Goal: Task Accomplishment & Management: Use online tool/utility

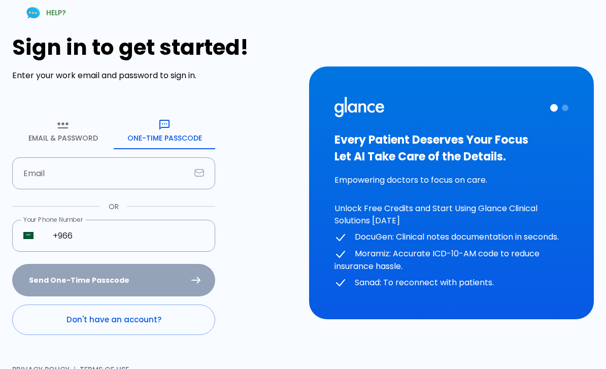
click at [162, 246] on input "+966" at bounding box center [129, 236] width 174 height 32
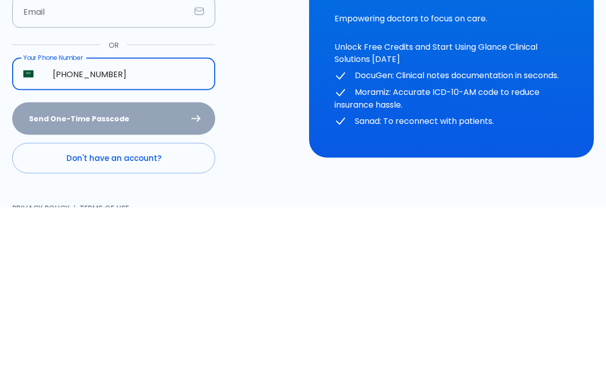
scroll to position [20, 0]
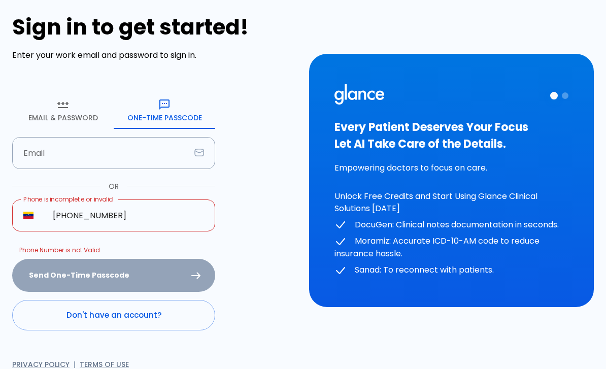
click at [143, 221] on input "[PHONE_NUMBER]" at bounding box center [129, 215] width 174 height 32
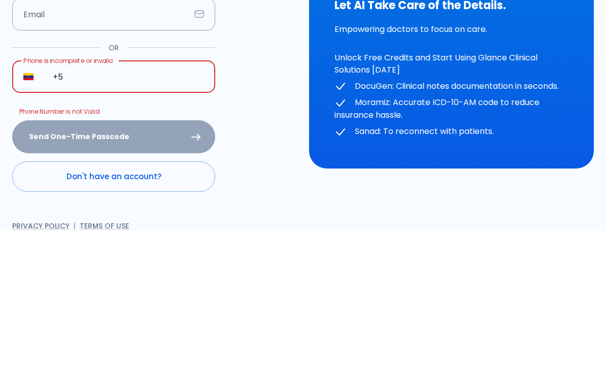
type input "+"
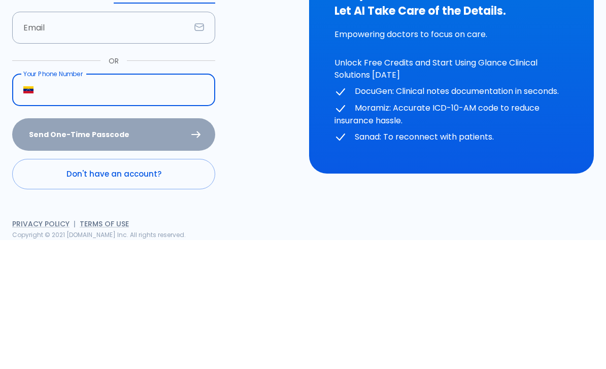
click at [32, 215] on img "Select country" at bounding box center [28, 218] width 10 height 7
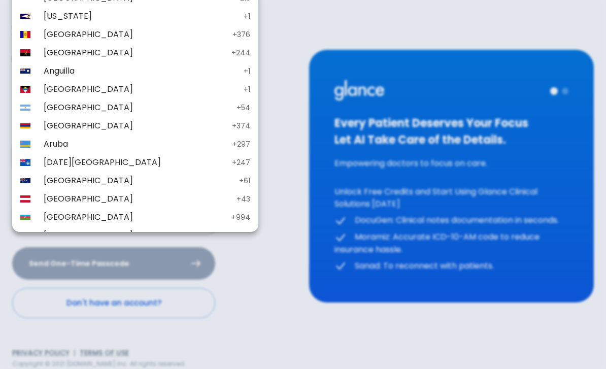
scroll to position [-3, 0]
click at [292, 207] on div at bounding box center [303, 184] width 606 height 369
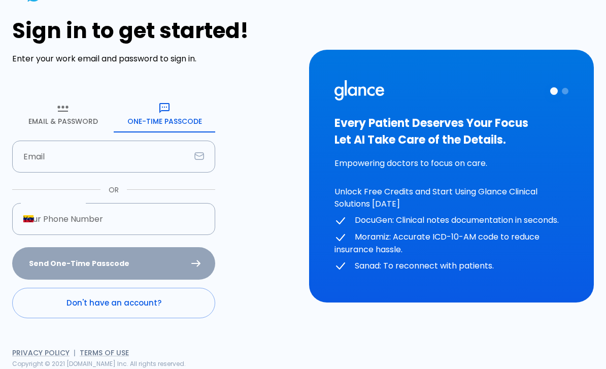
scroll to position [0, 0]
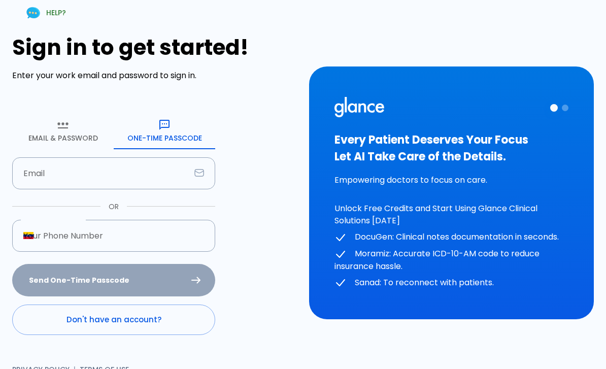
click at [31, 237] on img "Select country" at bounding box center [28, 235] width 10 height 7
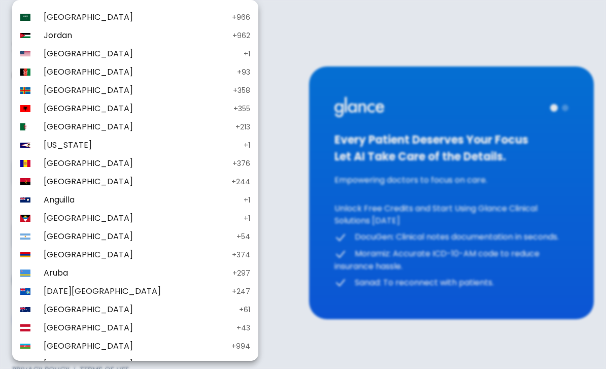
click at [232, 14] on p "+ 966" at bounding box center [241, 17] width 18 height 10
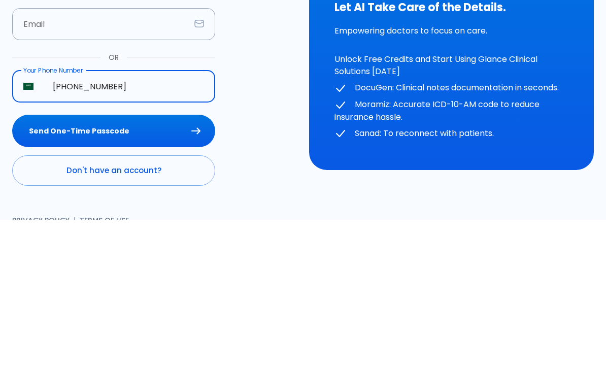
type input "+966 58 088 0326"
click at [168, 264] on button "Send One-Time Passcode" at bounding box center [113, 280] width 203 height 33
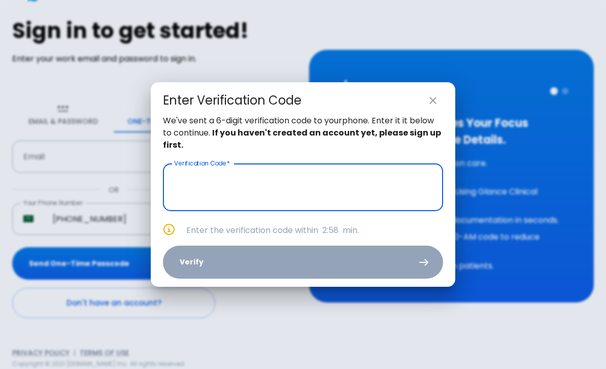
click at [363, 187] on input "text" at bounding box center [303, 187] width 280 height 48
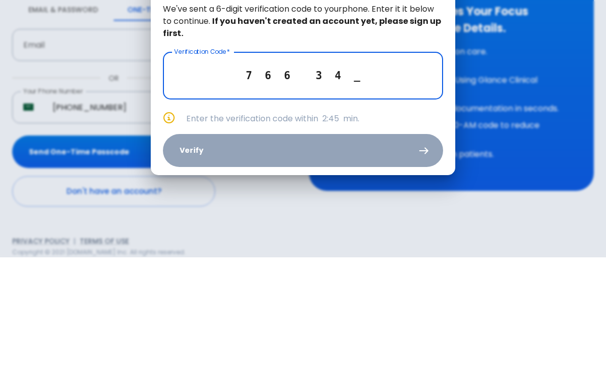
type input "7 6 6 3 4 1"
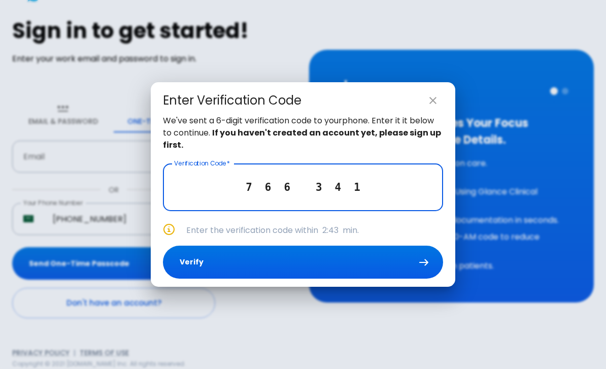
click at [409, 260] on button "Verify" at bounding box center [303, 262] width 280 height 33
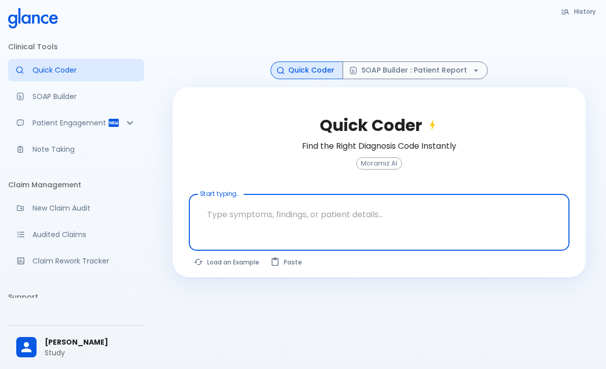
scroll to position [50, 0]
click at [238, 255] on button "Load an Example" at bounding box center [227, 262] width 77 height 15
type textarea "62M, HTN, acute tearing chest pain to back, BP 170/95, asymmetric pulses, CT an…"
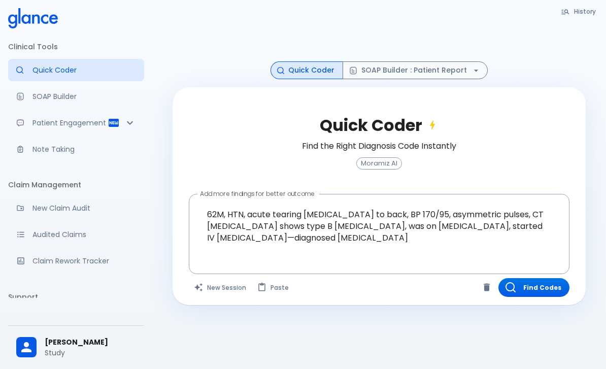
click at [538, 278] on button "Find Codes" at bounding box center [533, 287] width 71 height 19
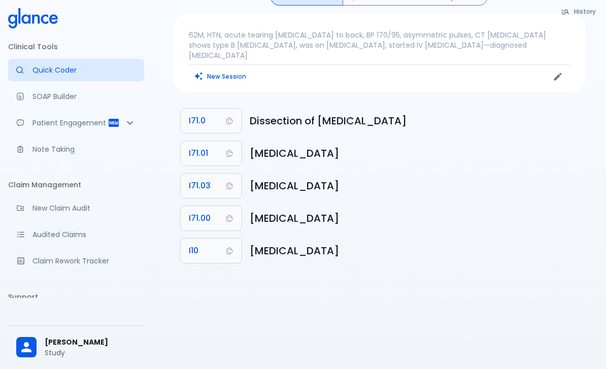
scroll to position [25, 0]
click at [209, 109] on button "I71.0" at bounding box center [211, 121] width 61 height 24
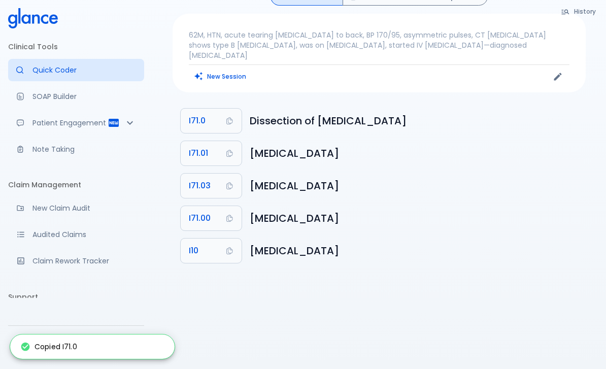
click at [233, 109] on button "I71.0" at bounding box center [211, 121] width 61 height 24
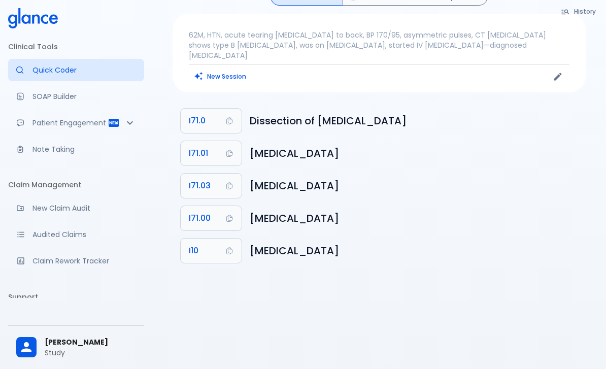
scroll to position [0, 0]
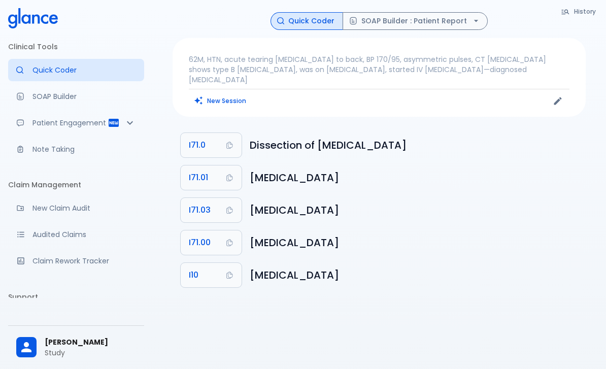
click at [50, 95] on p "SOAP Builder" at bounding box center [84, 96] width 104 height 10
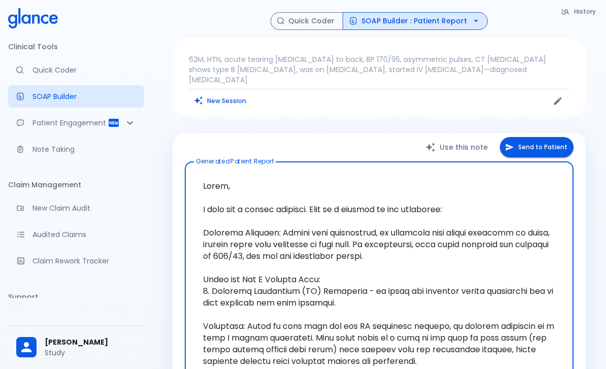
click at [452, 14] on button "SOAP Builder : Patient Report" at bounding box center [415, 21] width 145 height 18
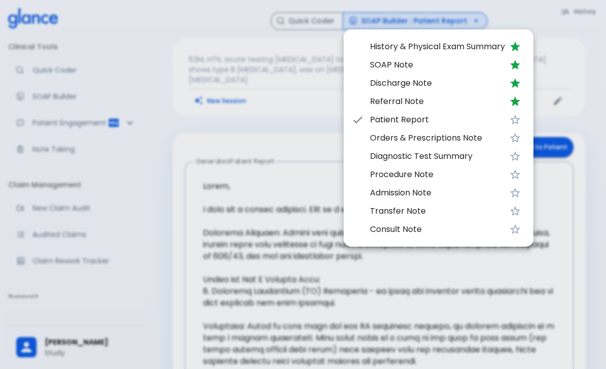
click at [494, 317] on div at bounding box center [303, 184] width 606 height 369
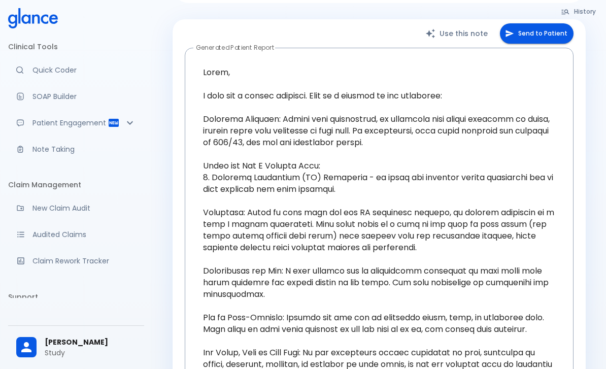
scroll to position [106, 0]
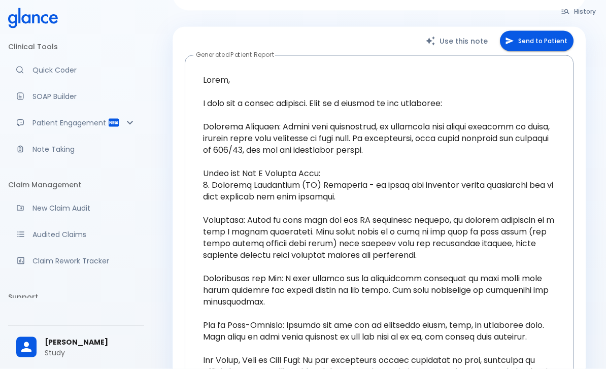
click at [114, 121] on icon "Patient Reports & Referrals" at bounding box center [114, 123] width 10 height 8
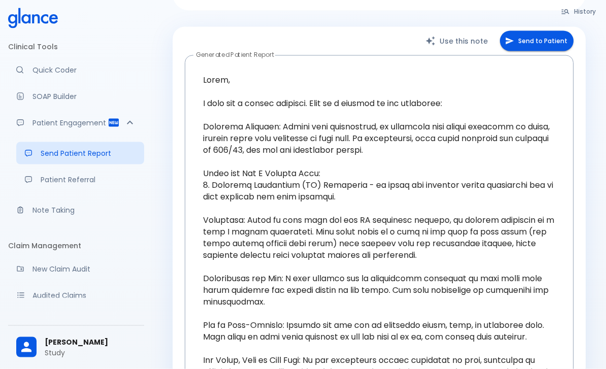
scroll to position [107, 0]
click at [90, 155] on p "Send Patient Report" at bounding box center [88, 153] width 95 height 10
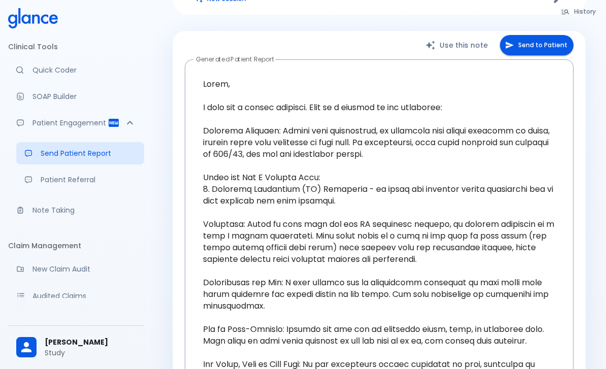
scroll to position [83, 0]
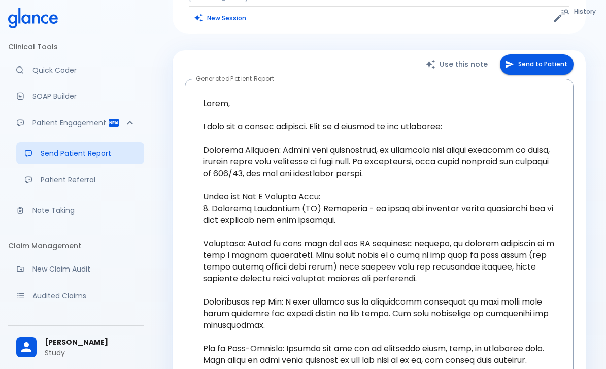
click at [528, 54] on button "Send to Patient" at bounding box center [537, 64] width 74 height 21
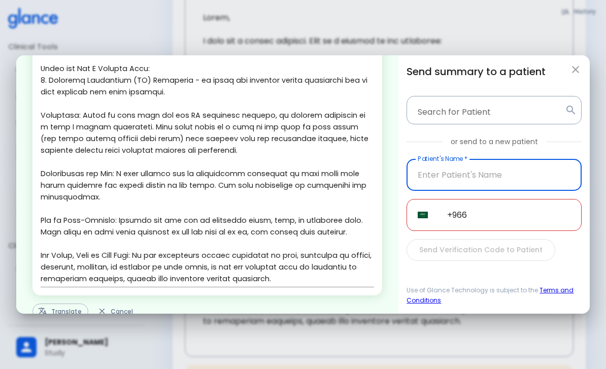
scroll to position [121, 0]
click at [60, 314] on button "Translate" at bounding box center [60, 313] width 56 height 16
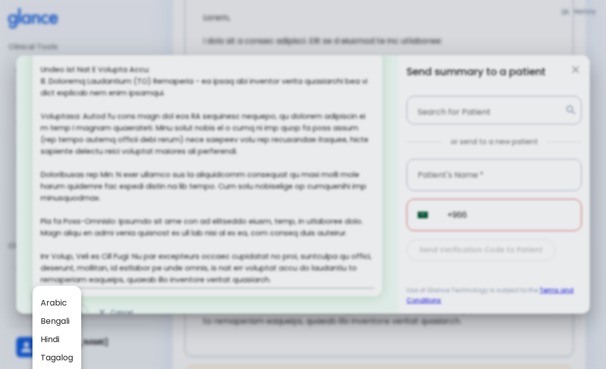
click at [193, 245] on div at bounding box center [303, 184] width 606 height 369
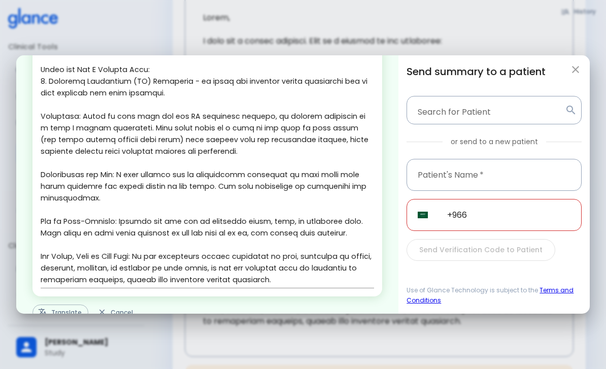
click at [575, 72] on icon "button" at bounding box center [576, 69] width 12 height 12
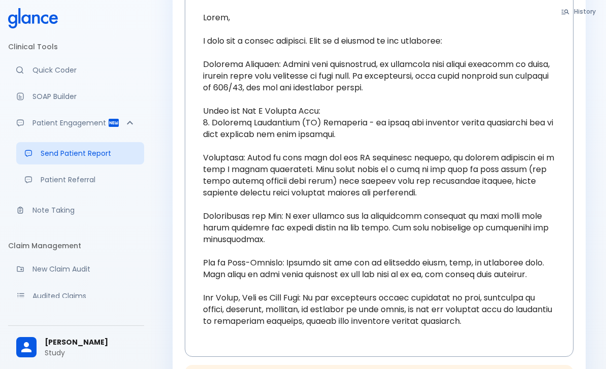
click at [63, 207] on p "Note Taking" at bounding box center [84, 210] width 104 height 10
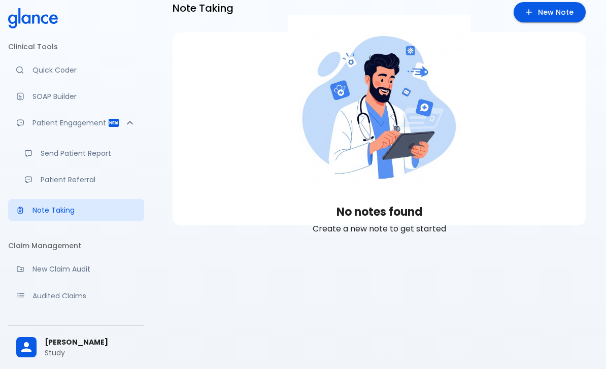
scroll to position [24, 0]
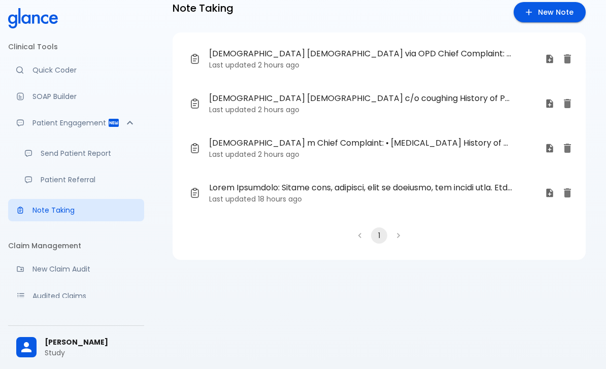
click at [308, 55] on span "23 y o female via OPD Chief Complaint: • coughing • Sore throat • Fever History…" at bounding box center [360, 54] width 303 height 12
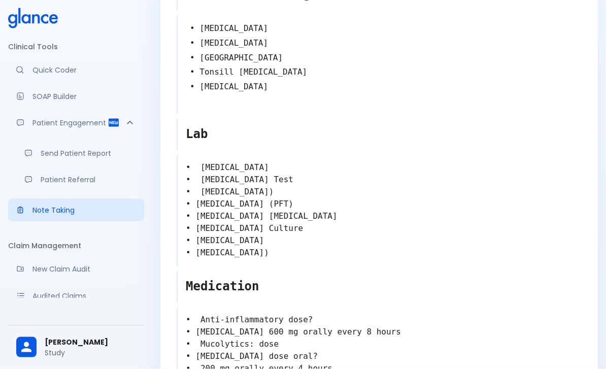
scroll to position [418, 0]
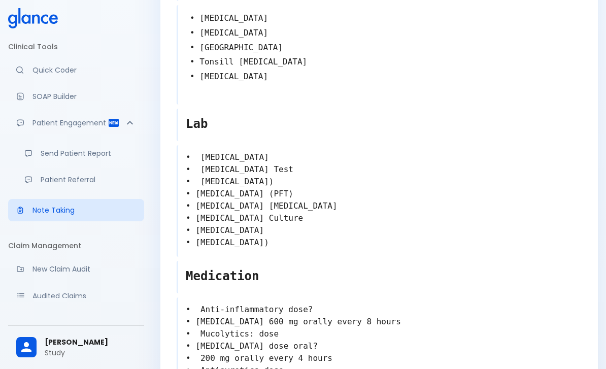
click at [366, 248] on textarea "• [MEDICAL_DATA] • [MEDICAL_DATA] Test • [MEDICAL_DATA]) • [MEDICAL_DATA] (PFT)…" at bounding box center [380, 200] width 404 height 106
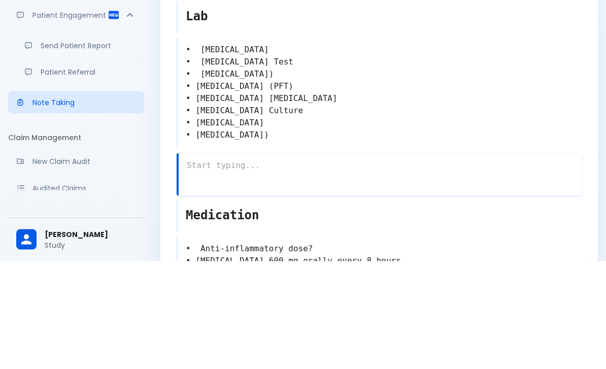
scroll to position [420, 0]
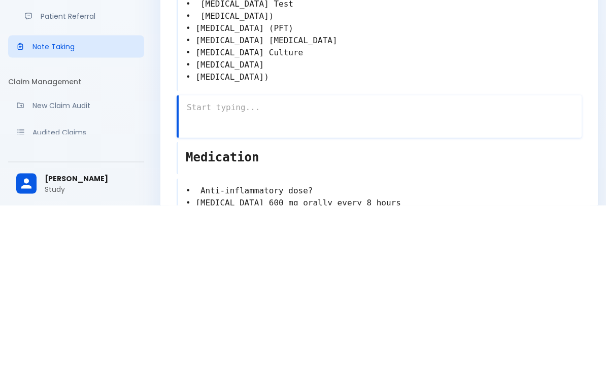
click at [357, 145] on textarea "• [MEDICAL_DATA] • [MEDICAL_DATA] Test • [MEDICAL_DATA]) • [MEDICAL_DATA] (PFT)…" at bounding box center [380, 198] width 404 height 106
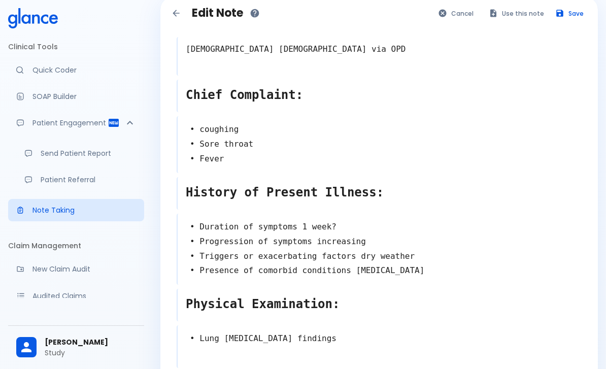
scroll to position [0, 0]
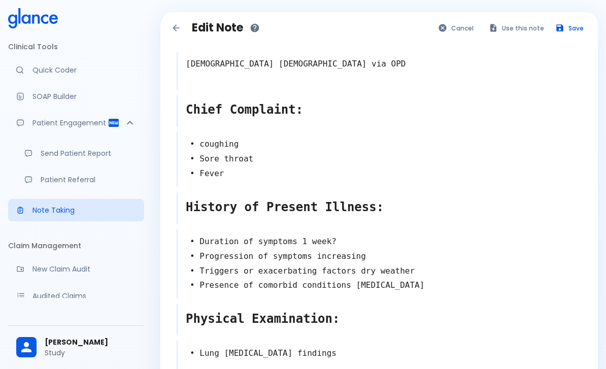
click at [570, 27] on button "Save" at bounding box center [570, 28] width 40 height 15
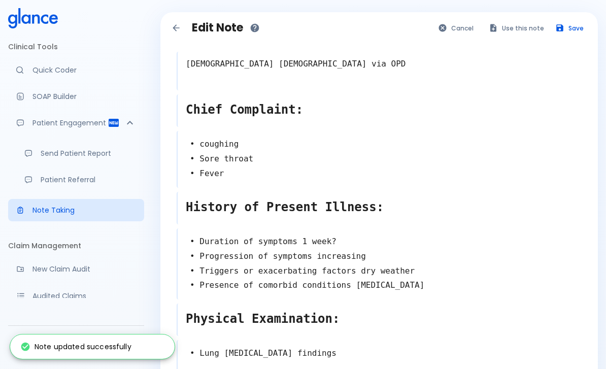
click at [90, 205] on p "Note Taking" at bounding box center [84, 210] width 104 height 10
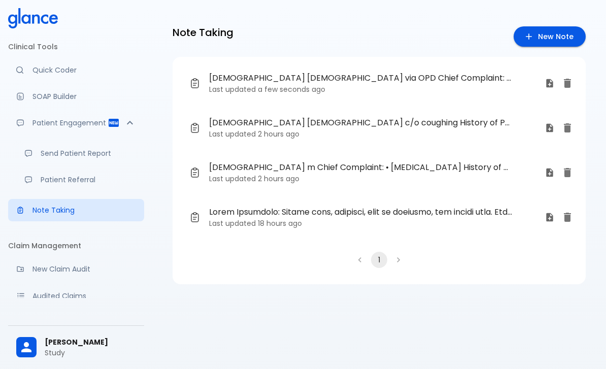
click at [458, 93] on p "Last updated a few seconds ago" at bounding box center [373, 89] width 328 height 10
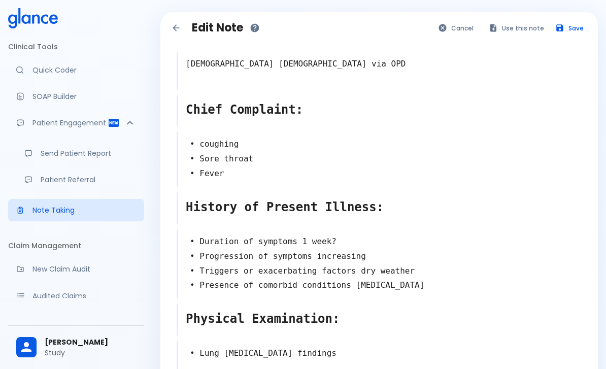
click at [525, 25] on button "Use this note" at bounding box center [517, 28] width 66 height 15
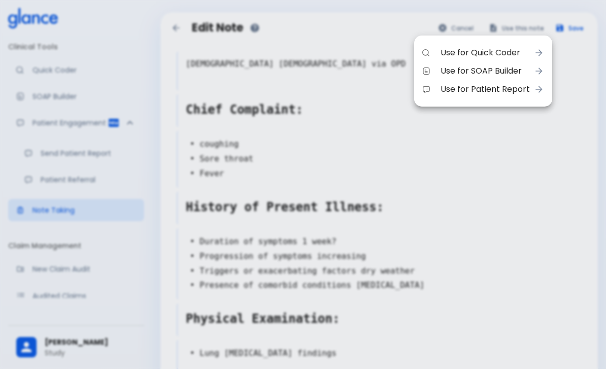
click at [545, 208] on div at bounding box center [303, 184] width 606 height 369
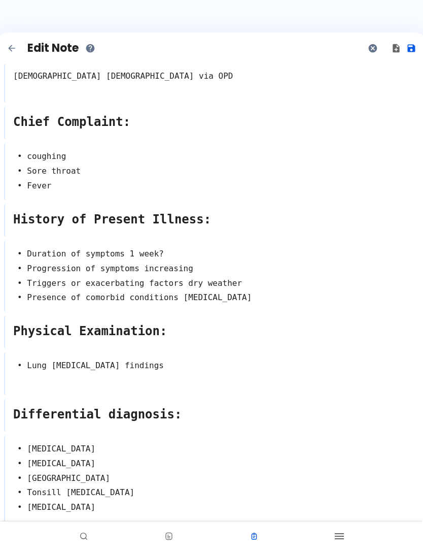
click at [398, 47] on icon "Use this note for Quick Coder, SOAP Builder, Patient Report" at bounding box center [396, 48] width 10 height 10
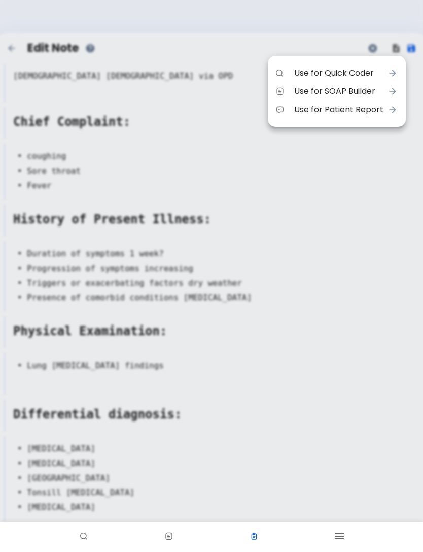
click at [399, 369] on div at bounding box center [211, 276] width 423 height 552
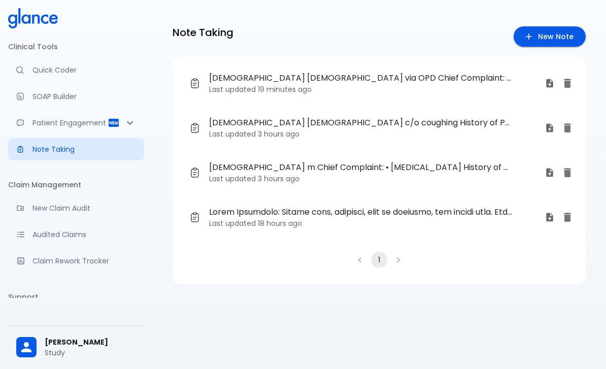
click at [34, 68] on p "Quick Coder" at bounding box center [84, 70] width 104 height 10
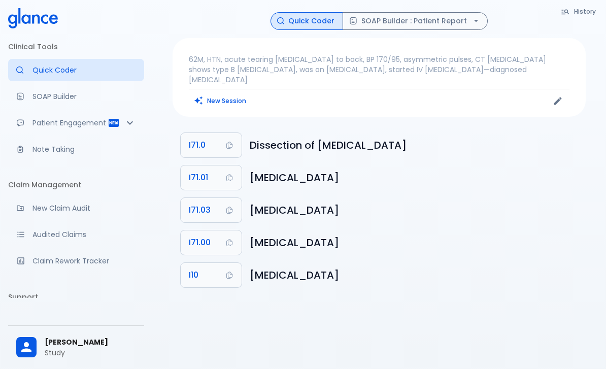
click at [226, 94] on button "New Session" at bounding box center [220, 100] width 63 height 15
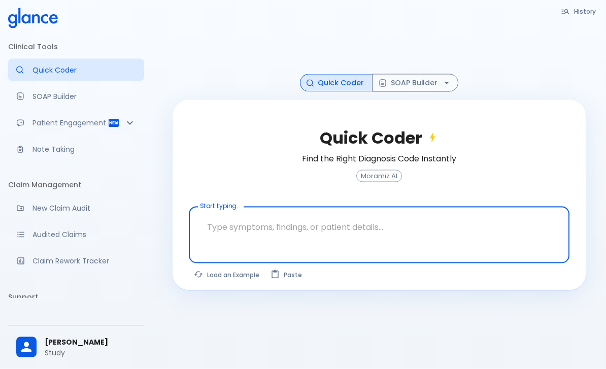
scroll to position [13, 0]
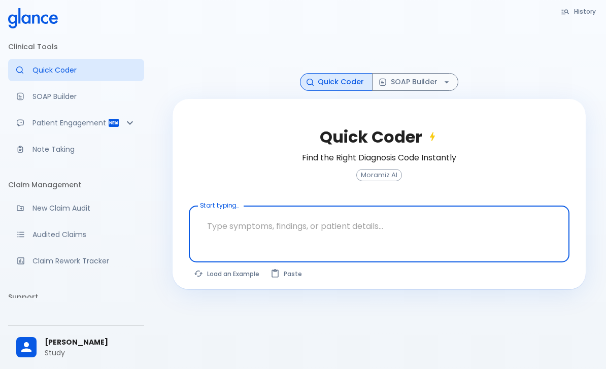
click at [300, 241] on textarea at bounding box center [379, 226] width 366 height 32
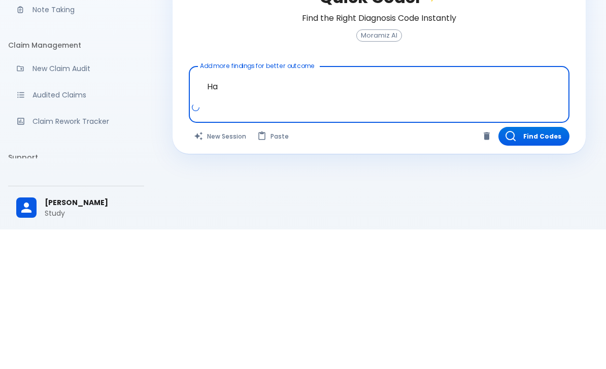
type textarea "H"
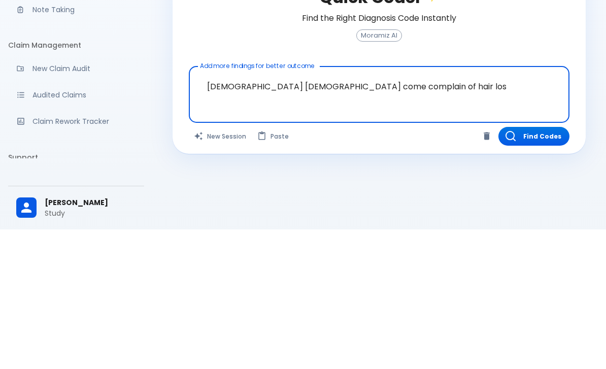
type textarea "21 years old male come complain of hair loss"
click at [423, 266] on button "Find Codes" at bounding box center [533, 275] width 71 height 19
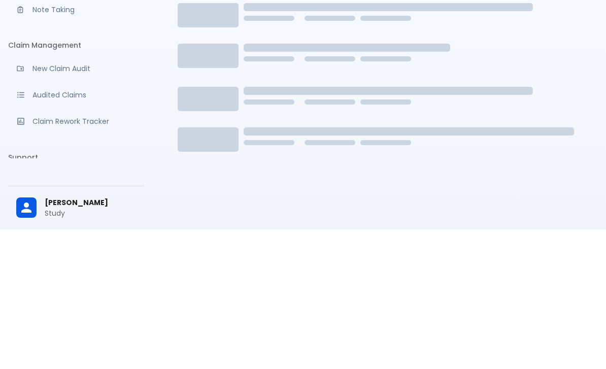
scroll to position [24, 0]
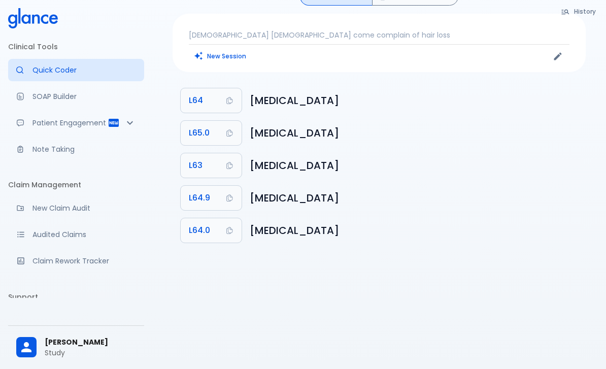
click at [405, 192] on h6 "Androgenic alopecia unspecified" at bounding box center [414, 198] width 328 height 16
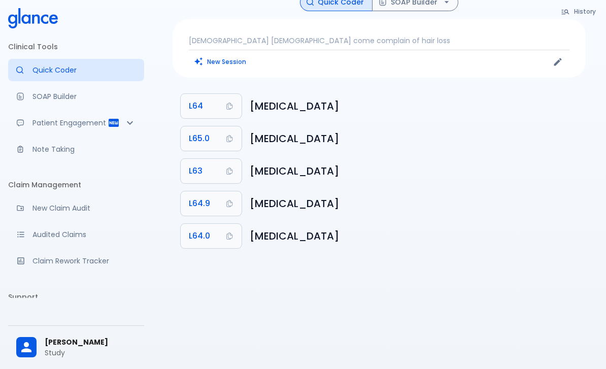
scroll to position [0, 0]
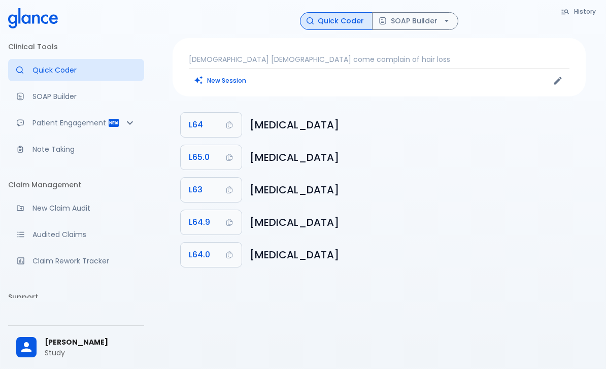
click at [423, 22] on button "SOAP Builder" at bounding box center [415, 21] width 86 height 18
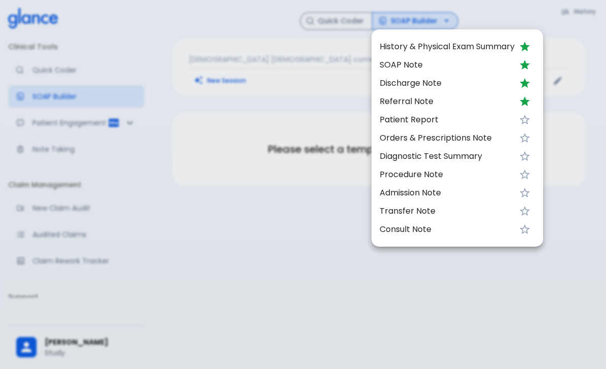
click at [423, 42] on span "History & Physical Exam Summary" at bounding box center [447, 47] width 135 height 12
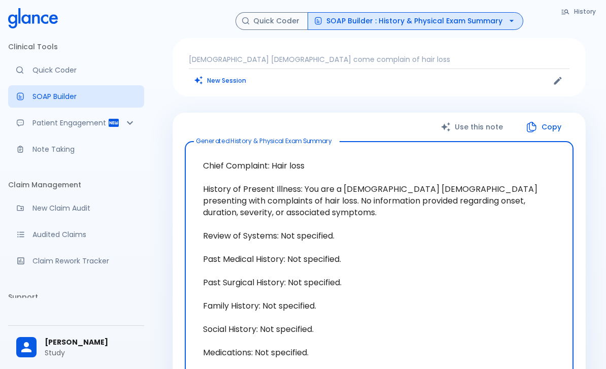
click at [404, 20] on button "SOAP Builder : History & Physical Exam Summary" at bounding box center [416, 21] width 216 height 18
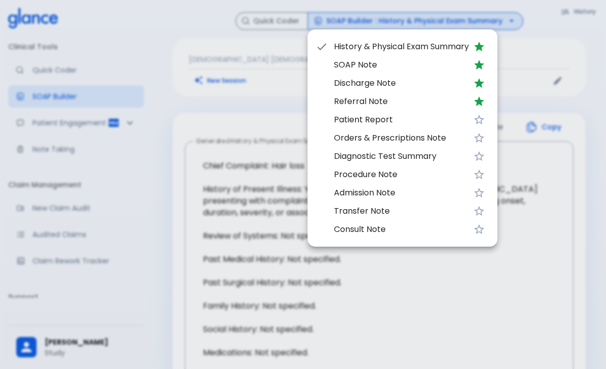
click at [144, 209] on div at bounding box center [303, 184] width 606 height 369
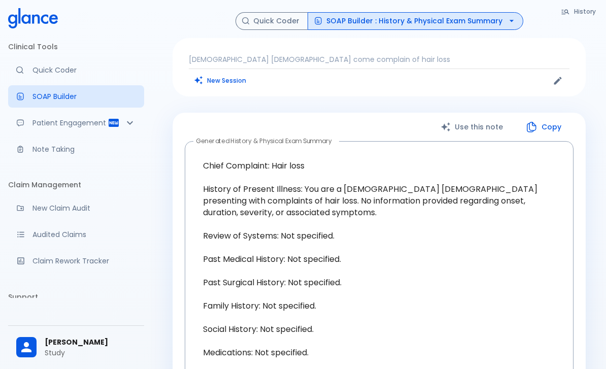
click at [124, 122] on icon "Patient Reports & Referrals" at bounding box center [130, 123] width 12 height 12
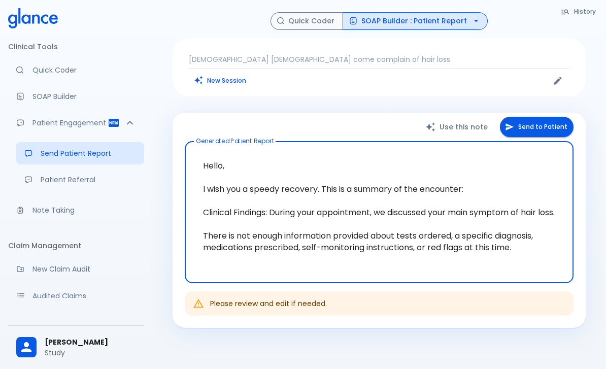
click at [423, 117] on button "Send to Patient" at bounding box center [537, 127] width 74 height 21
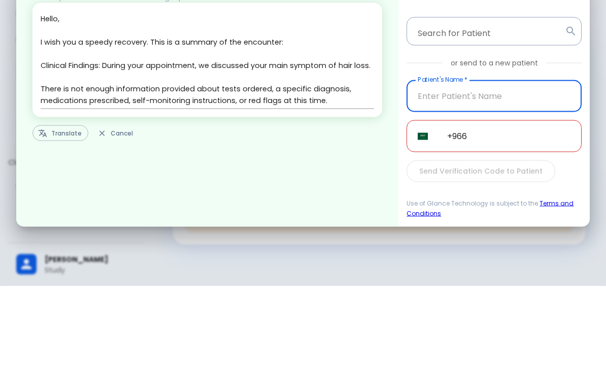
scroll to position [24, 0]
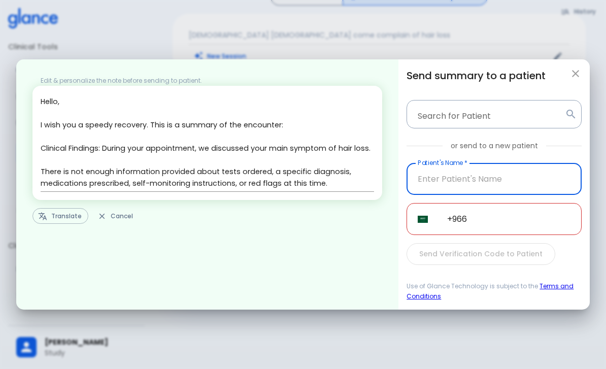
click at [53, 224] on button "Translate" at bounding box center [60, 216] width 56 height 16
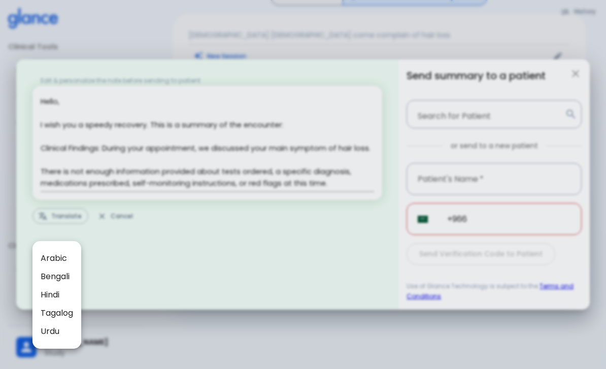
click at [192, 264] on div at bounding box center [303, 184] width 606 height 369
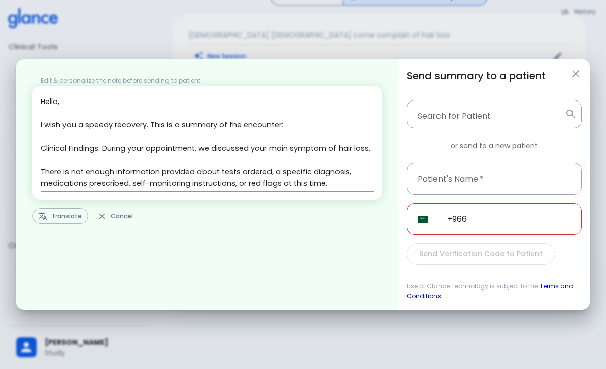
click at [423, 80] on icon "button" at bounding box center [576, 74] width 12 height 12
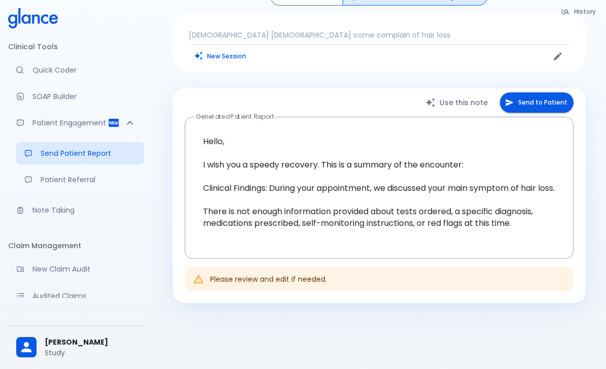
click at [50, 207] on p "Note Taking" at bounding box center [84, 210] width 104 height 10
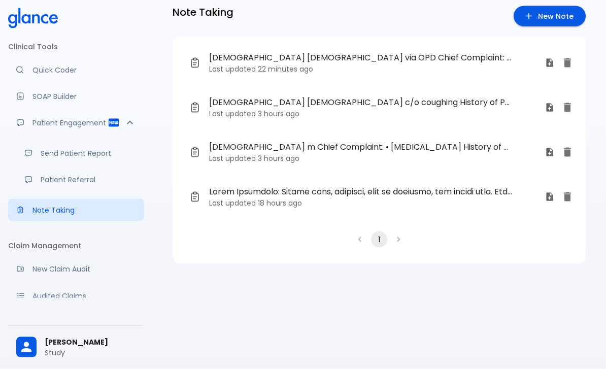
scroll to position [11, 0]
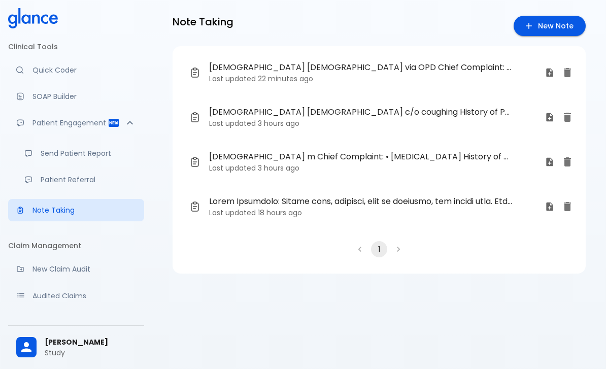
click at [296, 80] on time "22 minutes ago" at bounding box center [285, 79] width 55 height 10
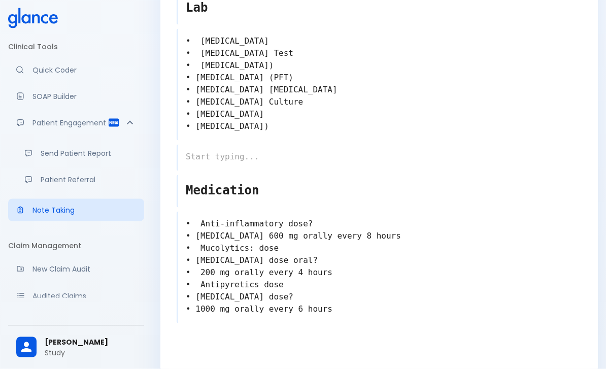
scroll to position [546, 0]
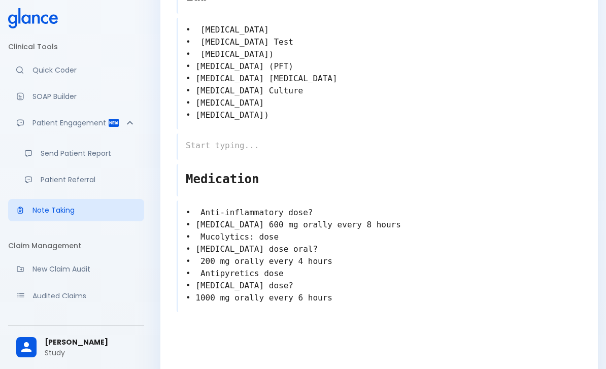
click at [59, 70] on p "Quick Coder" at bounding box center [84, 70] width 104 height 10
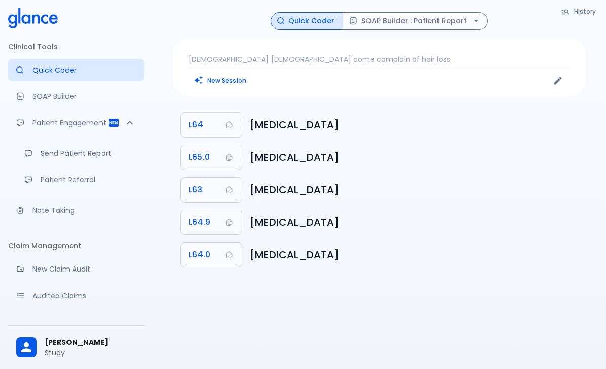
click at [409, 49] on div "21 years old male come complain of hair loss New Session" at bounding box center [379, 67] width 413 height 58
click at [272, 59] on p "21 years old male come complain of hair loss" at bounding box center [379, 59] width 381 height 10
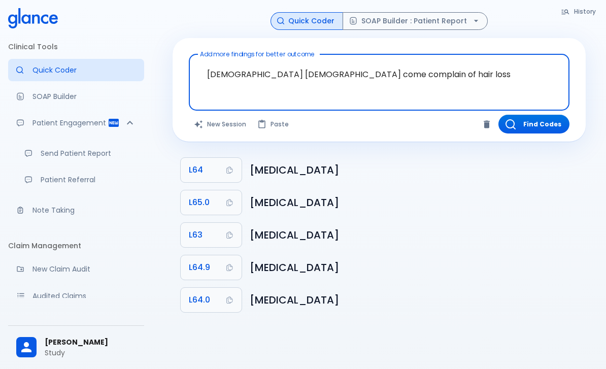
click at [227, 122] on button "New Session" at bounding box center [220, 124] width 63 height 19
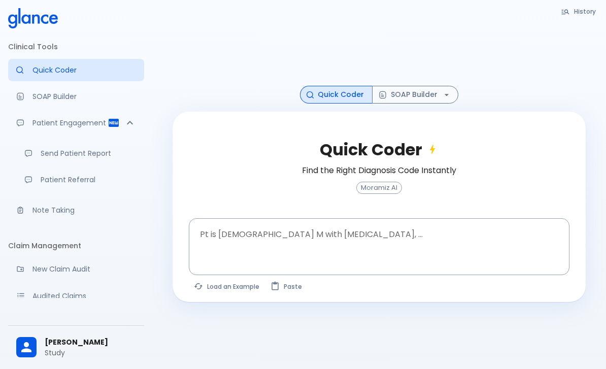
click at [284, 248] on textarea at bounding box center [379, 239] width 366 height 32
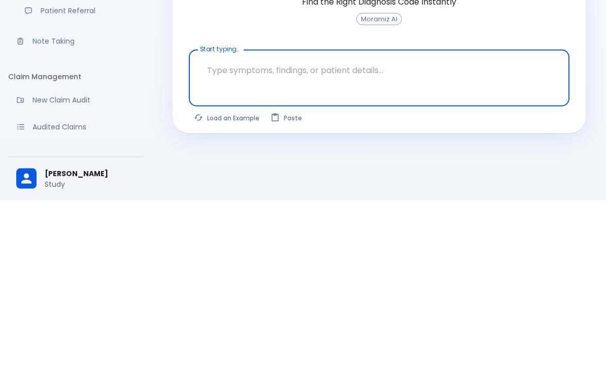
click at [249, 223] on textarea at bounding box center [379, 239] width 366 height 32
paste textarea "A 15-year-old female presents for a well adolescent examination and reports pai…"
type textarea "A 15-year-old female presents for a well adolescent examination and reports pai…"
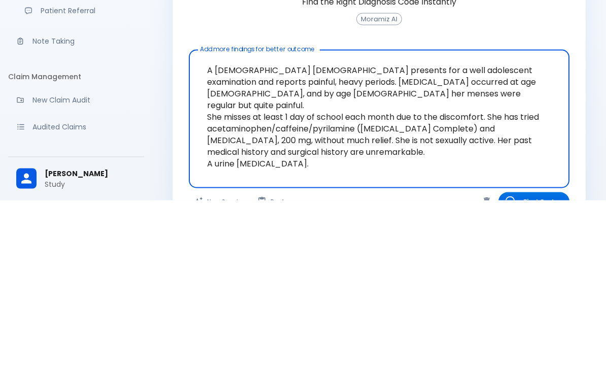
scroll to position [34, 0]
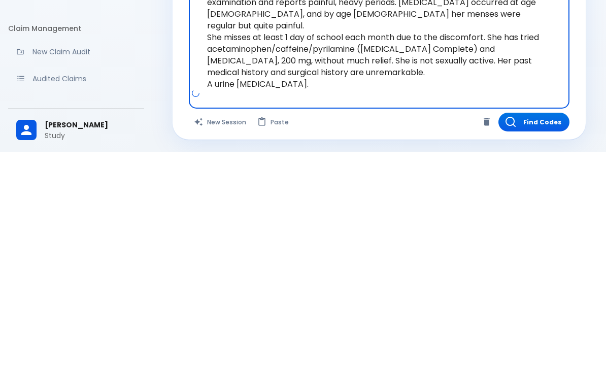
click at [423, 330] on button "Find Codes" at bounding box center [533, 339] width 71 height 19
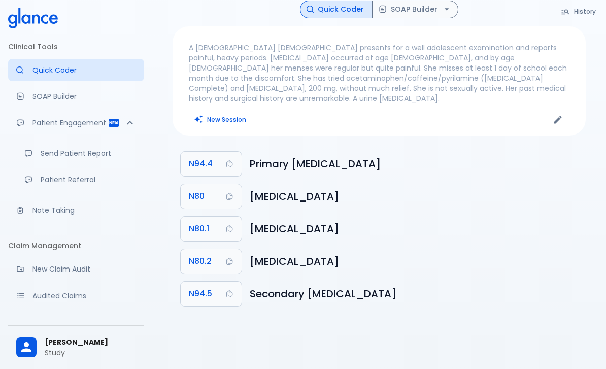
scroll to position [0, 0]
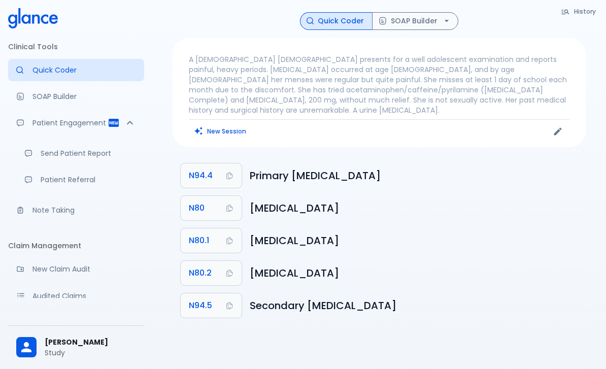
click at [423, 23] on button "SOAP Builder" at bounding box center [415, 21] width 86 height 18
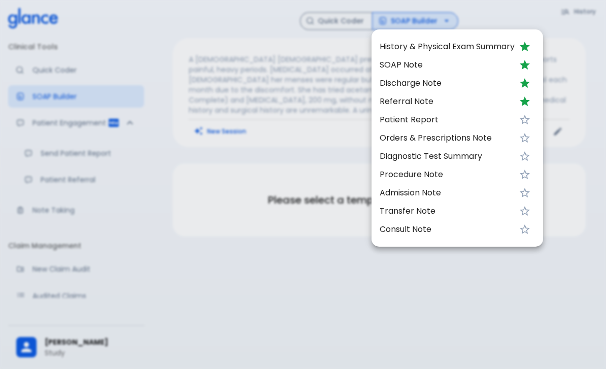
click at [412, 67] on span "SOAP Note" at bounding box center [447, 65] width 135 height 12
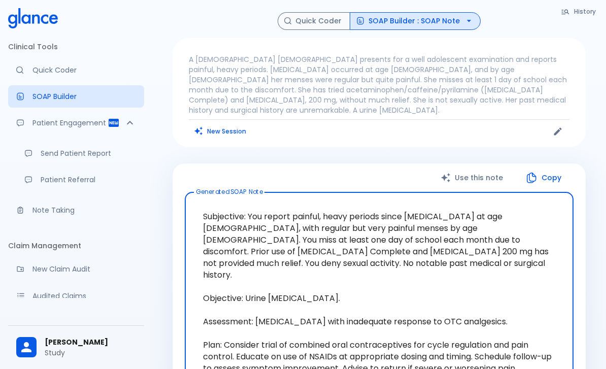
click at [423, 21] on button "SOAP Builder : SOAP Note" at bounding box center [415, 21] width 131 height 18
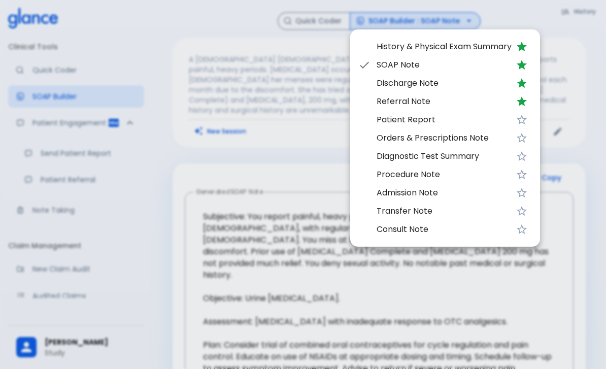
click at [423, 140] on span "Orders & Prescriptions Note" at bounding box center [444, 138] width 135 height 12
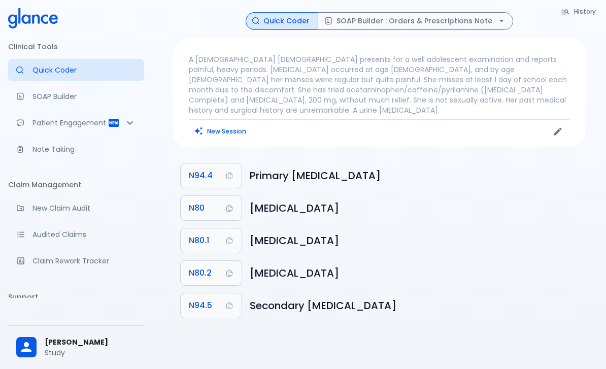
click at [79, 91] on p "SOAP Builder" at bounding box center [84, 96] width 104 height 10
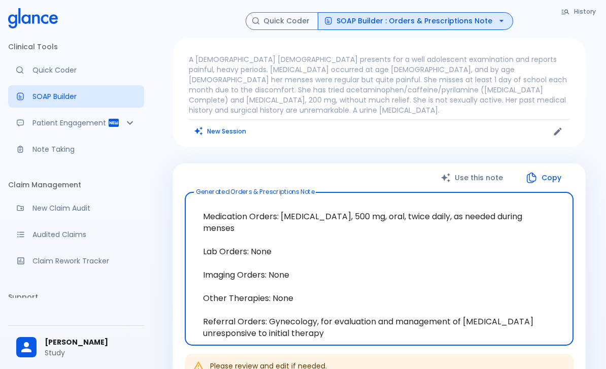
click at [419, 26] on button "SOAP Builder : Orders & Prescriptions Note" at bounding box center [415, 21] width 195 height 18
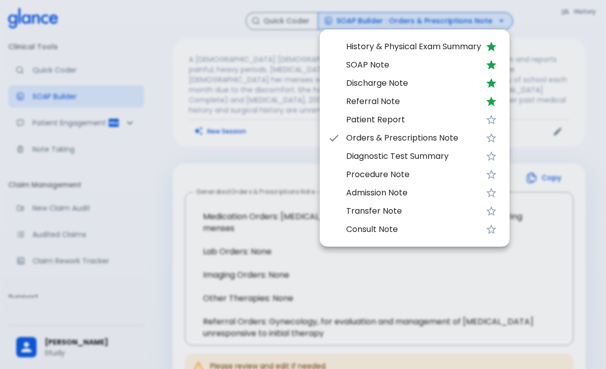
click at [582, 101] on div at bounding box center [303, 184] width 606 height 369
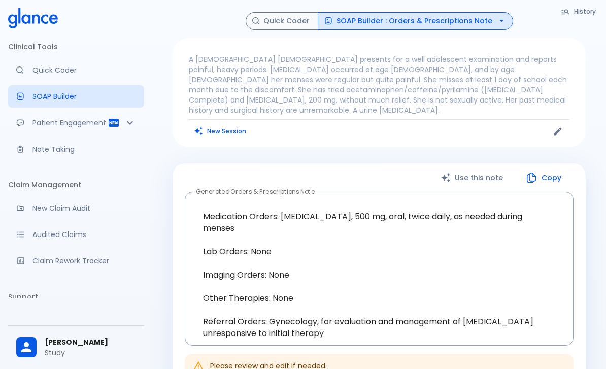
click at [48, 70] on p "Quick Coder" at bounding box center [84, 70] width 104 height 10
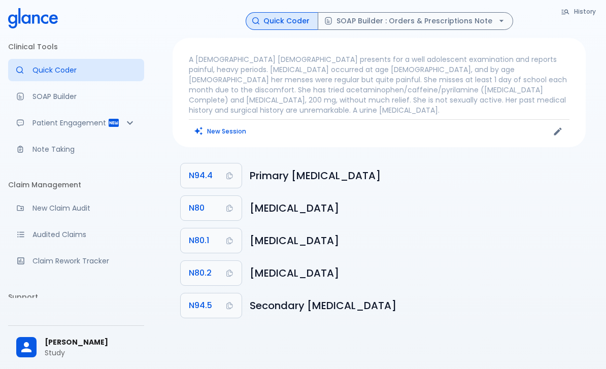
click at [77, 145] on p "Note Taking" at bounding box center [84, 149] width 104 height 10
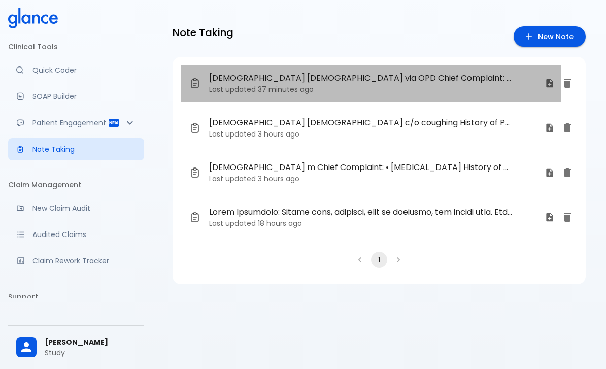
click at [260, 80] on span "[DEMOGRAPHIC_DATA] [DEMOGRAPHIC_DATA] via OPD Chief Complaint: • coughing • Sor…" at bounding box center [360, 78] width 303 height 12
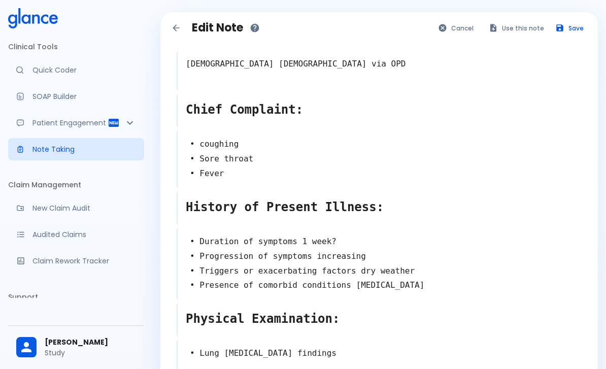
click at [512, 25] on button "Use this note" at bounding box center [517, 28] width 66 height 15
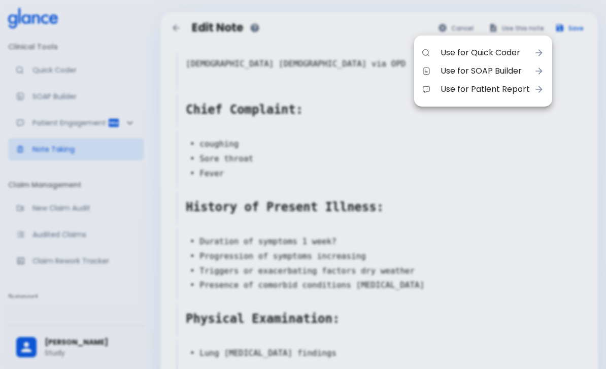
click at [123, 123] on div at bounding box center [303, 184] width 606 height 369
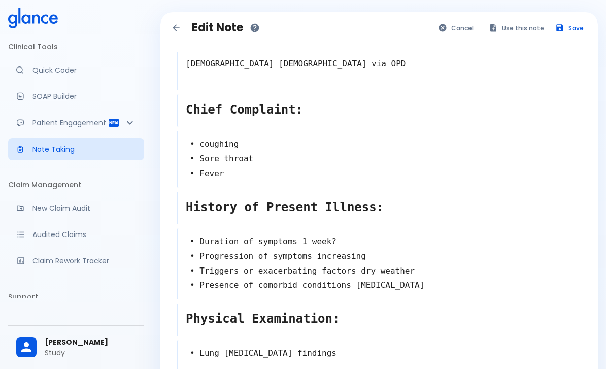
click at [105, 121] on p "Patient Engagement" at bounding box center [69, 123] width 75 height 10
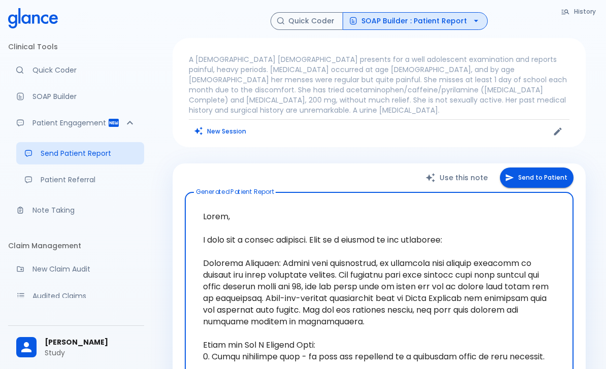
click at [234, 124] on button "New Session" at bounding box center [220, 131] width 63 height 15
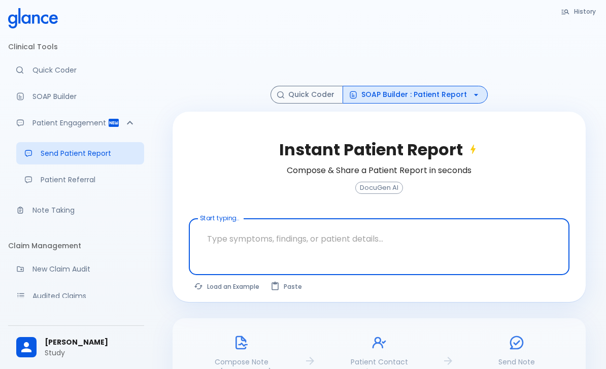
click at [76, 71] on p "Quick Coder" at bounding box center [84, 70] width 104 height 10
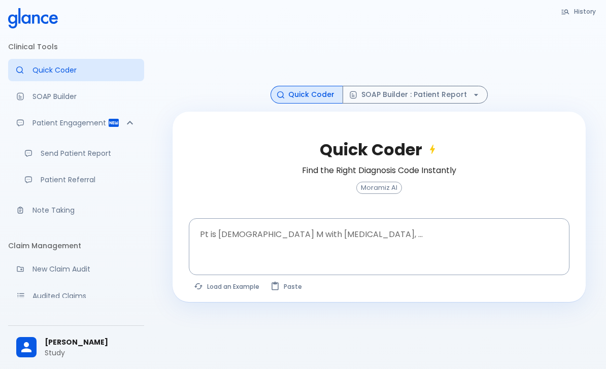
click at [232, 293] on button "Load an Example" at bounding box center [227, 286] width 77 height 15
type textarea "62M, HTN, acute tearing [MEDICAL_DATA] to back, BP 170/95, asymmetric pulses, C…"
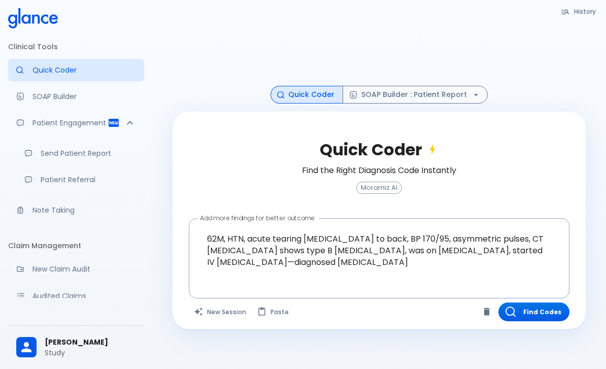
click at [555, 315] on button "Find Codes" at bounding box center [533, 312] width 71 height 19
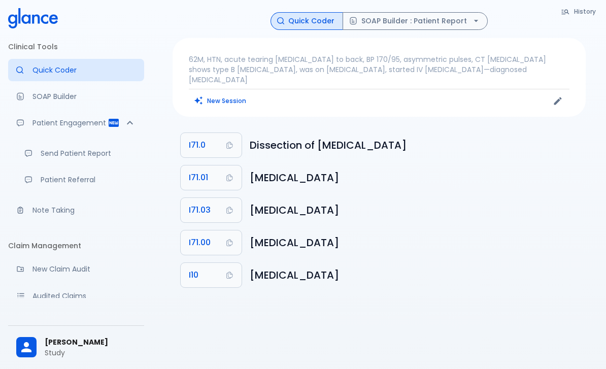
click at [212, 135] on button "I71.0" at bounding box center [211, 145] width 61 height 24
click at [421, 15] on button "SOAP Builder : Patient Report" at bounding box center [415, 21] width 145 height 18
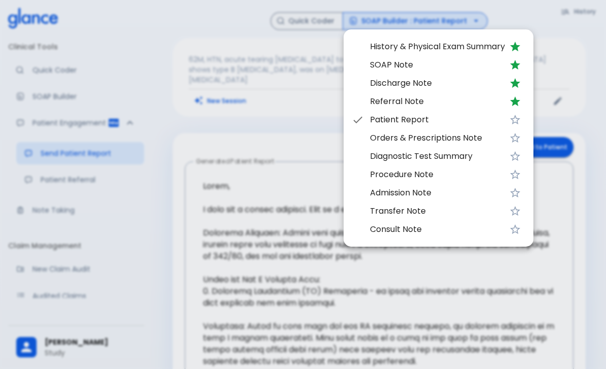
click at [405, 116] on span "Patient Report" at bounding box center [437, 120] width 135 height 12
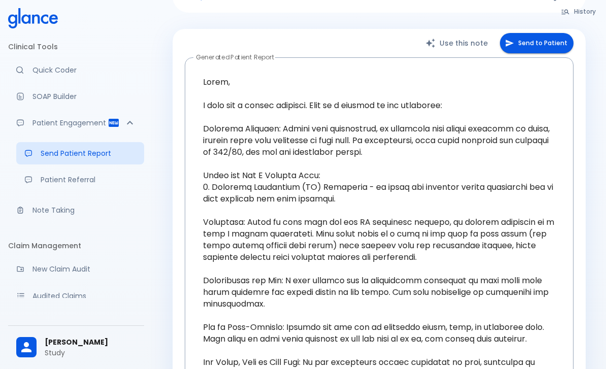
scroll to position [104, 0]
click at [532, 33] on button "Send to Patient" at bounding box center [537, 43] width 74 height 21
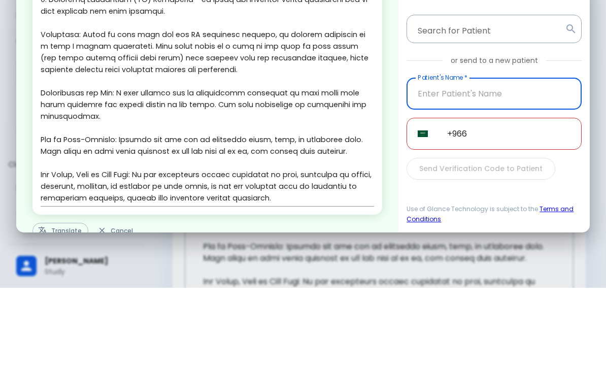
scroll to position [121, 0]
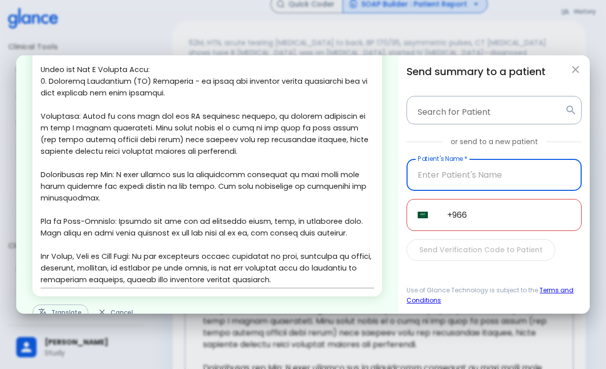
click at [575, 63] on icon "button" at bounding box center [576, 69] width 12 height 12
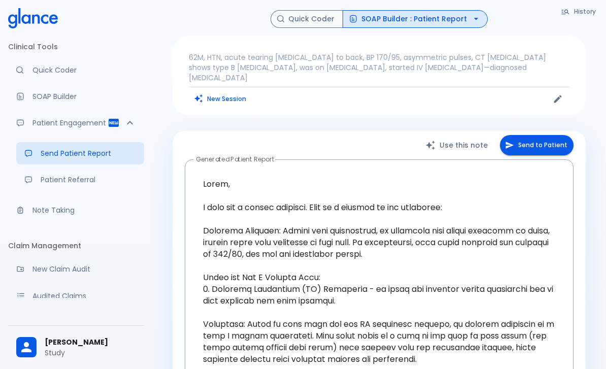
scroll to position [0, 0]
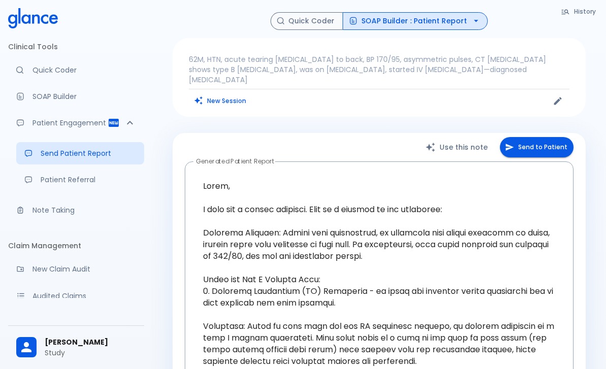
click at [62, 213] on p "Note Taking" at bounding box center [84, 210] width 104 height 10
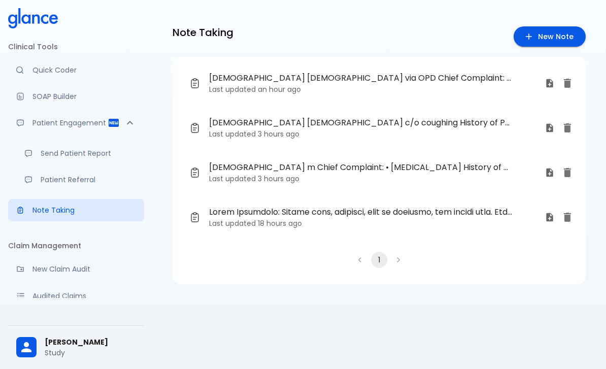
click at [386, 93] on p "Last updated an hour ago" at bounding box center [373, 89] width 328 height 10
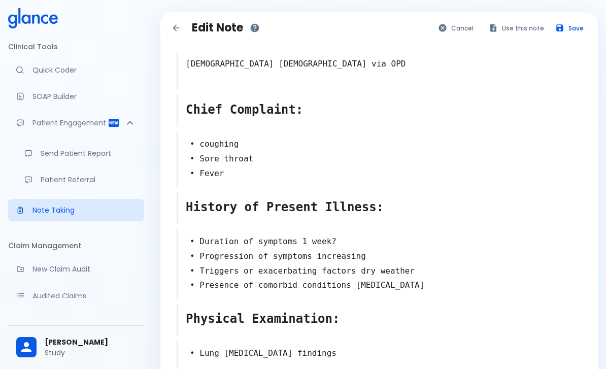
click at [517, 26] on button "Use this note" at bounding box center [517, 28] width 66 height 15
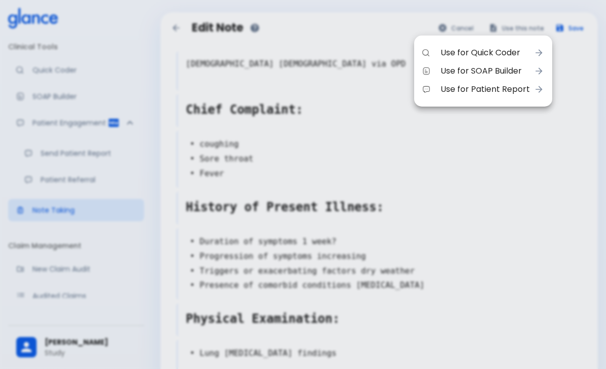
click at [490, 66] on span "Use for SOAP Builder" at bounding box center [485, 71] width 89 height 12
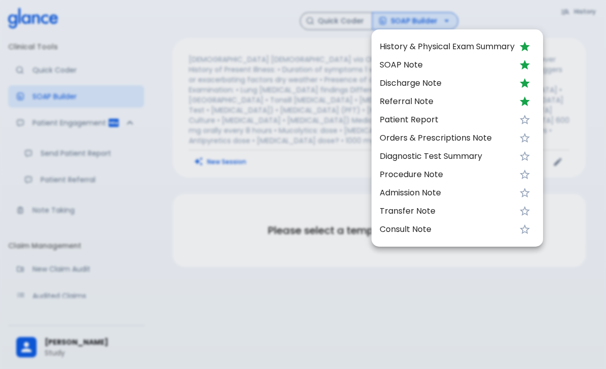
click at [412, 63] on span "SOAP Note" at bounding box center [447, 65] width 135 height 12
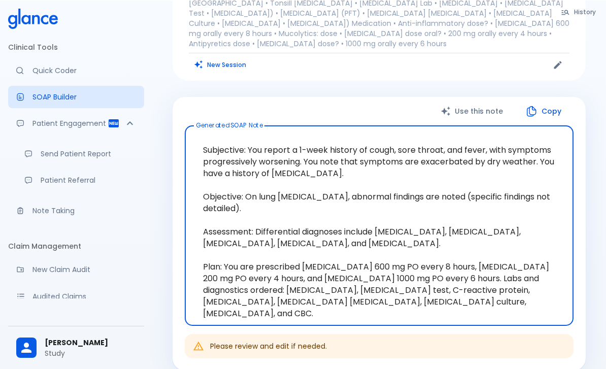
scroll to position [97, 0]
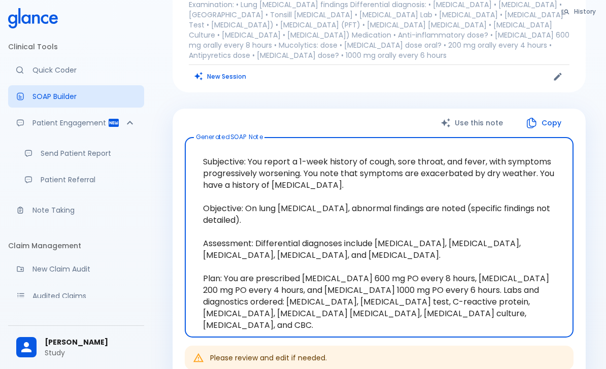
click at [60, 70] on p "Quick Coder" at bounding box center [84, 70] width 104 height 10
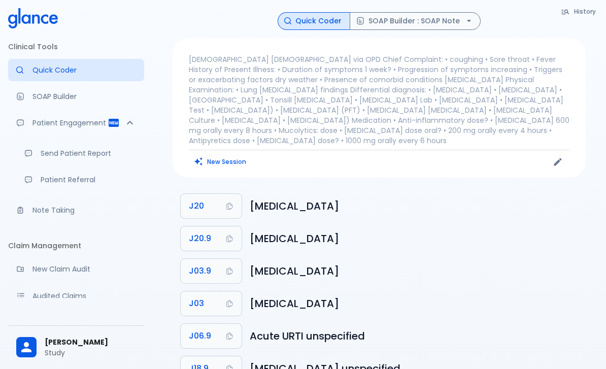
click at [225, 154] on button "New Session" at bounding box center [220, 161] width 63 height 15
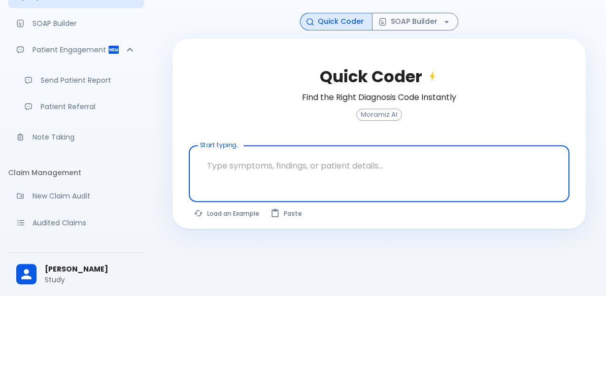
scroll to position [24, 0]
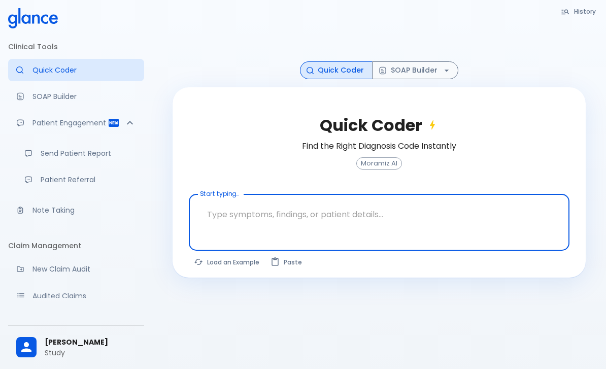
click at [232, 264] on button "Load an Example" at bounding box center [227, 262] width 77 height 15
type textarea "62M, HTN, acute tearing chest pain to back, BP 170/95, asymmetric pulses, CT an…"
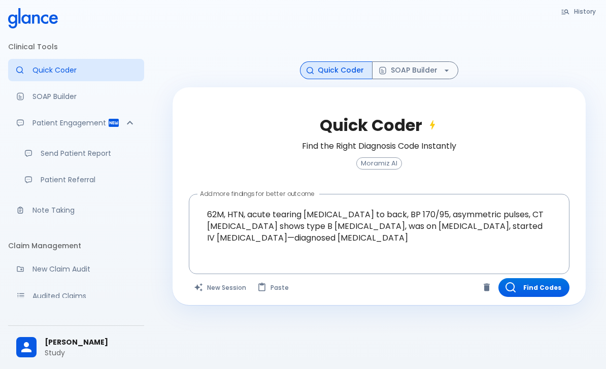
click at [332, 220] on textarea "62M, HTN, acute tearing chest pain to back, BP 170/95, asymmetric pulses, CT an…" at bounding box center [379, 225] width 366 height 55
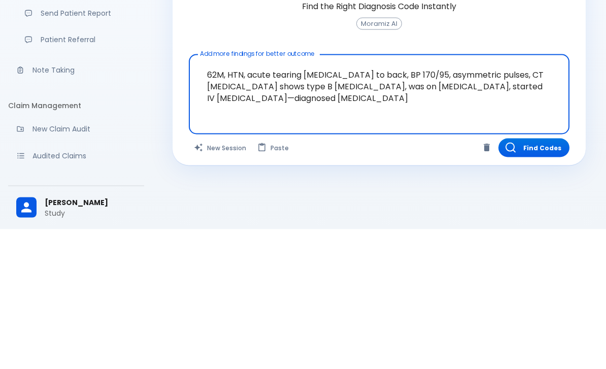
click at [294, 198] on textarea "62M, HTN, acute tearing chest pain to back, BP 170/95, asymmetric pulses, CT an…" at bounding box center [379, 225] width 366 height 55
click at [293, 198] on textarea "62M, HTN, acute tearing chest pain to back, BP 170/95, asymmetric pulses, CT an…" at bounding box center [379, 225] width 366 height 55
click at [288, 198] on textarea "62M, HTN, acute tearing chest pain to back, BP 170/95, asymmetric pulses, CT an…" at bounding box center [379, 225] width 366 height 55
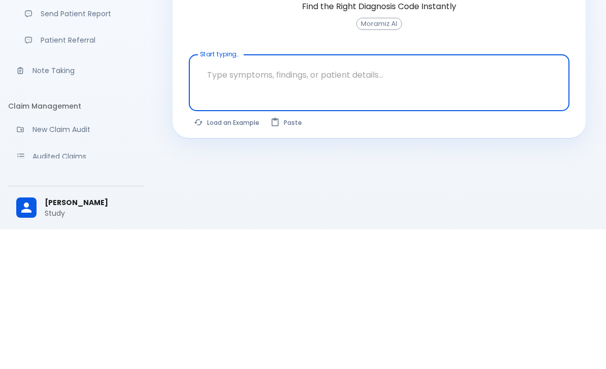
click at [227, 255] on button "Load an Example" at bounding box center [227, 262] width 77 height 15
type textarea "45F with DM2, right foot ulcer, fever, WBC 14K, ESR 80, wound purulent, XR neg …"
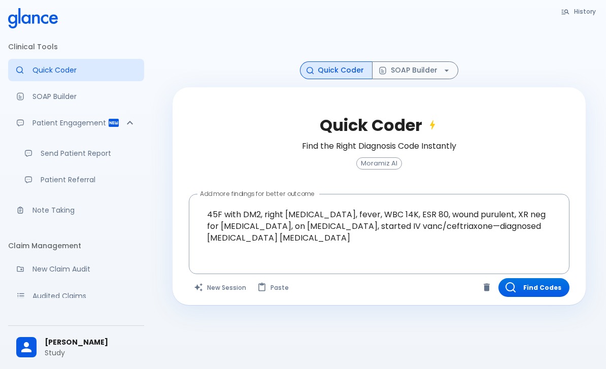
click at [547, 292] on button "Find Codes" at bounding box center [533, 287] width 71 height 19
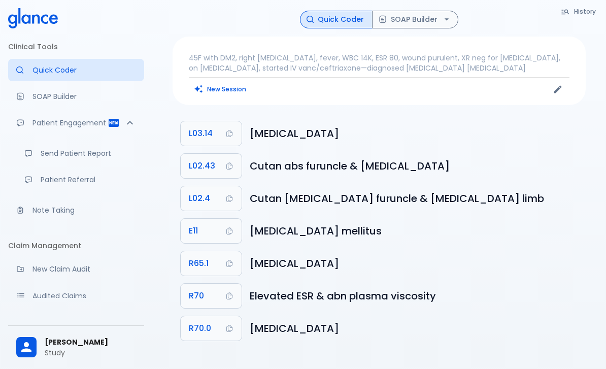
scroll to position [0, 0]
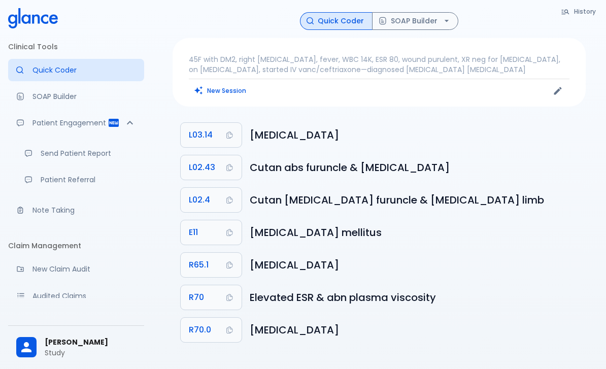
click at [213, 229] on button "E11" at bounding box center [211, 232] width 61 height 24
click at [219, 92] on button "New Session" at bounding box center [220, 90] width 63 height 15
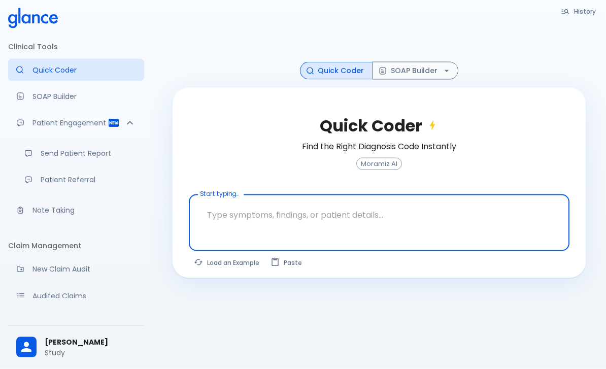
scroll to position [24, 0]
click at [41, 101] on p "SOAP Builder" at bounding box center [84, 96] width 104 height 10
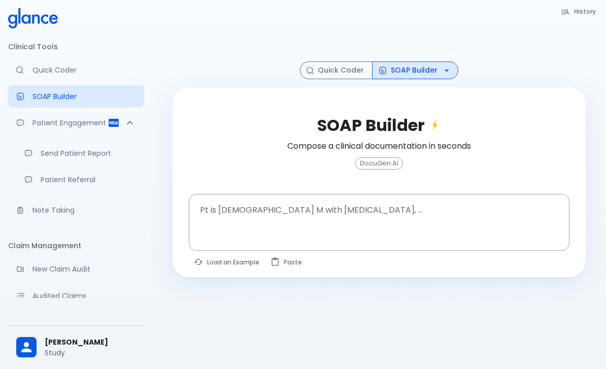
click at [46, 128] on div "Patient Engagement" at bounding box center [76, 123] width 136 height 22
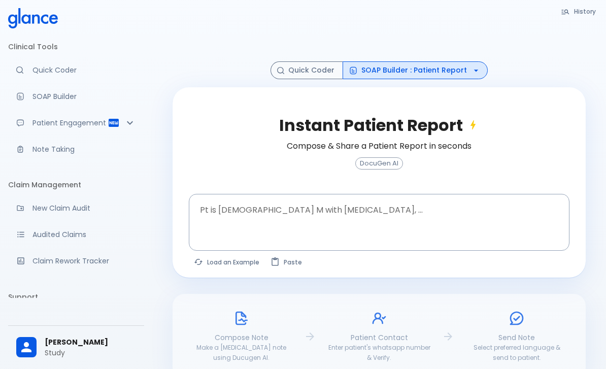
click at [48, 149] on p "Note Taking" at bounding box center [84, 149] width 104 height 10
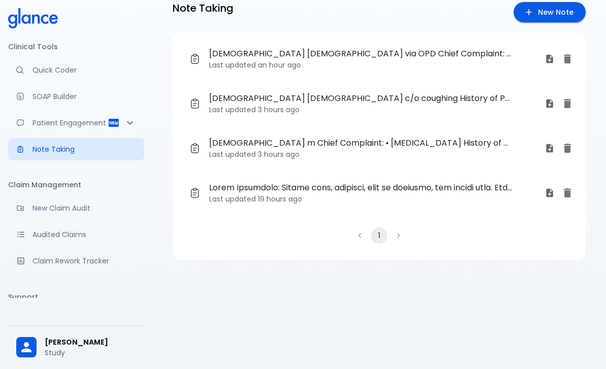
click at [50, 68] on p "Quick Coder" at bounding box center [84, 70] width 104 height 10
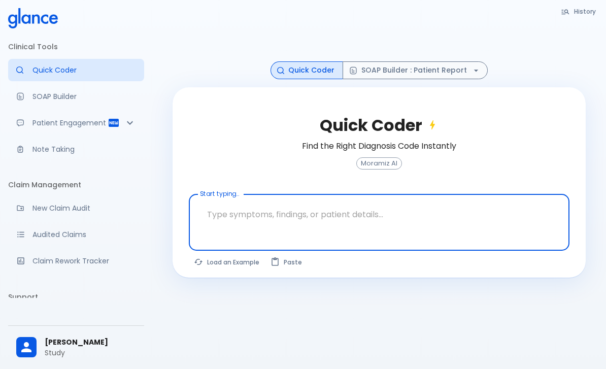
click at [54, 97] on p "SOAP Builder" at bounding box center [84, 96] width 104 height 10
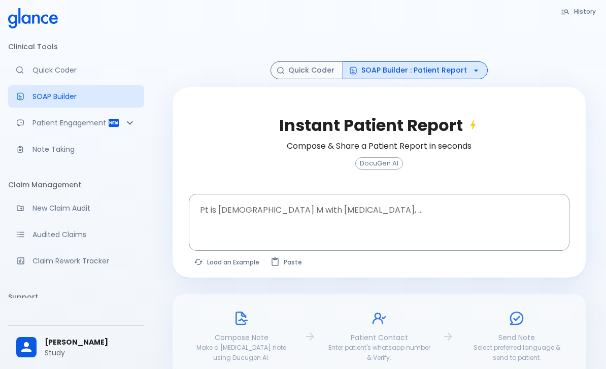
click at [373, 74] on button "SOAP Builder : Patient Report" at bounding box center [415, 70] width 145 height 18
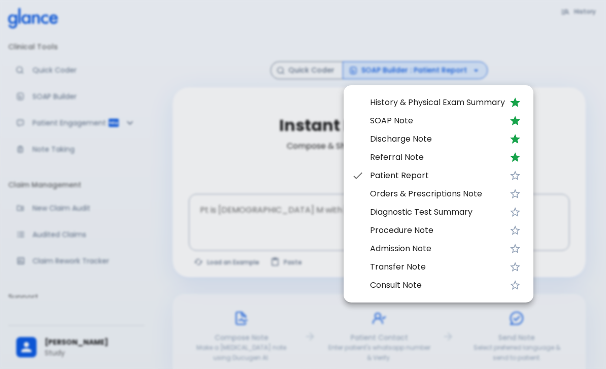
click at [173, 128] on div at bounding box center [303, 184] width 606 height 369
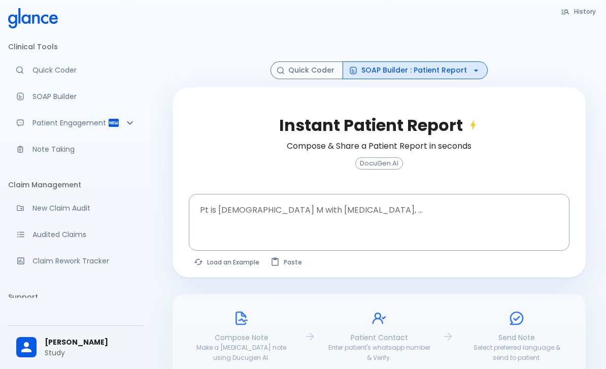
click at [91, 124] on p "Patient Engagement" at bounding box center [69, 123] width 75 height 10
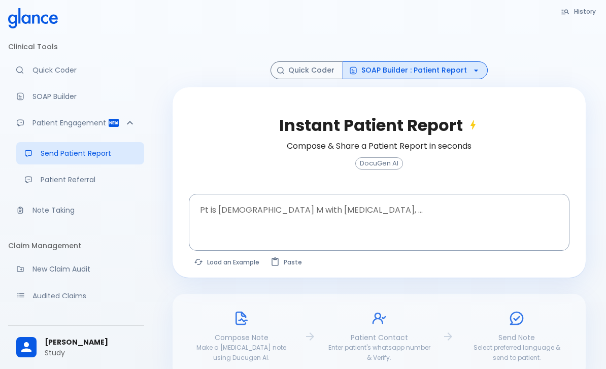
click at [55, 210] on p "Note Taking" at bounding box center [84, 210] width 104 height 10
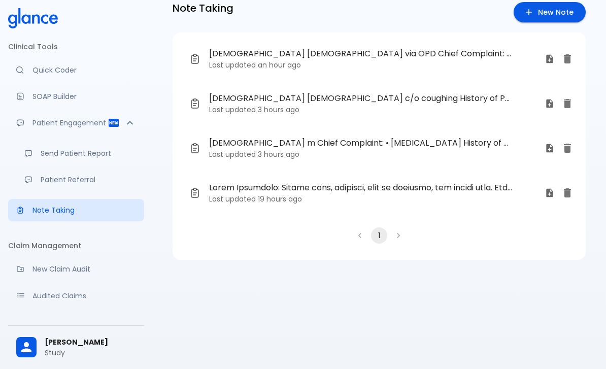
click at [255, 65] on p "Last updated an hour ago" at bounding box center [373, 65] width 328 height 10
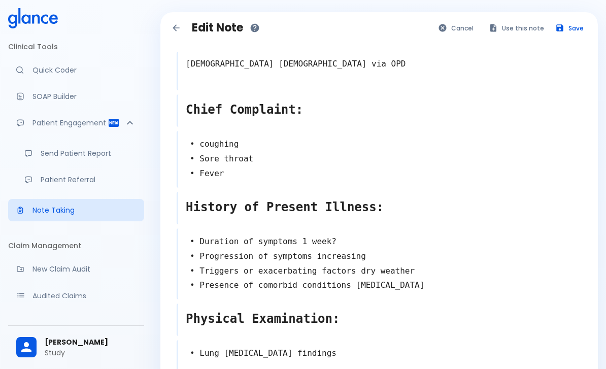
click at [515, 21] on button "Use this note" at bounding box center [517, 28] width 66 height 15
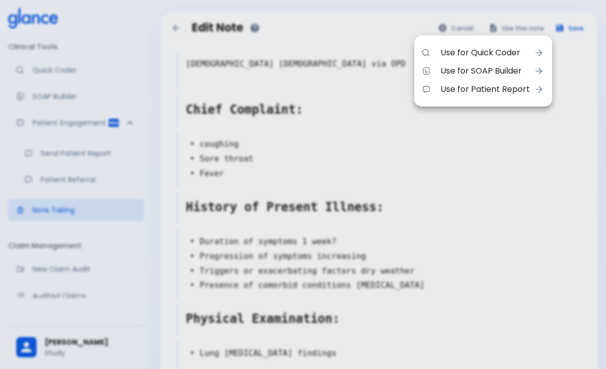
click at [464, 66] on span "Use for SOAP Builder" at bounding box center [485, 71] width 89 height 12
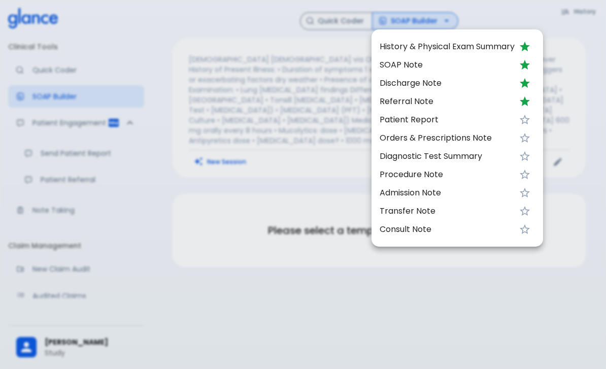
click at [403, 58] on li "SOAP Note" at bounding box center [458, 65] width 172 height 18
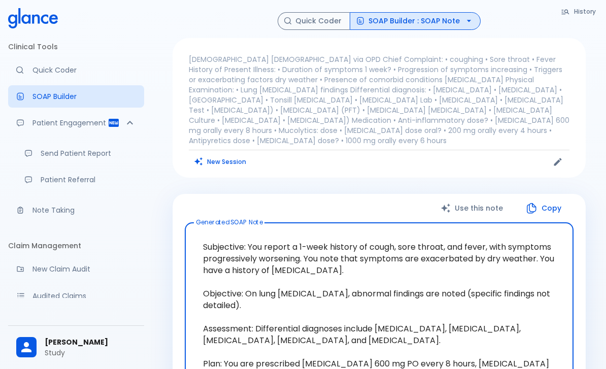
click at [67, 73] on p "Quick Coder" at bounding box center [84, 70] width 104 height 10
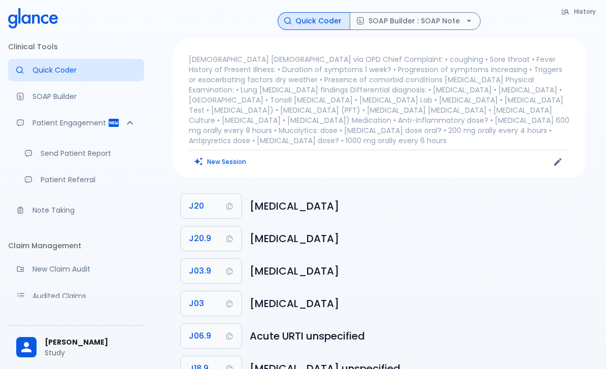
click at [85, 91] on link "SOAP Builder" at bounding box center [76, 96] width 136 height 22
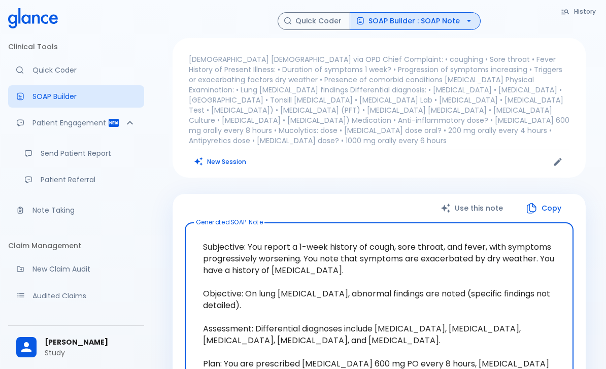
click at [454, 27] on button "SOAP Builder : SOAP Note" at bounding box center [415, 21] width 131 height 18
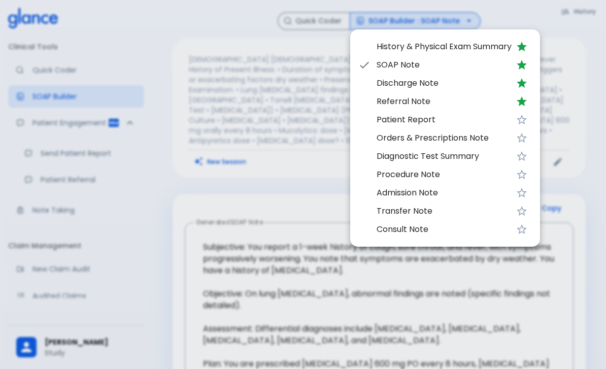
click at [64, 141] on div at bounding box center [303, 184] width 606 height 369
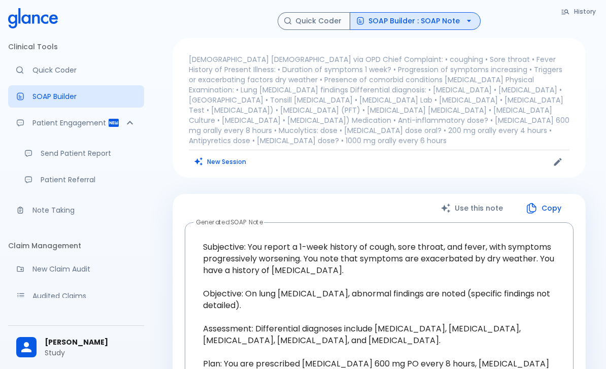
click at [79, 120] on p "Patient Engagement" at bounding box center [69, 123] width 75 height 10
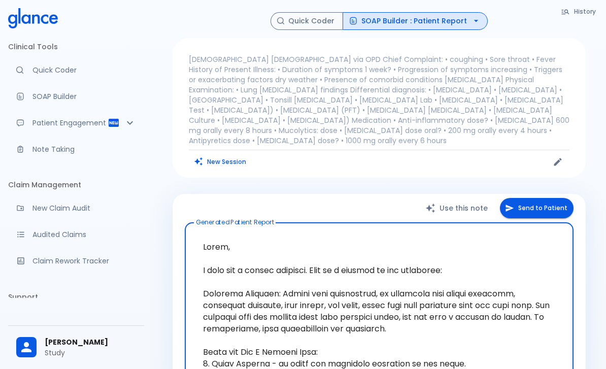
click at [65, 146] on p "Note Taking" at bounding box center [84, 149] width 104 height 10
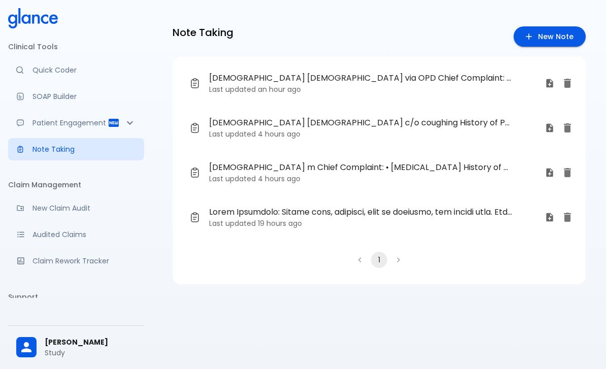
click at [260, 92] on time "an hour ago" at bounding box center [279, 89] width 43 height 10
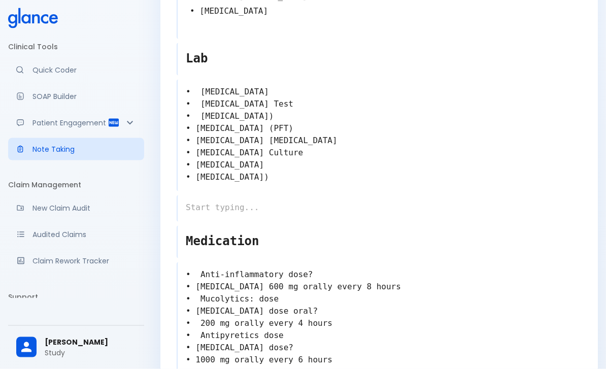
scroll to position [485, 0]
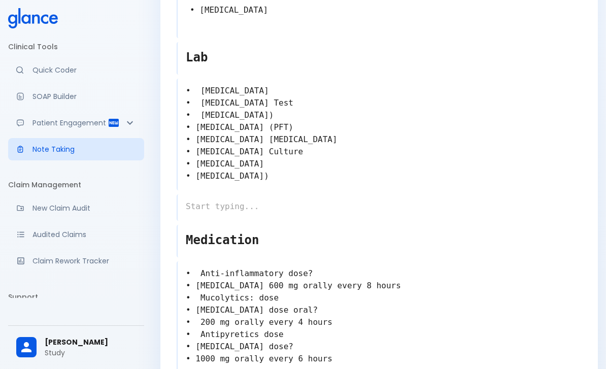
click at [88, 199] on link "New Claim Audit" at bounding box center [76, 208] width 136 height 22
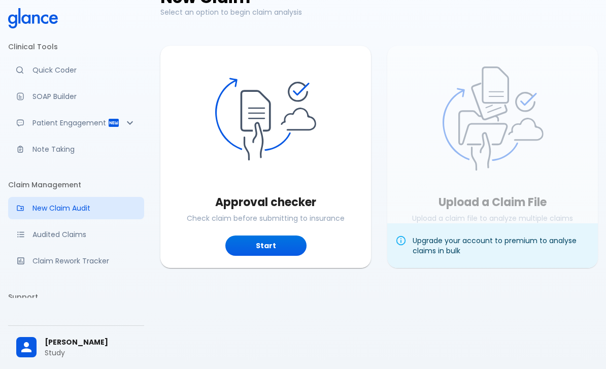
click at [86, 60] on link "Quick Coder" at bounding box center [76, 70] width 136 height 22
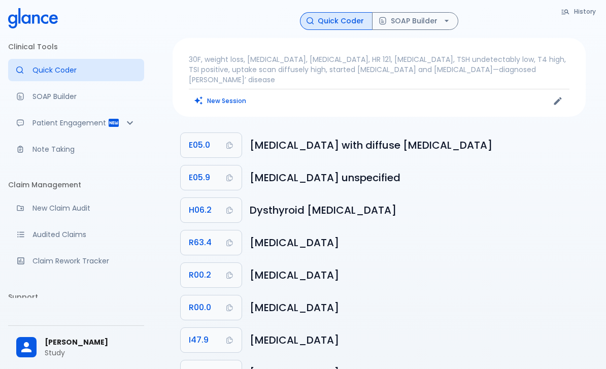
click at [231, 62] on p "30F, weight loss, palpitations, heat intolerance, HR 121, goiter, TSH undetecta…" at bounding box center [379, 69] width 381 height 30
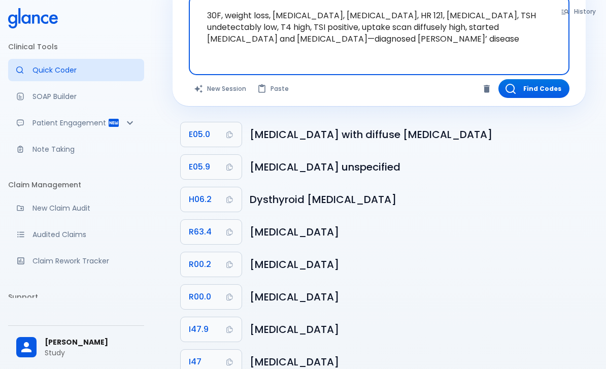
scroll to position [60, 0]
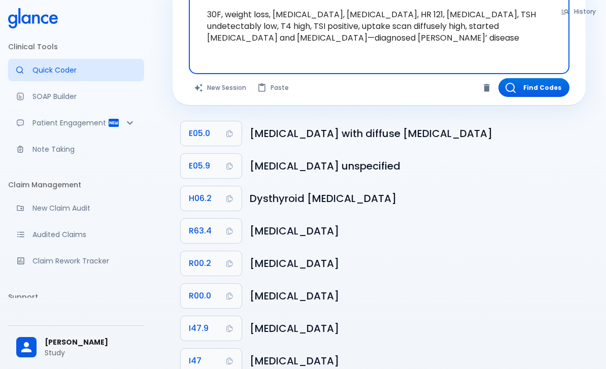
click at [230, 357] on icon "Copy Code I47 to clipboard" at bounding box center [229, 361] width 8 height 8
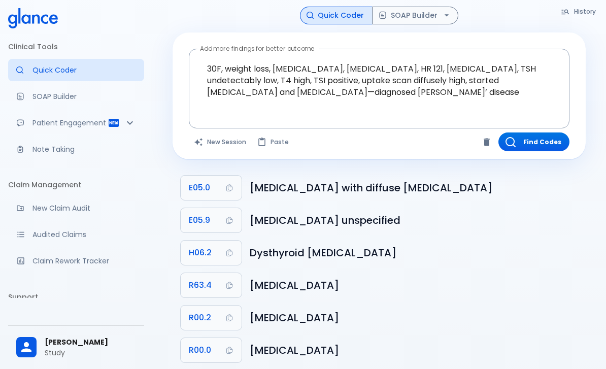
scroll to position [5, 0]
click at [442, 5] on div "History Quick Coder SOAP Builder Add more findings for better outcome 30F, weig…" at bounding box center [379, 225] width 454 height 461
click at [443, 8] on button "SOAP Builder" at bounding box center [415, 16] width 86 height 18
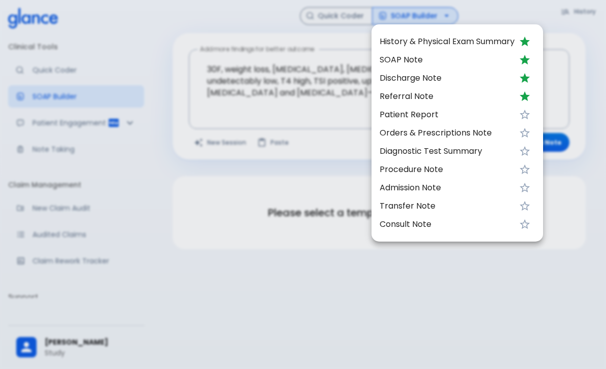
click at [403, 58] on span "SOAP Note" at bounding box center [447, 60] width 135 height 12
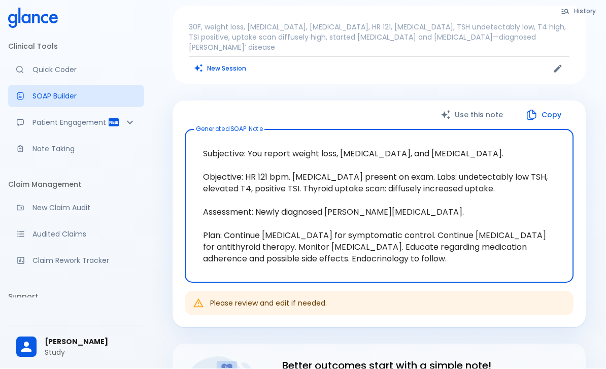
scroll to position [32, 0]
click at [478, 105] on button "Use this note" at bounding box center [472, 115] width 85 height 21
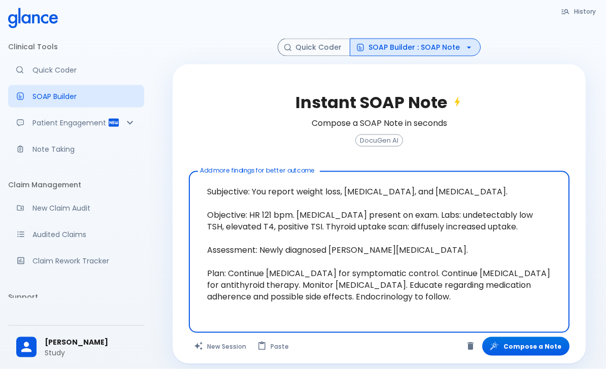
scroll to position [60, 0]
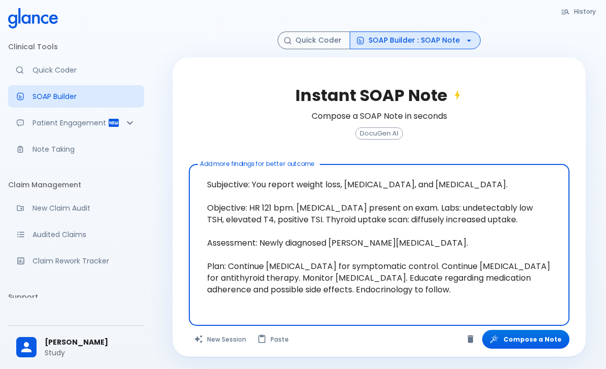
click at [456, 32] on button "SOAP Builder : SOAP Note" at bounding box center [415, 40] width 131 height 18
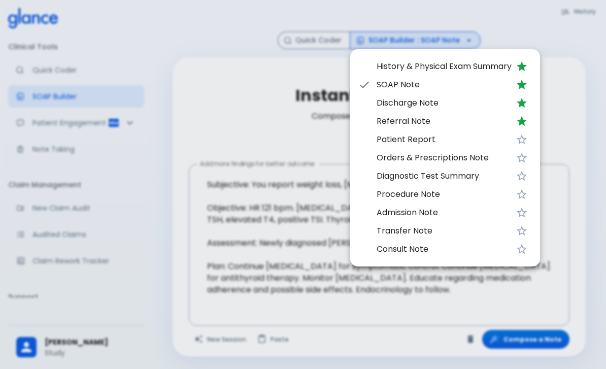
click at [185, 203] on div at bounding box center [303, 184] width 606 height 369
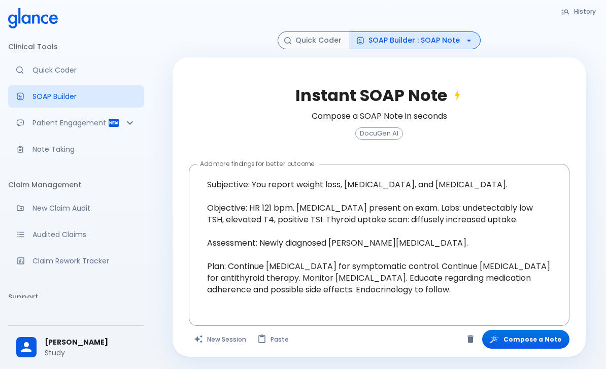
click at [90, 122] on p "Patient Engagement" at bounding box center [69, 123] width 75 height 10
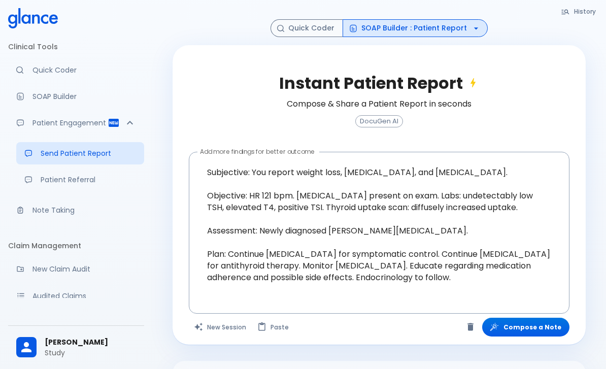
scroll to position [73, 0]
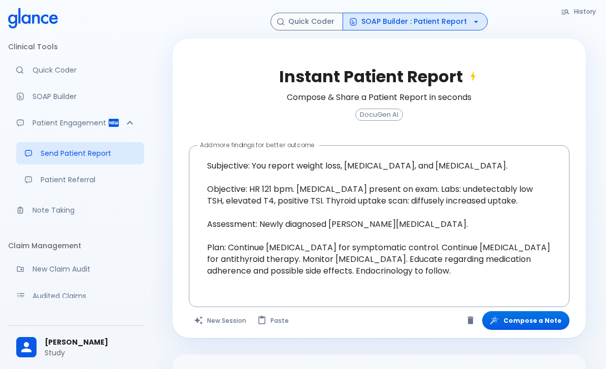
click at [82, 153] on p "Send Patient Report" at bounding box center [88, 153] width 95 height 10
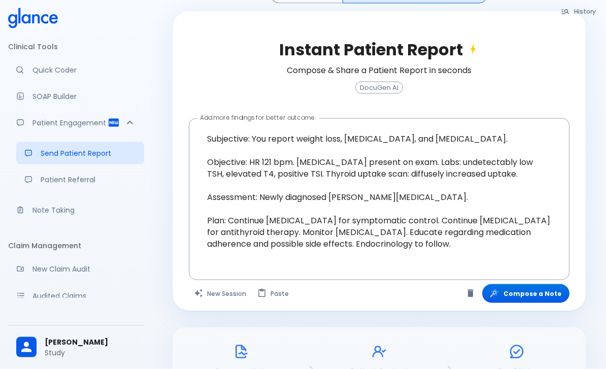
scroll to position [101, 0]
click at [66, 154] on p "Send Patient Report" at bounding box center [88, 153] width 95 height 10
click at [69, 162] on link "Send Patient Report" at bounding box center [80, 153] width 128 height 22
click at [84, 155] on p "Send Patient Report" at bounding box center [88, 153] width 95 height 10
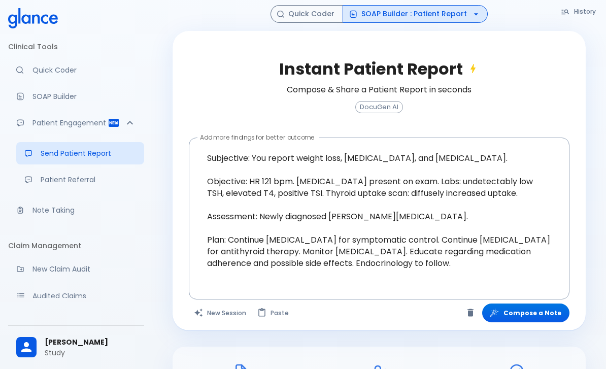
scroll to position [80, 0]
click at [552, 315] on button "Compose a Note" at bounding box center [525, 313] width 87 height 19
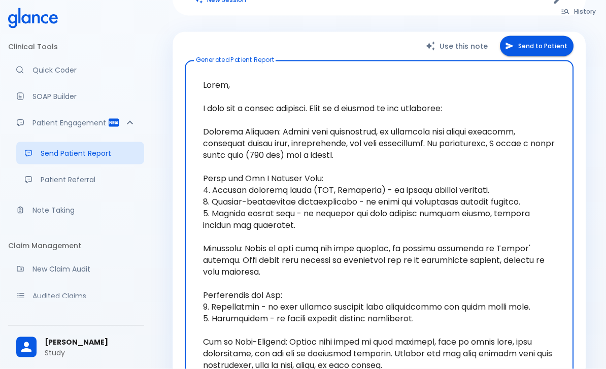
scroll to position [123, 0]
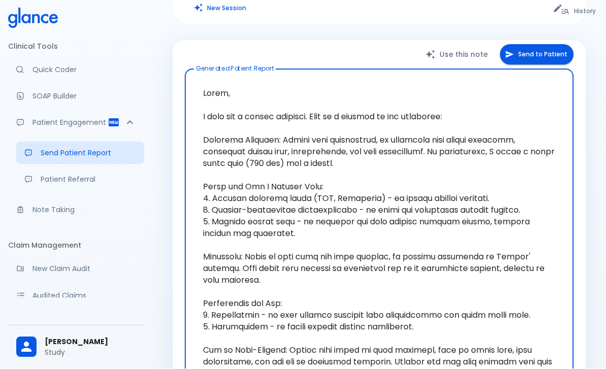
click at [538, 45] on button "Send to Patient" at bounding box center [537, 55] width 74 height 21
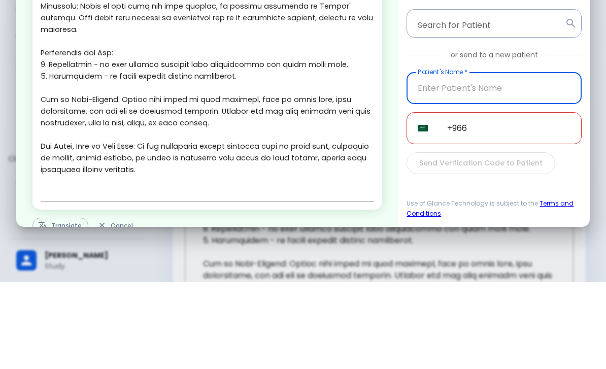
scroll to position [210, 0]
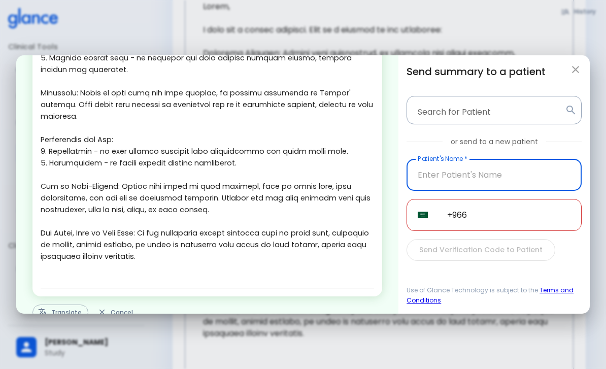
click at [50, 316] on button "Translate" at bounding box center [60, 313] width 56 height 16
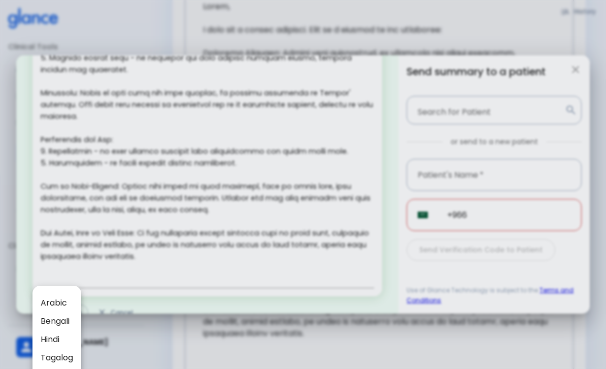
click at [53, 297] on span "Arabic" at bounding box center [57, 303] width 32 height 12
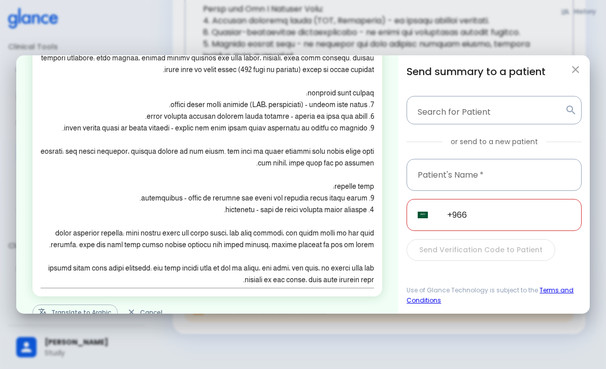
scroll to position [317, 0]
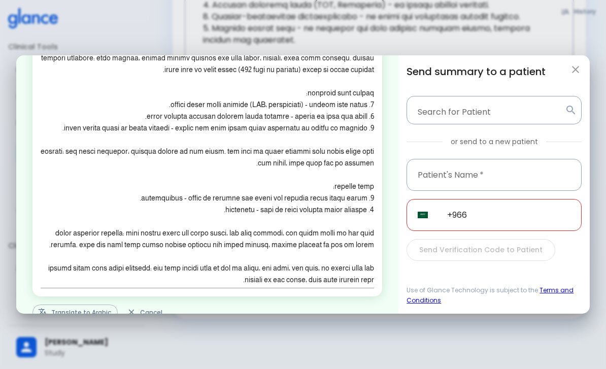
click at [573, 68] on button "button" at bounding box center [575, 69] width 20 height 20
type textarea "Hello, I wish you a speedy recovery. This is a summary of the encounter: Clinic…"
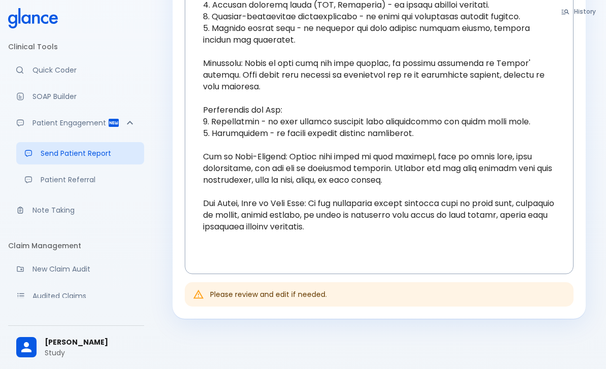
click at [48, 211] on p "Note Taking" at bounding box center [84, 210] width 104 height 10
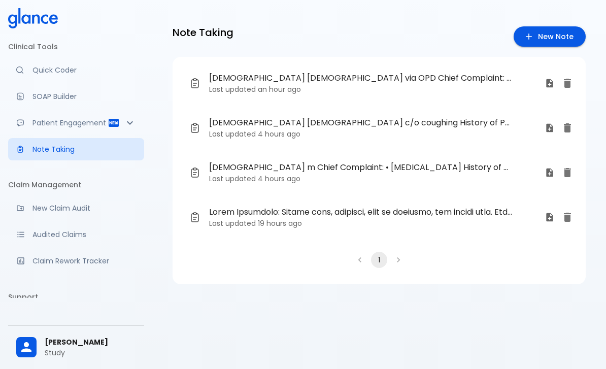
click at [259, 81] on span "[DEMOGRAPHIC_DATA] [DEMOGRAPHIC_DATA] via OPD Chief Complaint: • coughing • Sor…" at bounding box center [360, 78] width 303 height 12
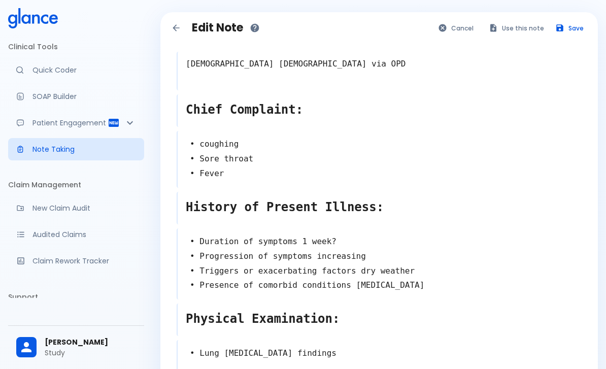
click at [517, 25] on button "Use this note" at bounding box center [517, 28] width 66 height 15
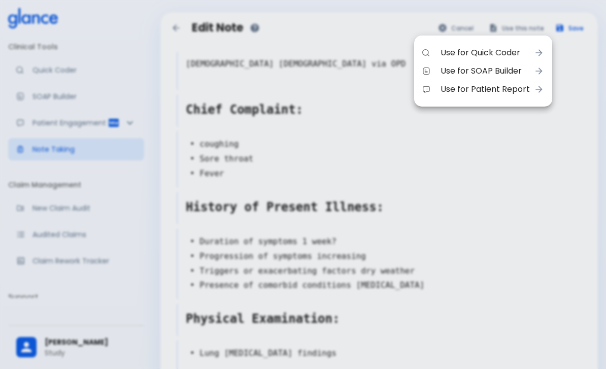
click at [460, 46] on li "Use for Quick Coder" at bounding box center [483, 53] width 138 height 18
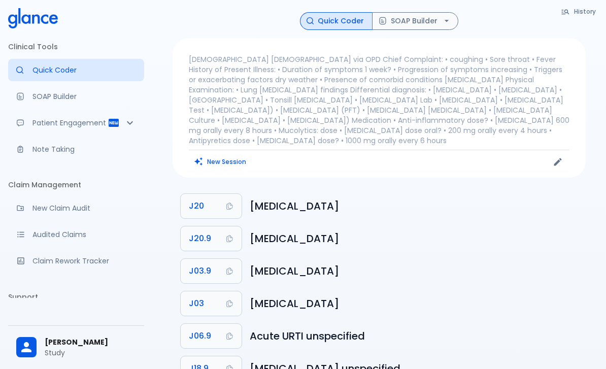
click at [403, 17] on button "SOAP Builder" at bounding box center [415, 21] width 86 height 18
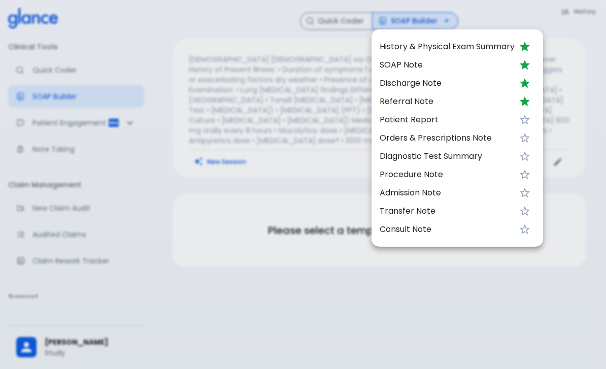
click at [412, 76] on li "Discharge Note" at bounding box center [458, 83] width 172 height 18
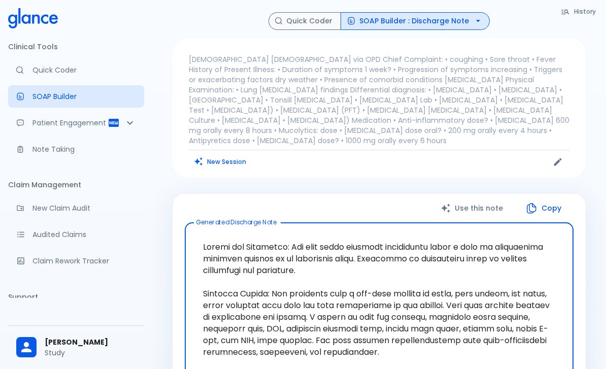
click at [47, 74] on p "Quick Coder" at bounding box center [84, 70] width 104 height 10
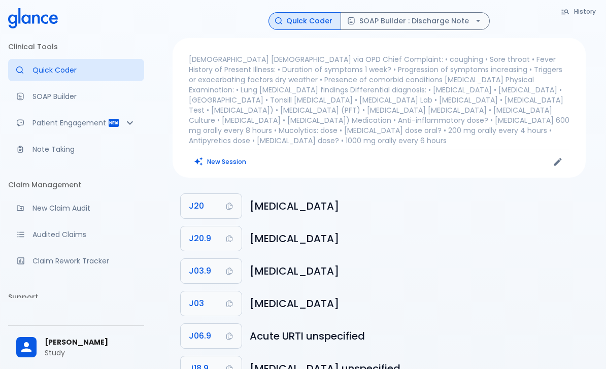
click at [230, 154] on button "New Session" at bounding box center [220, 161] width 63 height 15
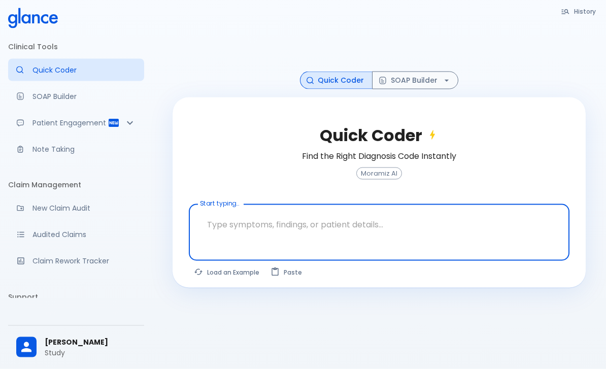
scroll to position [24, 0]
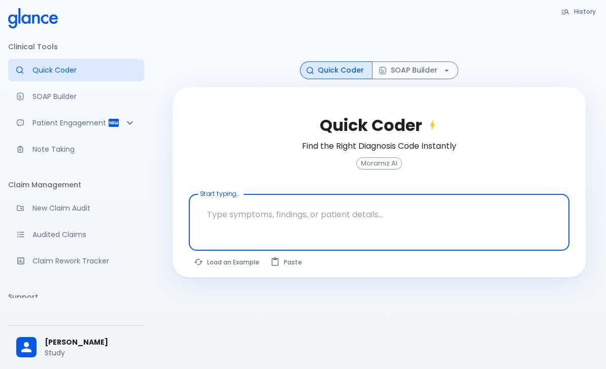
click at [239, 270] on button "Load an Example" at bounding box center [227, 262] width 77 height 15
type textarea "62M, HTN, acute tearing [MEDICAL_DATA] to back, BP 170/95, asymmetric pulses, C…"
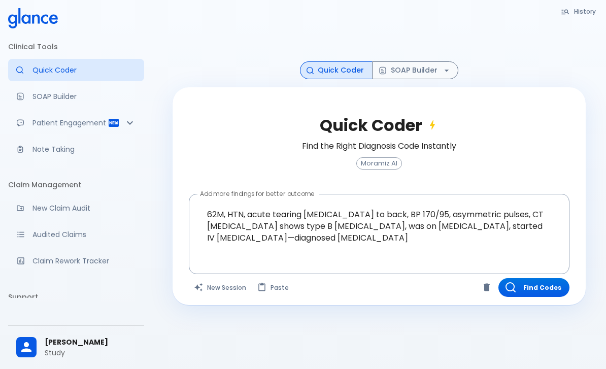
click at [548, 291] on button "Find Codes" at bounding box center [533, 287] width 71 height 19
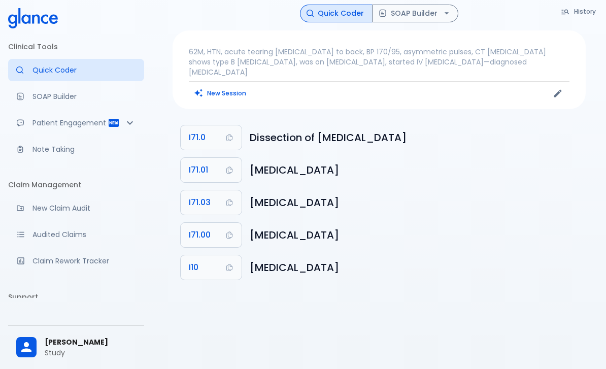
scroll to position [0, 0]
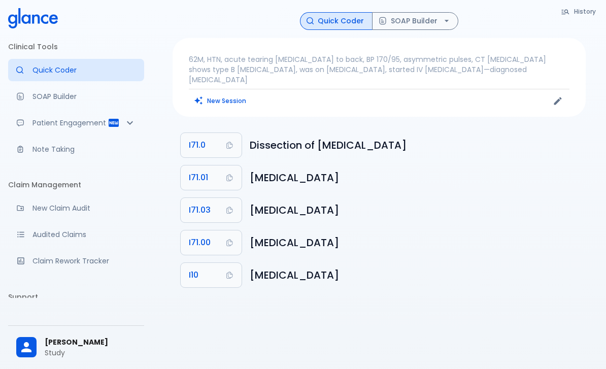
click at [431, 21] on button "SOAP Builder" at bounding box center [415, 21] width 86 height 18
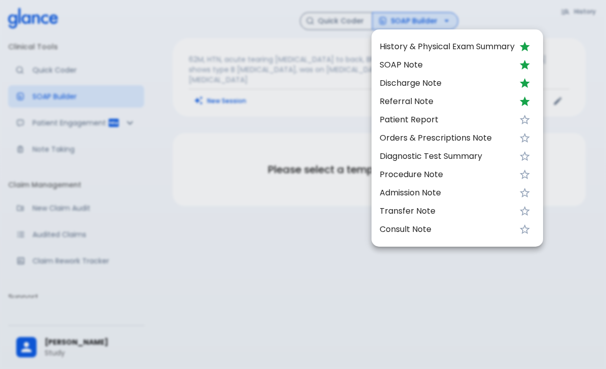
click at [414, 56] on li "SOAP Note" at bounding box center [458, 65] width 172 height 18
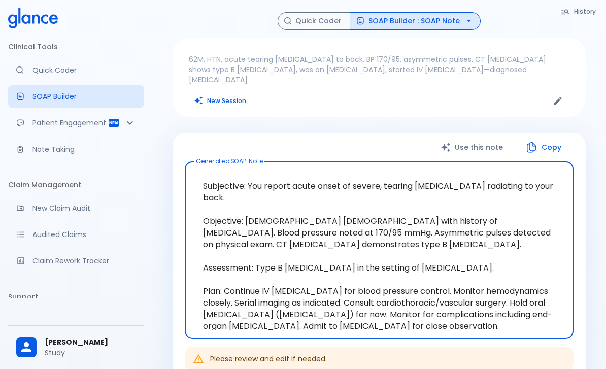
click at [453, 13] on button "SOAP Builder : SOAP Note" at bounding box center [415, 21] width 131 height 18
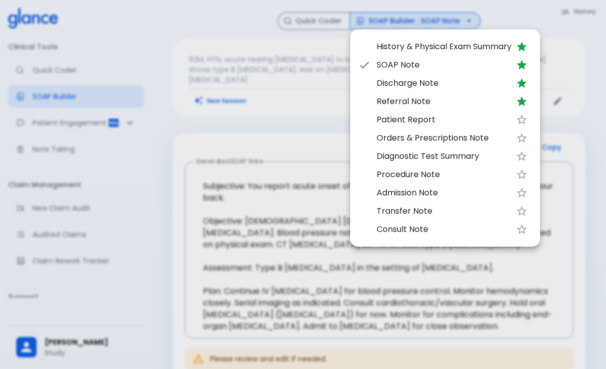
click at [219, 218] on div at bounding box center [303, 184] width 606 height 369
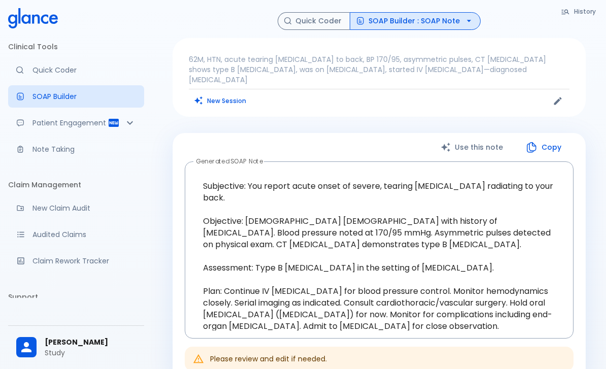
click at [122, 118] on div "Patient Engagement" at bounding box center [76, 123] width 136 height 22
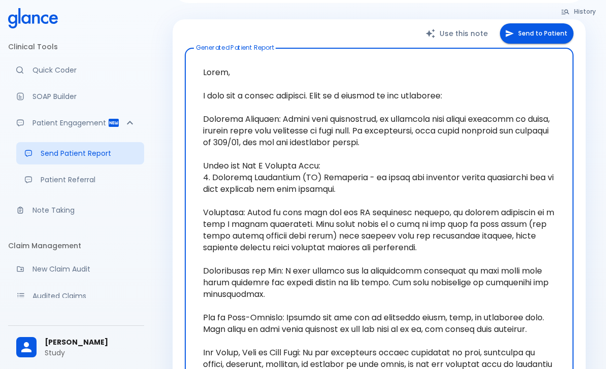
scroll to position [113, 0]
click at [537, 6] on div "History Quick Coder SOAP Builder : Patient Report 62M, HTN, acute tearing [MEDI…" at bounding box center [379, 178] width 438 height 558
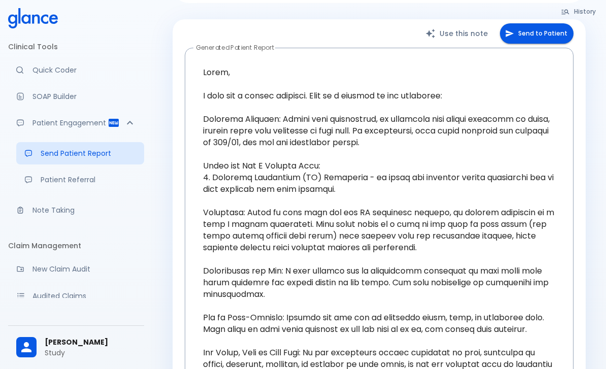
click at [542, 23] on button "Send to Patient" at bounding box center [537, 33] width 74 height 21
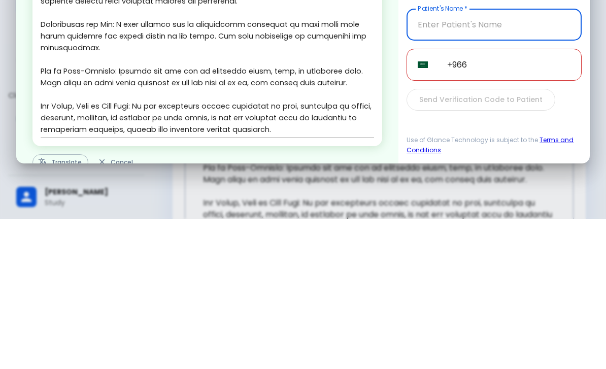
scroll to position [251, 0]
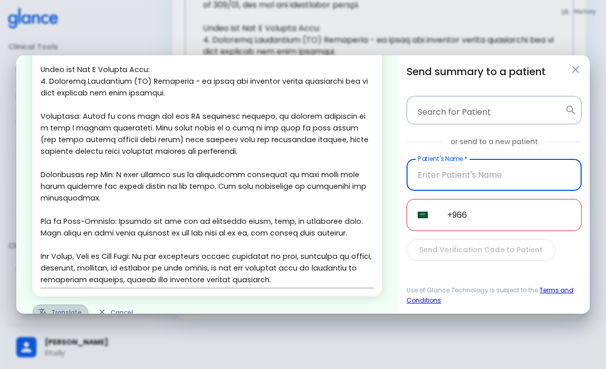
click at [63, 313] on button "Translate" at bounding box center [60, 313] width 56 height 16
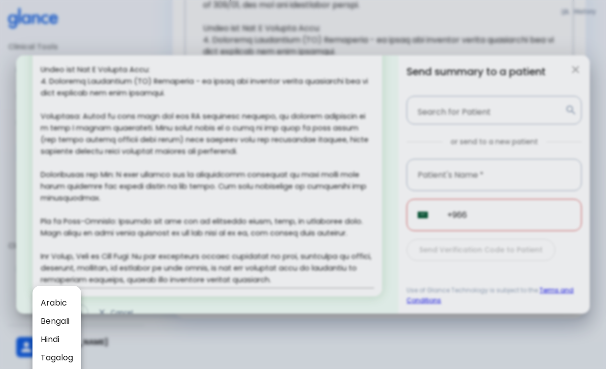
click at [238, 369] on div at bounding box center [303, 184] width 606 height 369
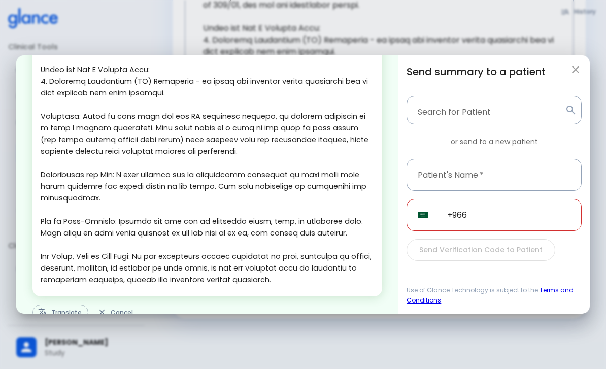
click at [582, 63] on div "Send summary to a patient Search for Patient Search for Patient or send to a ne…" at bounding box center [493, 184] width 191 height 258
click at [573, 64] on button "button" at bounding box center [575, 69] width 20 height 20
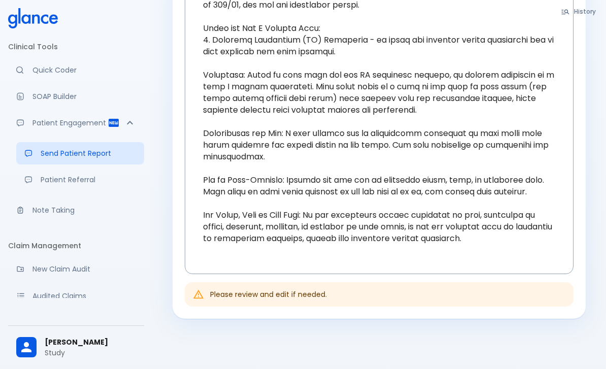
click at [69, 212] on p "Note Taking" at bounding box center [84, 210] width 104 height 10
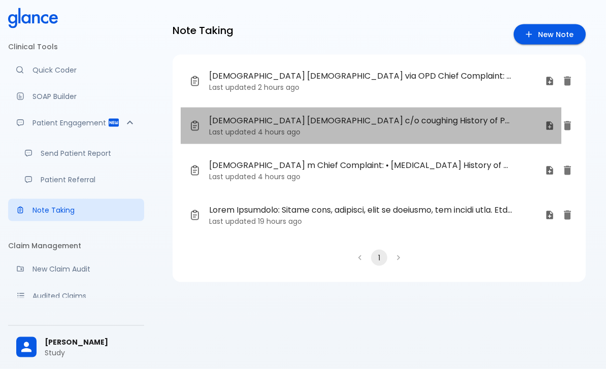
scroll to position [3, 0]
click at [258, 117] on span "[DEMOGRAPHIC_DATA] [DEMOGRAPHIC_DATA] c/o coughing History of Present Illness: …" at bounding box center [360, 120] width 303 height 12
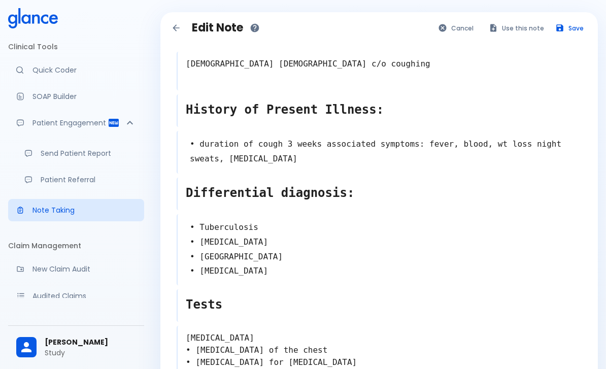
click at [521, 18] on div "Edit Note Cancel Use this note Save [DEMOGRAPHIC_DATA] [DEMOGRAPHIC_DATA] c/o c…" at bounding box center [379, 346] width 438 height 669
click at [499, 22] on button "Use this note" at bounding box center [517, 28] width 66 height 15
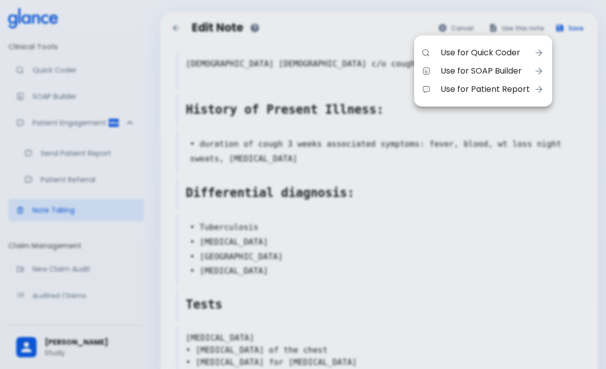
click at [453, 65] on span "Use for SOAP Builder" at bounding box center [485, 71] width 89 height 12
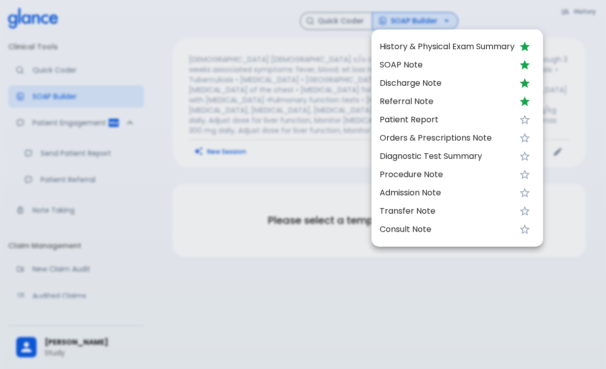
click at [426, 64] on span "SOAP Note" at bounding box center [447, 65] width 135 height 12
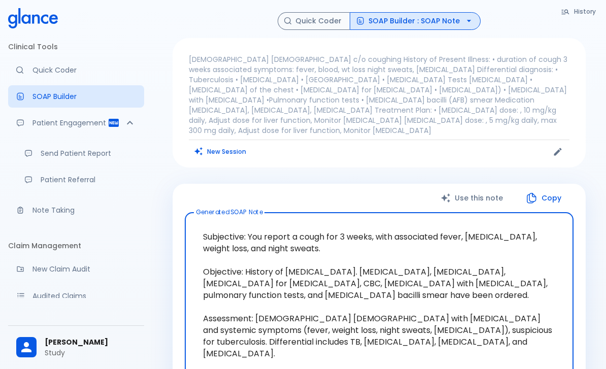
click at [544, 309] on textarea "Subjective: You report a cough for 3 weeks, with associated fever, [MEDICAL_DAT…" at bounding box center [379, 318] width 375 height 195
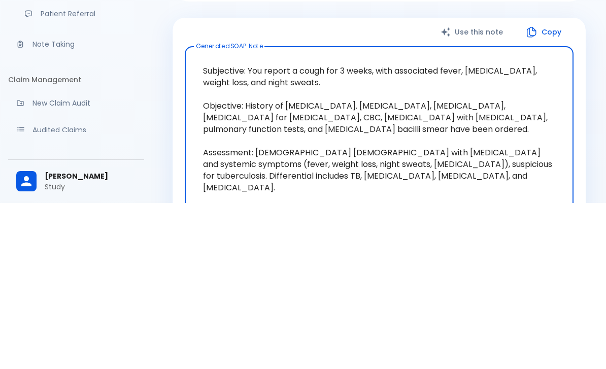
scroll to position [166, 0]
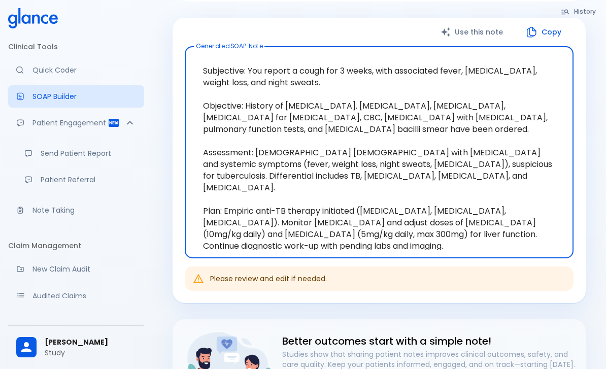
click at [54, 77] on link "Quick Coder" at bounding box center [76, 70] width 136 height 22
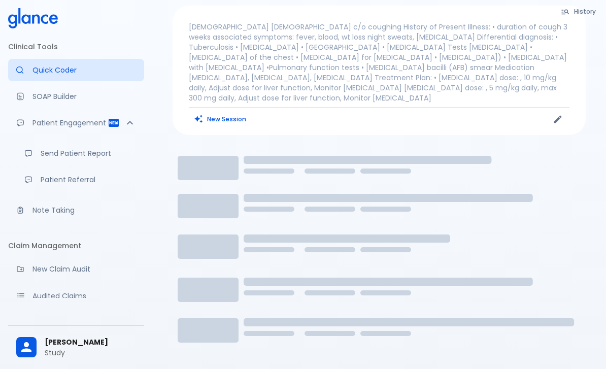
scroll to position [25, 0]
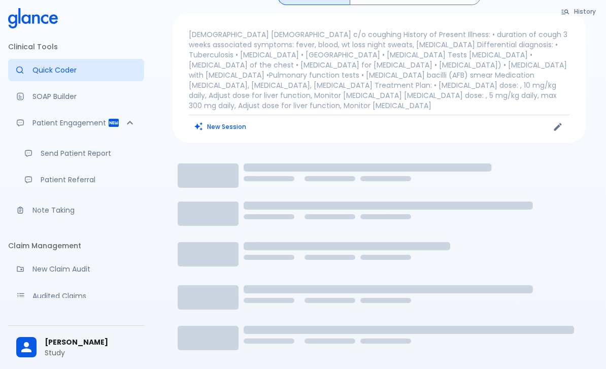
click at [225, 119] on button "New Session" at bounding box center [220, 126] width 63 height 15
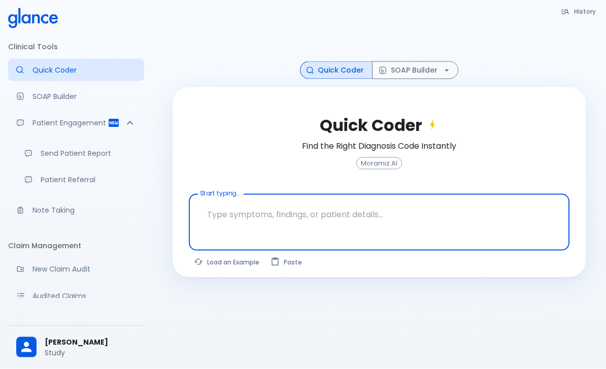
scroll to position [57, 0]
click at [237, 255] on button "Load an Example" at bounding box center [227, 262] width 77 height 15
type textarea "45F with DM2, right [MEDICAL_DATA], fever, WBC 14K, ESR 80, wound purulent, XR …"
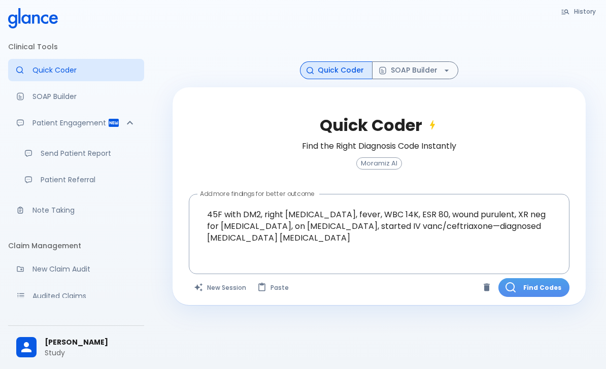
click at [547, 278] on button "Find Codes" at bounding box center [533, 287] width 71 height 19
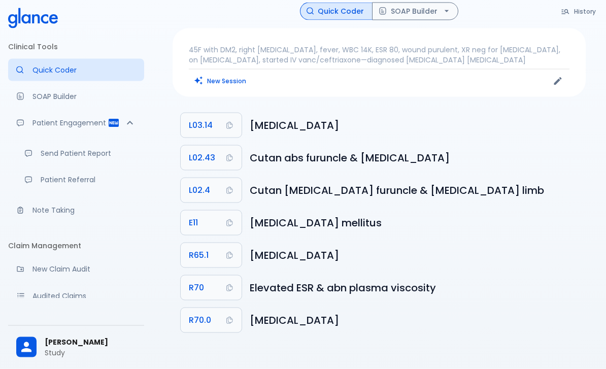
scroll to position [2, 0]
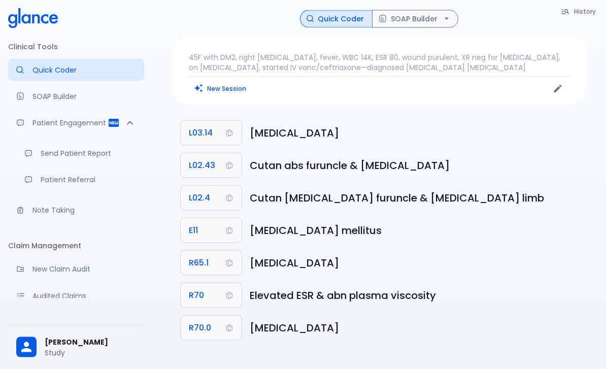
click at [418, 18] on button "SOAP Builder" at bounding box center [415, 19] width 86 height 18
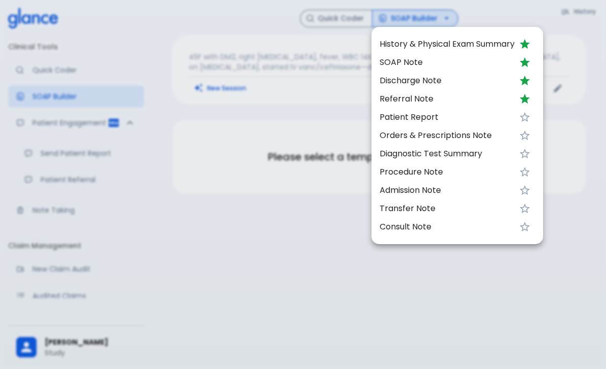
click at [406, 59] on span "SOAP Note" at bounding box center [447, 62] width 135 height 12
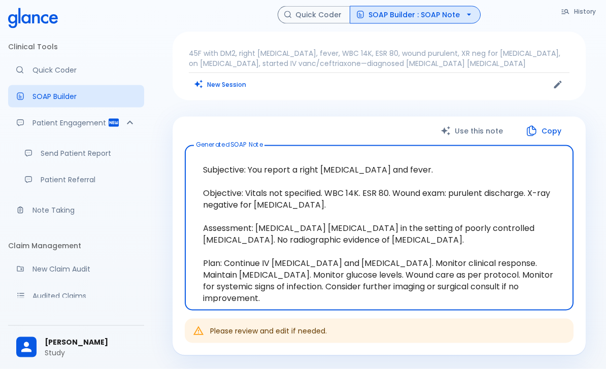
scroll to position [7, 0]
click at [416, 6] on button "SOAP Builder : SOAP Note" at bounding box center [415, 15] width 131 height 18
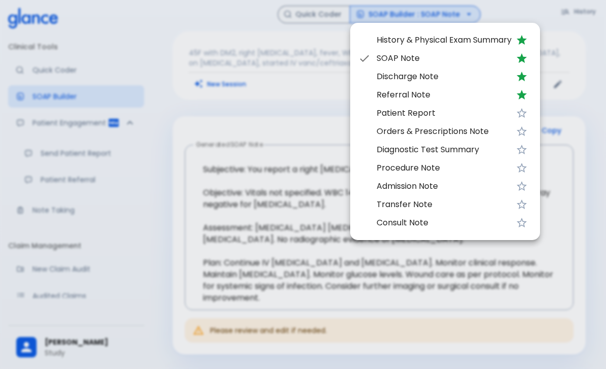
click at [319, 288] on div at bounding box center [303, 184] width 606 height 369
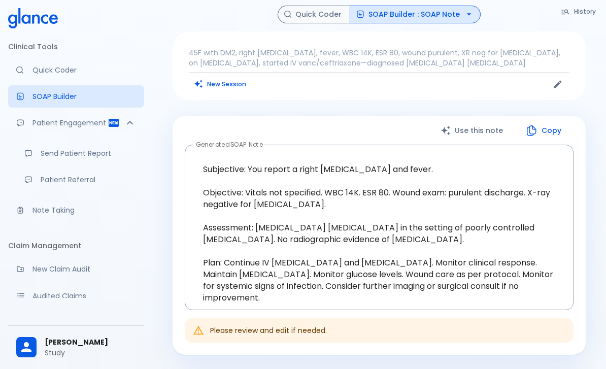
click at [103, 120] on p "Patient Engagement" at bounding box center [69, 123] width 75 height 10
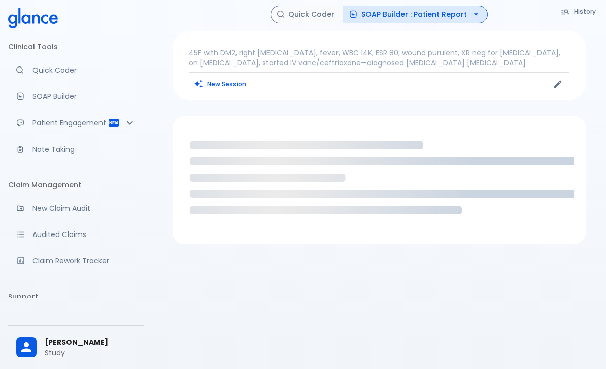
click at [125, 127] on icon "Patient Reports & Referrals" at bounding box center [130, 123] width 12 height 12
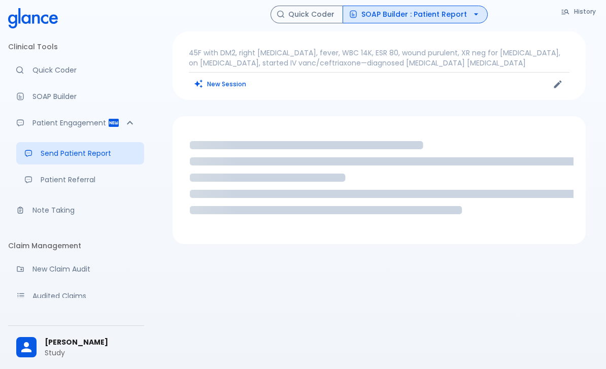
click at [76, 153] on p "Send Patient Report" at bounding box center [88, 153] width 95 height 10
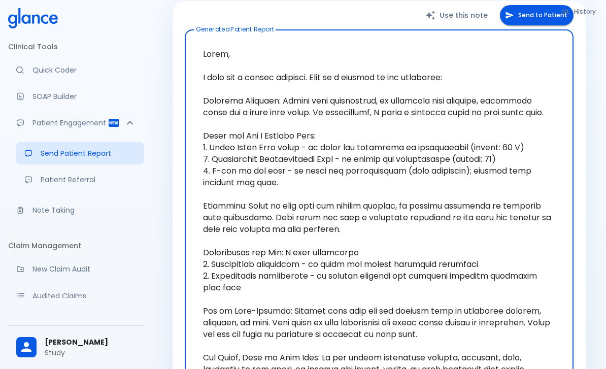
scroll to position [116, 0]
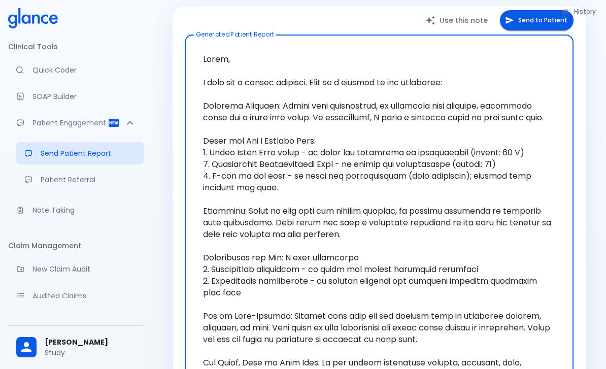
click at [530, 15] on button "Send to Patient" at bounding box center [537, 20] width 74 height 21
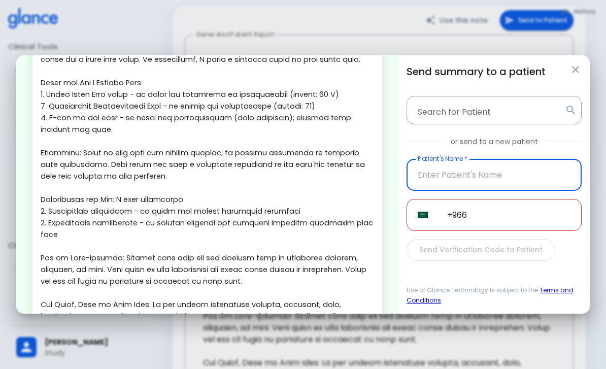
scroll to position [128, 0]
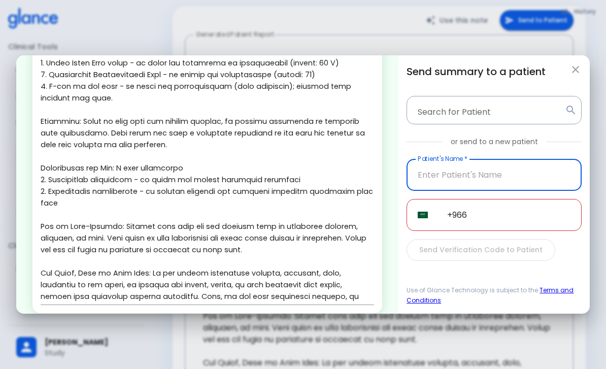
click at [66, 329] on button "Translate" at bounding box center [60, 329] width 56 height 16
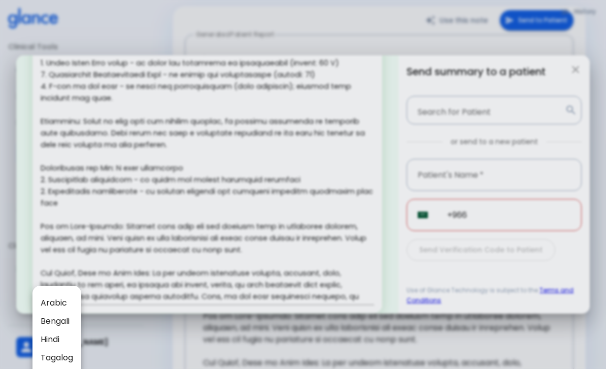
click at [195, 279] on div at bounding box center [303, 184] width 606 height 369
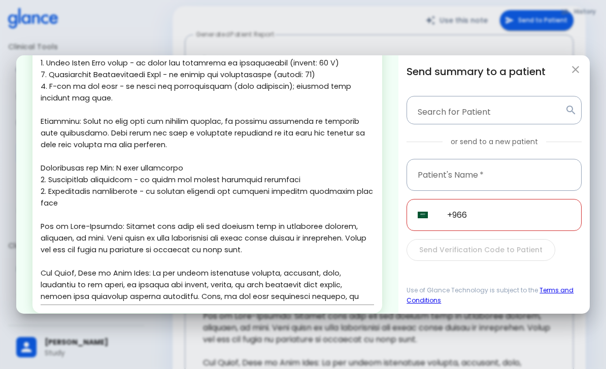
scroll to position [128, 0]
click at [569, 73] on button "button" at bounding box center [575, 69] width 20 height 20
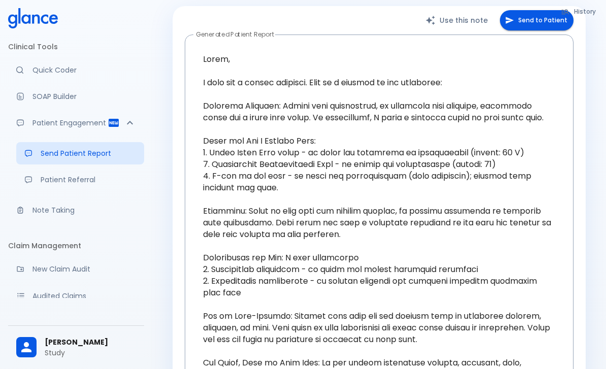
click at [60, 184] on p "Patient Referral" at bounding box center [88, 180] width 95 height 10
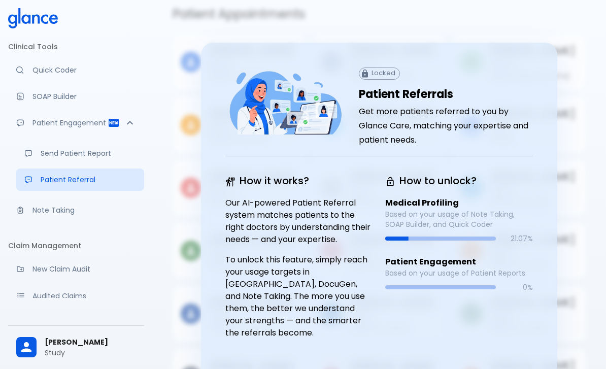
scroll to position [25, 0]
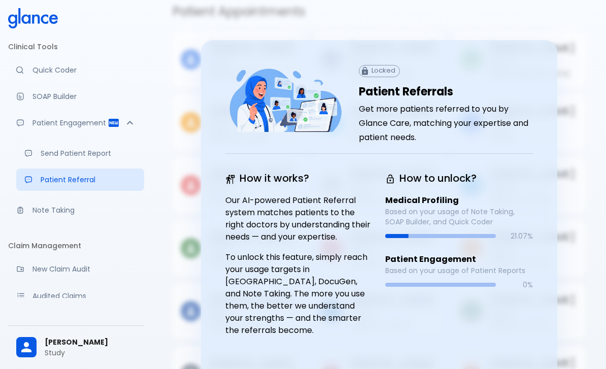
click at [52, 210] on p "Note Taking" at bounding box center [84, 210] width 104 height 10
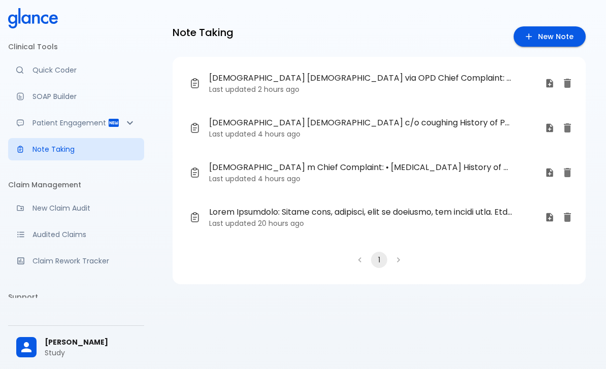
click at [266, 77] on span "[DEMOGRAPHIC_DATA] [DEMOGRAPHIC_DATA] via OPD Chief Complaint: • coughing • Sor…" at bounding box center [360, 78] width 303 height 12
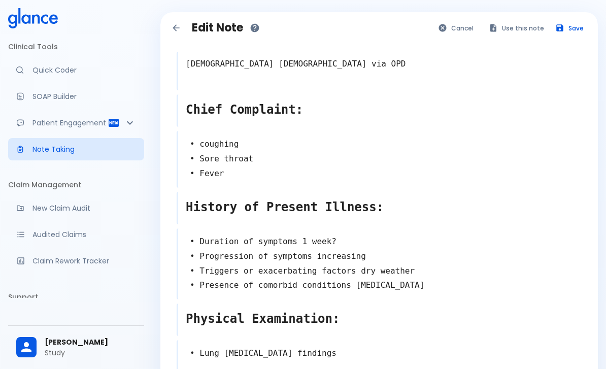
click at [510, 24] on button "Use this note" at bounding box center [517, 28] width 66 height 15
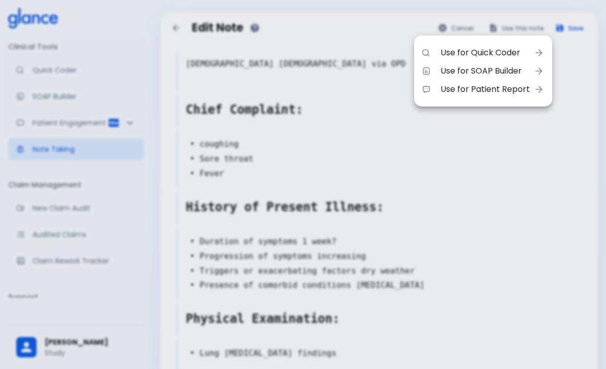
click at [446, 208] on div at bounding box center [303, 184] width 606 height 369
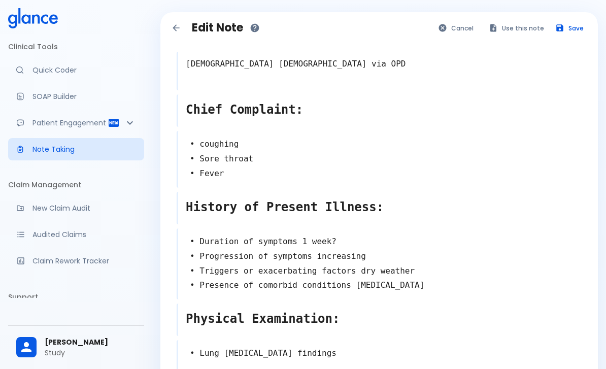
click at [503, 28] on button "Use this note" at bounding box center [517, 28] width 66 height 15
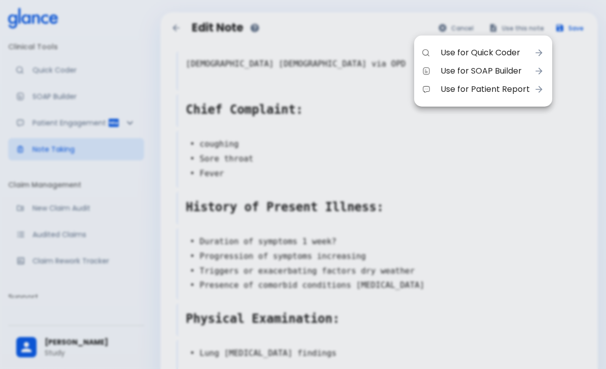
click at [480, 63] on li "Use for SOAP Builder" at bounding box center [483, 71] width 138 height 18
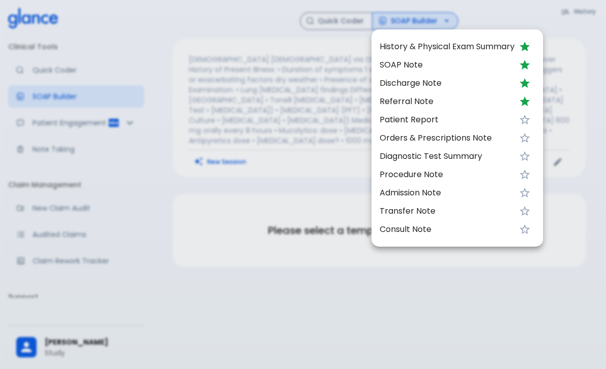
click at [450, 123] on span "Patient Report" at bounding box center [447, 120] width 135 height 12
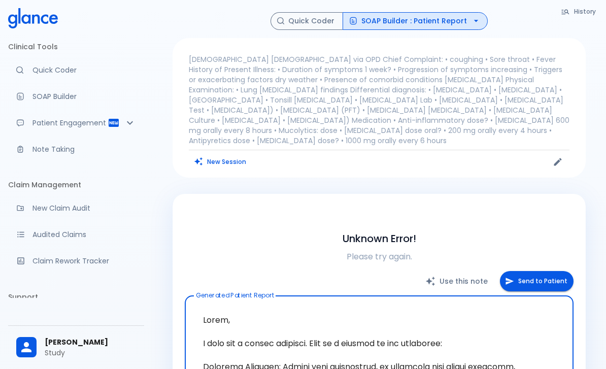
click at [30, 70] on div "Moramiz: Find ICD10AM codes instantly" at bounding box center [24, 69] width 16 height 7
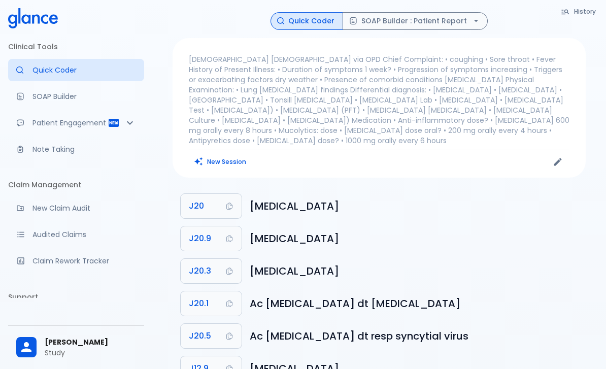
click at [224, 154] on button "New Session" at bounding box center [220, 161] width 63 height 15
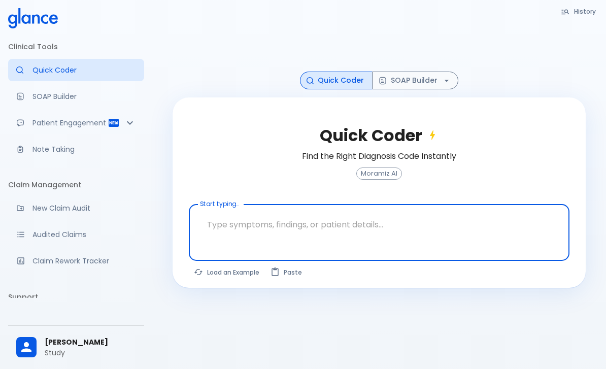
scroll to position [24, 0]
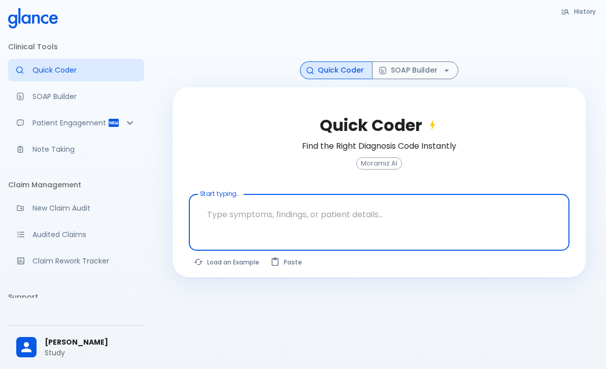
click at [212, 265] on button "Load an Example" at bounding box center [227, 262] width 77 height 15
type textarea "30F, weight loss, [MEDICAL_DATA], [MEDICAL_DATA], HR 121, [MEDICAL_DATA], TSH u…"
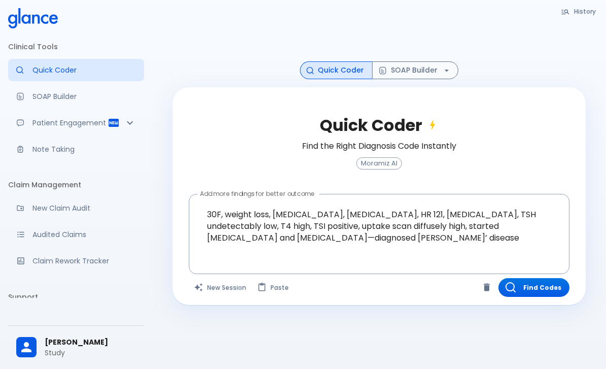
click at [539, 294] on button "Find Codes" at bounding box center [533, 287] width 71 height 19
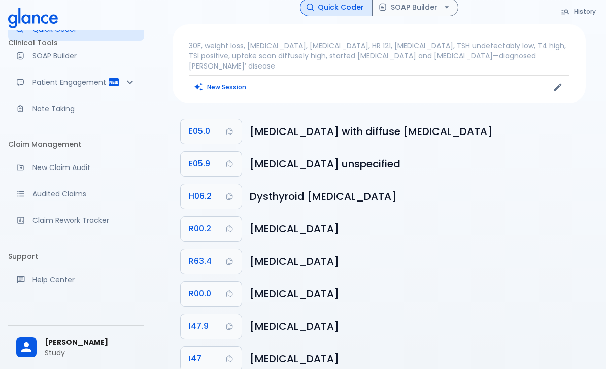
scroll to position [0, 0]
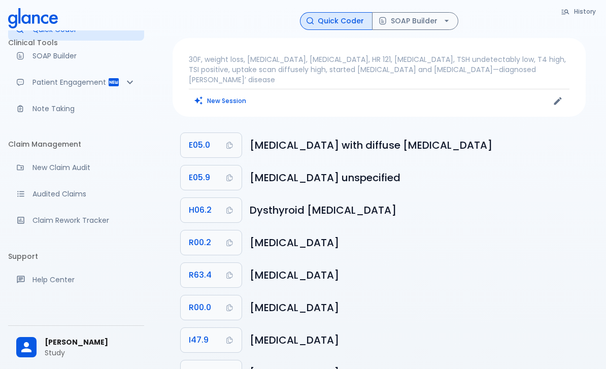
click at [418, 21] on button "SOAP Builder" at bounding box center [415, 21] width 86 height 18
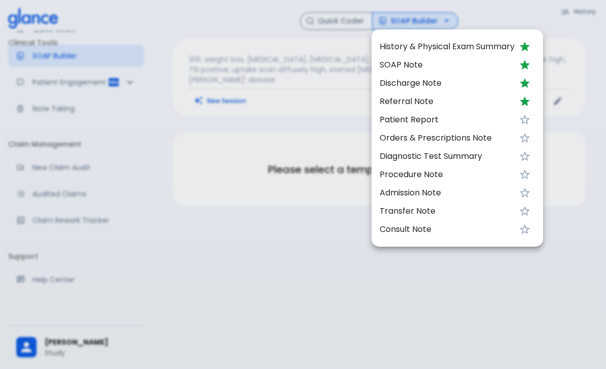
click at [411, 63] on span "SOAP Note" at bounding box center [447, 65] width 135 height 12
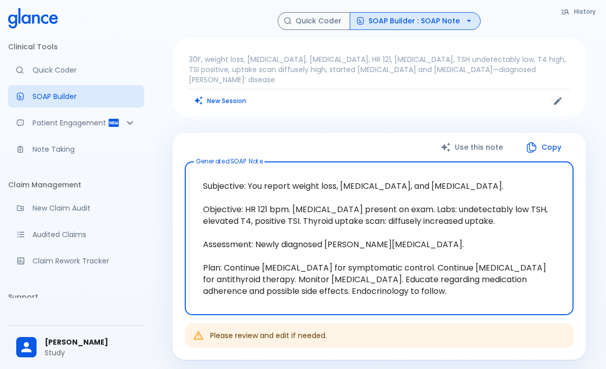
click at [448, 9] on div "History Quick Coder SOAP Builder : SOAP Note 30F, weight loss, palpitations, he…" at bounding box center [379, 281] width 454 height 563
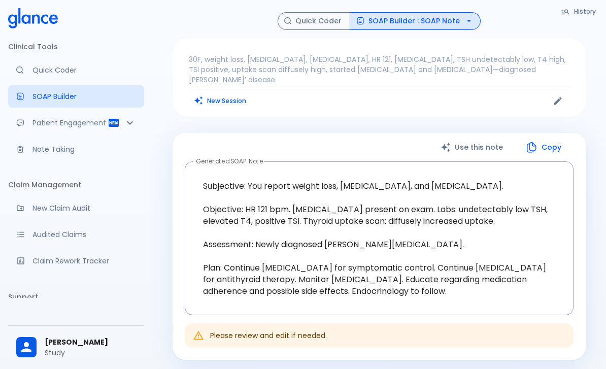
click at [448, 27] on button "SOAP Builder : SOAP Note" at bounding box center [415, 21] width 131 height 18
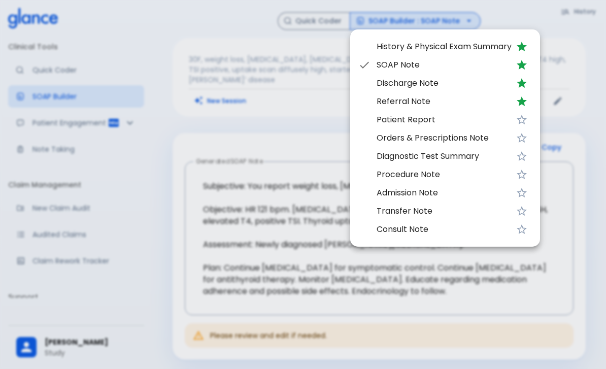
click at [140, 172] on div at bounding box center [303, 184] width 606 height 369
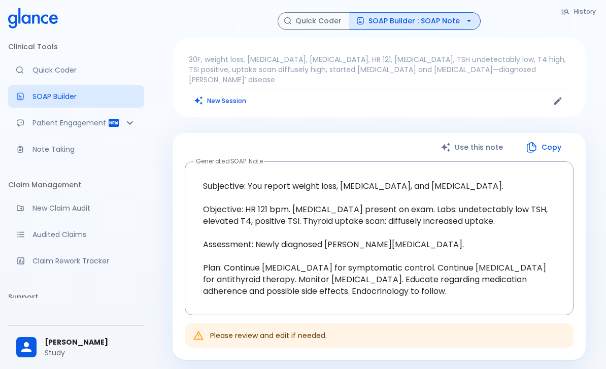
click at [85, 123] on p "Patient Engagement" at bounding box center [69, 123] width 75 height 10
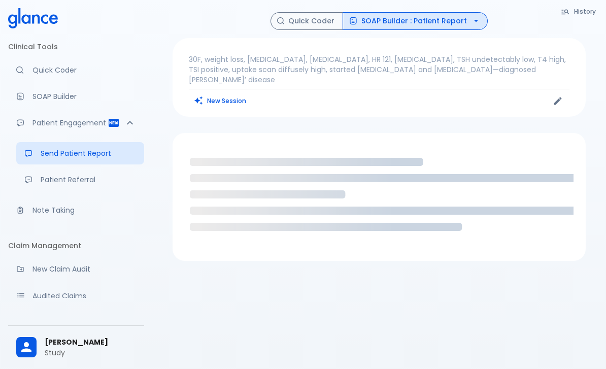
click at [92, 153] on p "Send Patient Report" at bounding box center [88, 153] width 95 height 10
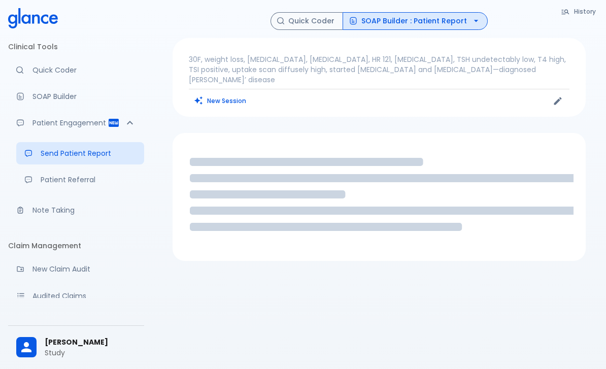
click at [75, 176] on p "Patient Referral" at bounding box center [88, 180] width 95 height 10
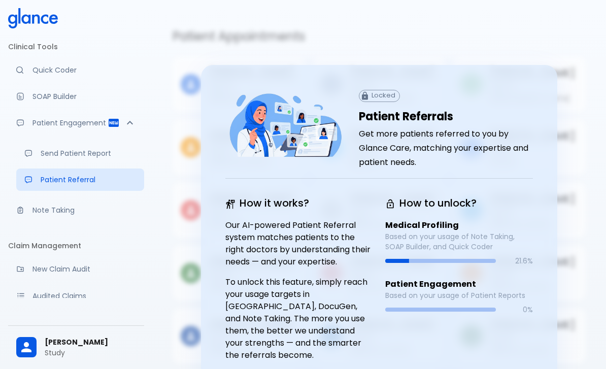
click at [74, 147] on link "Send Patient Report" at bounding box center [80, 153] width 128 height 22
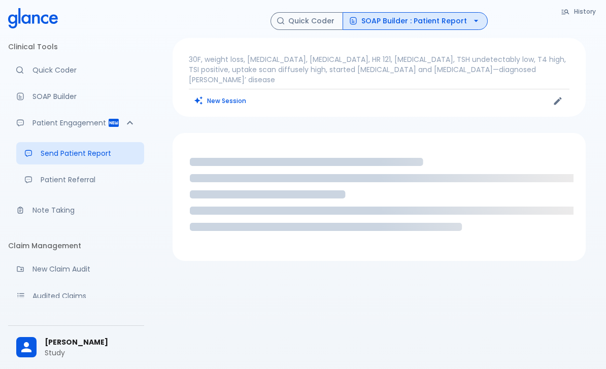
click at [420, 65] on p "30F, weight loss, [MEDICAL_DATA], [MEDICAL_DATA], HR 121, [MEDICAL_DATA], TSH u…" at bounding box center [379, 69] width 381 height 30
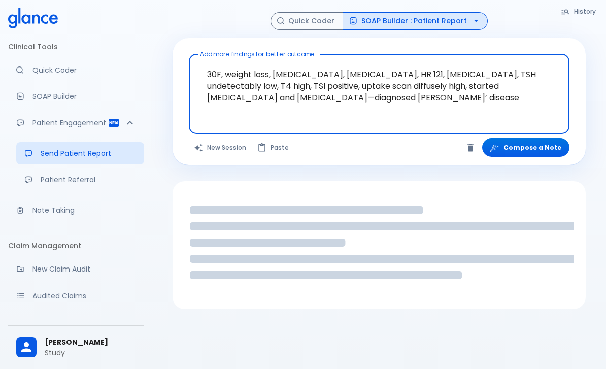
click at [534, 143] on button "Compose a Note" at bounding box center [525, 147] width 87 height 19
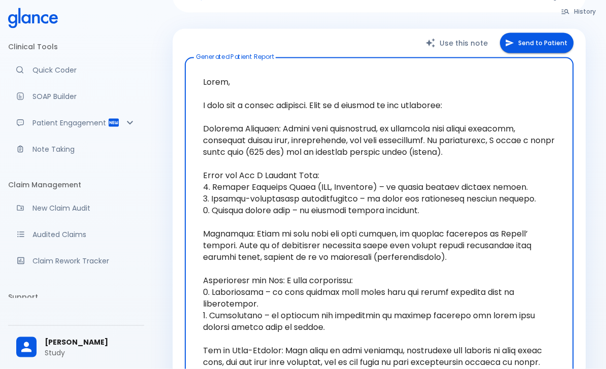
scroll to position [88, 0]
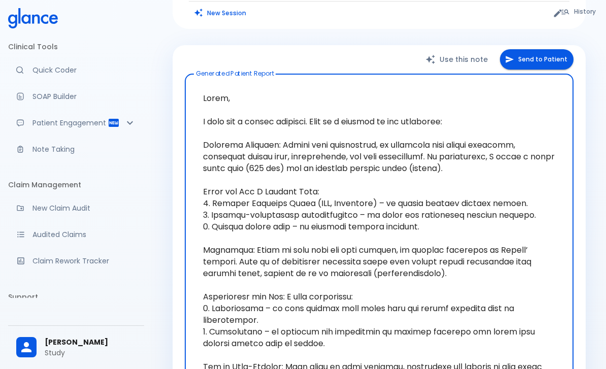
click at [540, 49] on button "Send to Patient" at bounding box center [537, 59] width 74 height 21
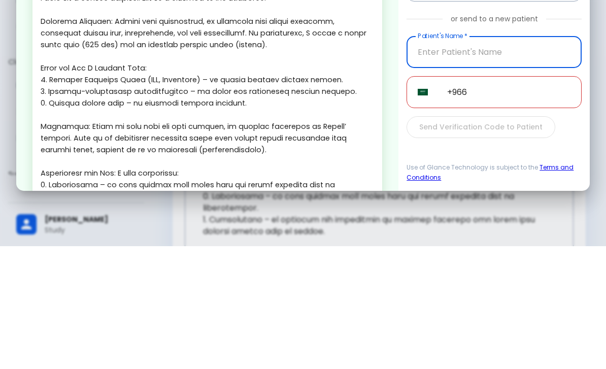
scroll to position [200, 0]
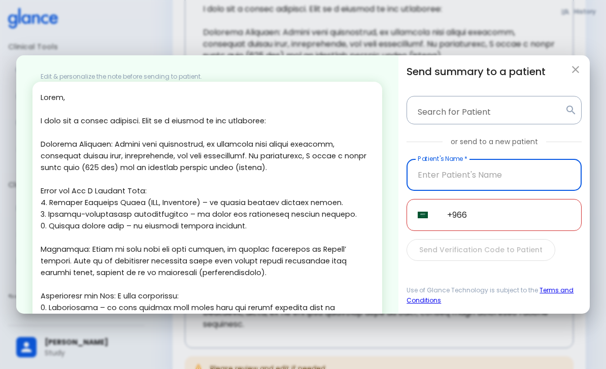
click at [574, 72] on icon "button" at bounding box center [576, 69] width 12 height 12
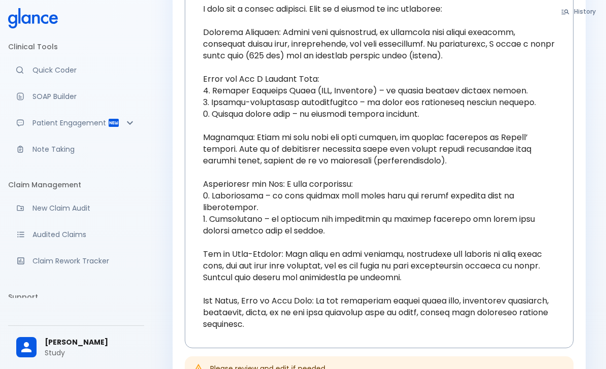
click at [51, 151] on p "Note Taking" at bounding box center [84, 149] width 104 height 10
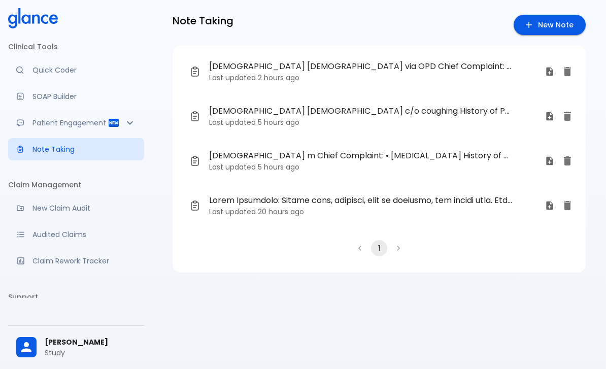
scroll to position [9, 0]
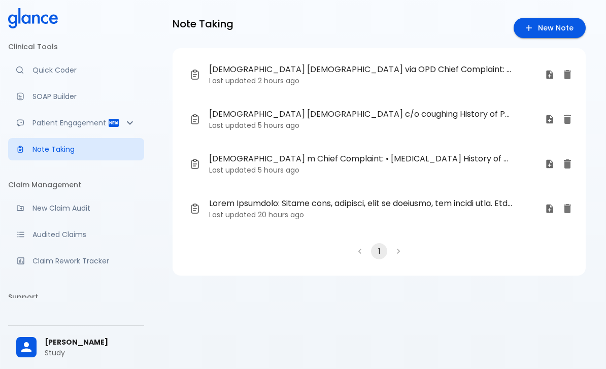
click at [284, 116] on span "34 yo male c/o coughing History of Present Illness: • duration of cough 3 weeks…" at bounding box center [360, 114] width 303 height 12
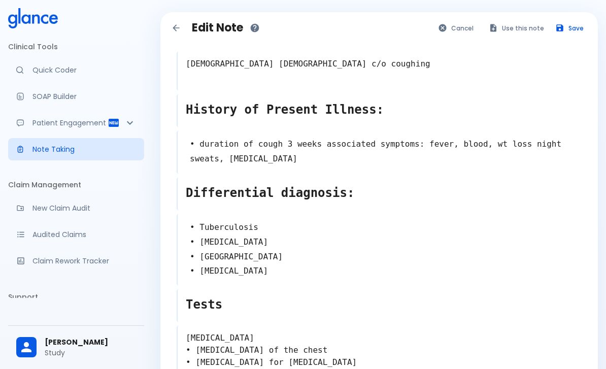
click at [516, 23] on button "Use this note" at bounding box center [517, 28] width 66 height 15
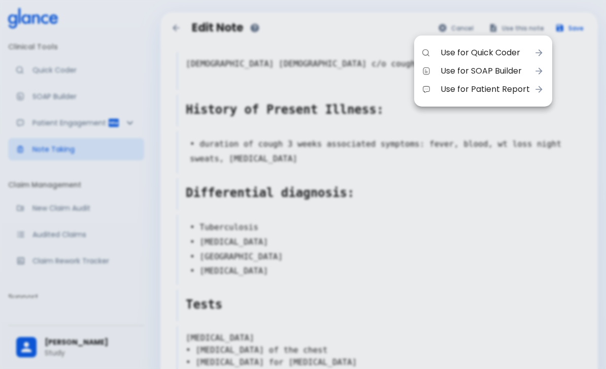
click at [480, 51] on span "Use for Quick Coder" at bounding box center [485, 53] width 89 height 12
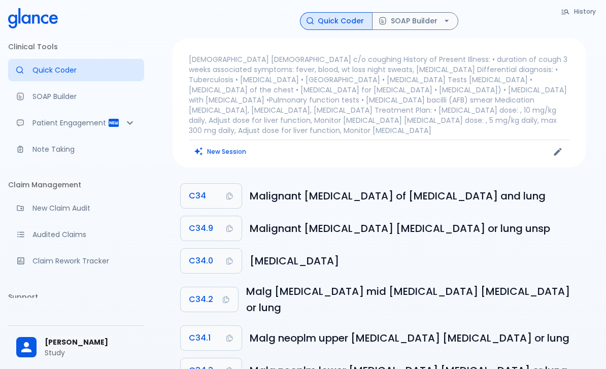
click at [68, 145] on p "Note Taking" at bounding box center [84, 149] width 104 height 10
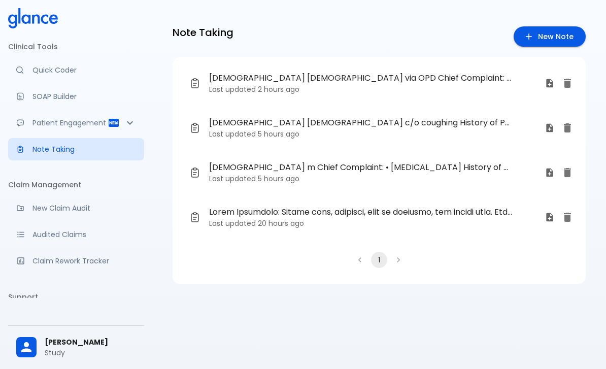
click at [267, 129] on time "5 hours ago" at bounding box center [279, 134] width 42 height 10
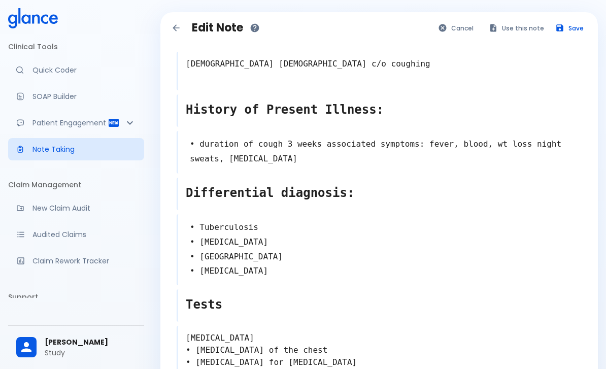
click at [512, 25] on button "Use this note" at bounding box center [517, 28] width 66 height 15
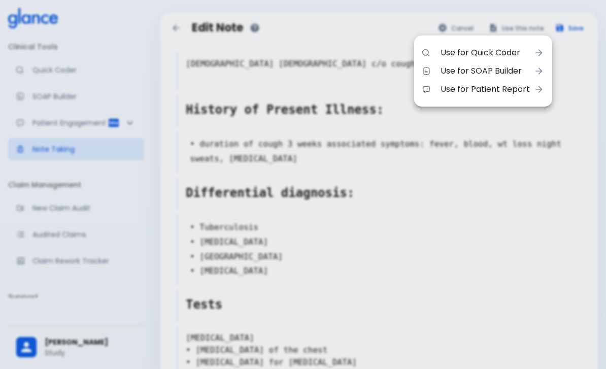
click at [493, 49] on span "Use for Quick Coder" at bounding box center [485, 53] width 89 height 12
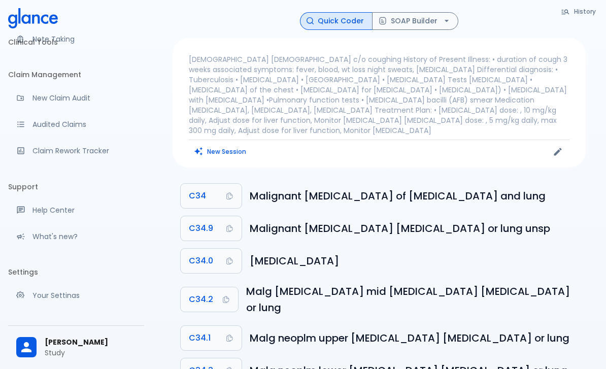
click at [419, 17] on button "SOAP Builder" at bounding box center [415, 21] width 86 height 18
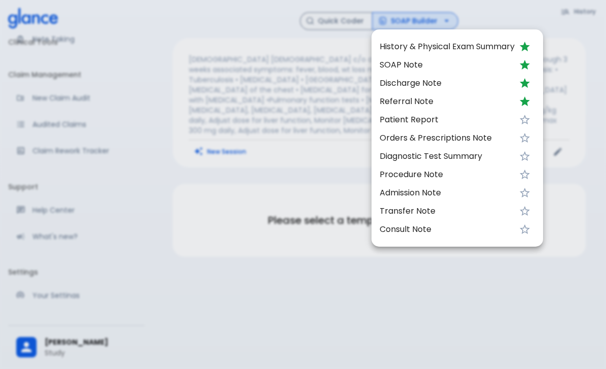
click at [414, 57] on li "SOAP Note" at bounding box center [458, 65] width 172 height 18
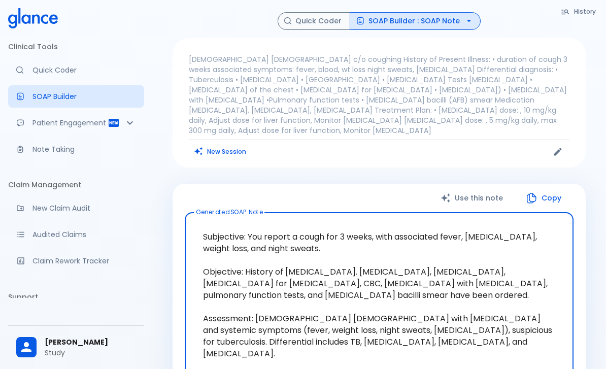
click at [60, 71] on p "Quick Coder" at bounding box center [84, 70] width 104 height 10
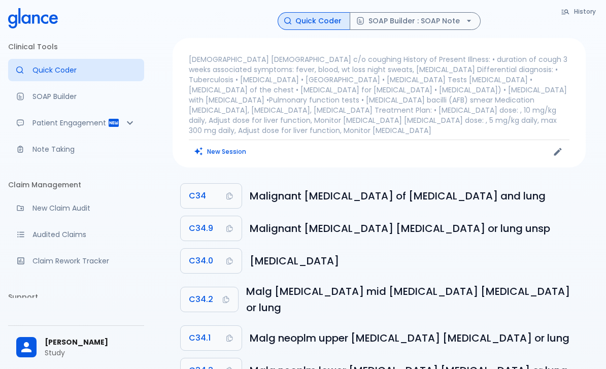
click at [233, 145] on button "New Session" at bounding box center [220, 151] width 63 height 15
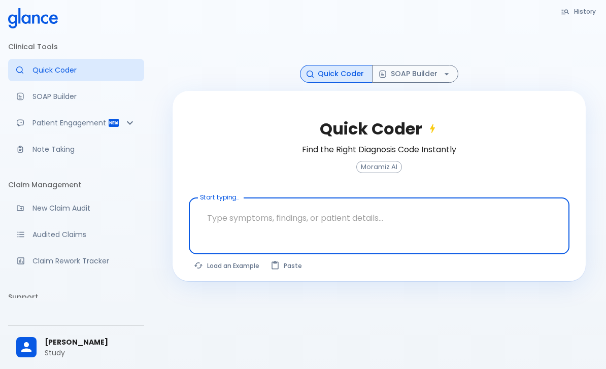
scroll to position [24, 0]
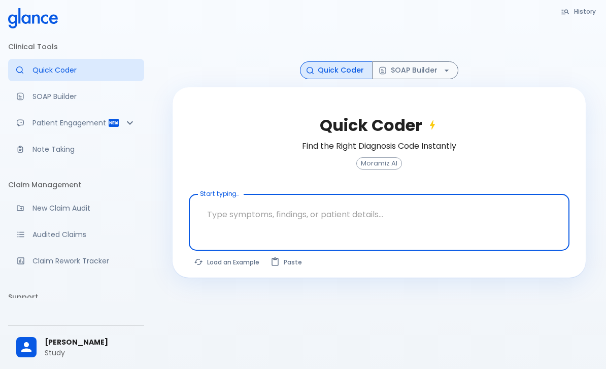
click at [231, 265] on button "Load an Example" at bounding box center [227, 262] width 77 height 15
type textarea "30F, weight loss, palpitations, heat intolerance, HR 121, goiter, TSH undetecta…"
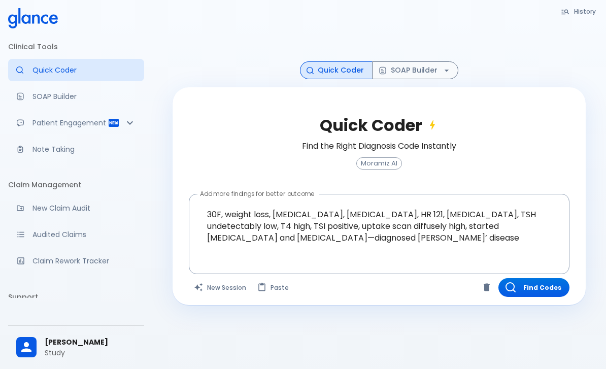
click at [545, 293] on button "Find Codes" at bounding box center [533, 287] width 71 height 19
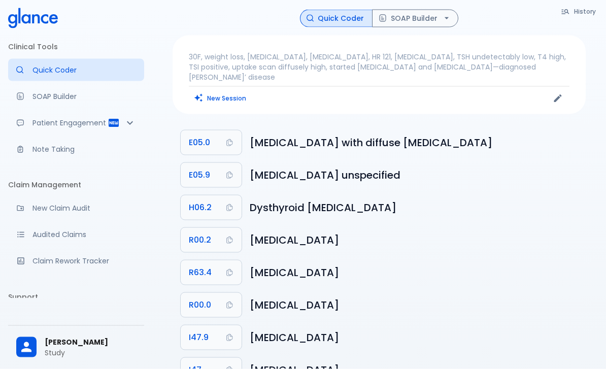
scroll to position [0, 0]
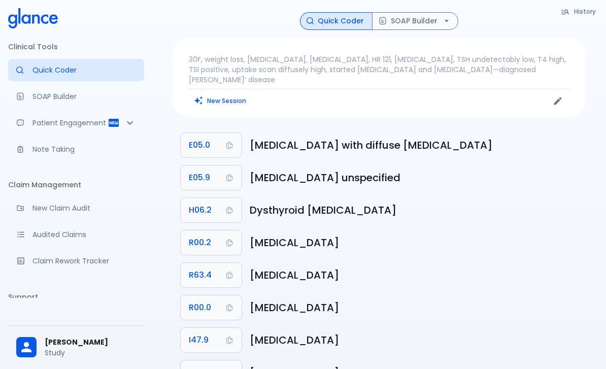
click at [424, 24] on button "SOAP Builder" at bounding box center [415, 21] width 86 height 18
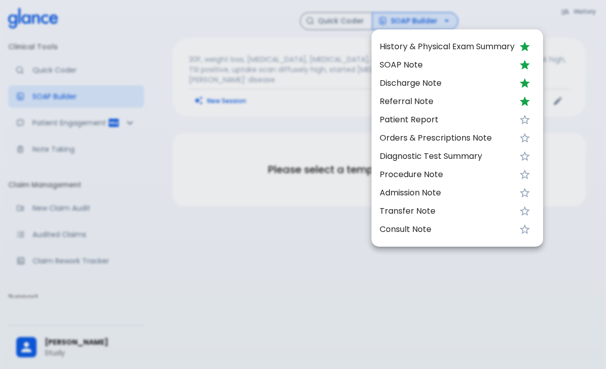
click at [409, 63] on span "SOAP Note" at bounding box center [447, 65] width 135 height 12
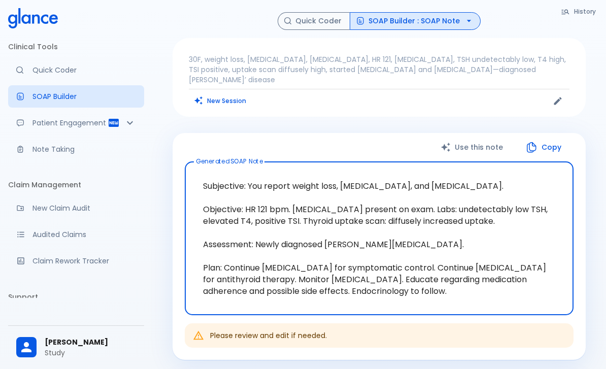
click at [435, 28] on button "SOAP Builder : SOAP Note" at bounding box center [415, 21] width 131 height 18
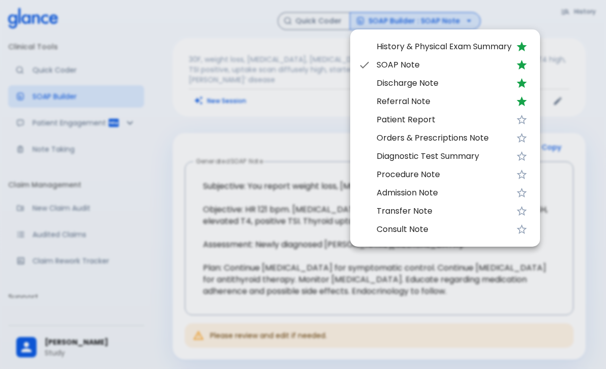
click at [183, 190] on div at bounding box center [303, 184] width 606 height 369
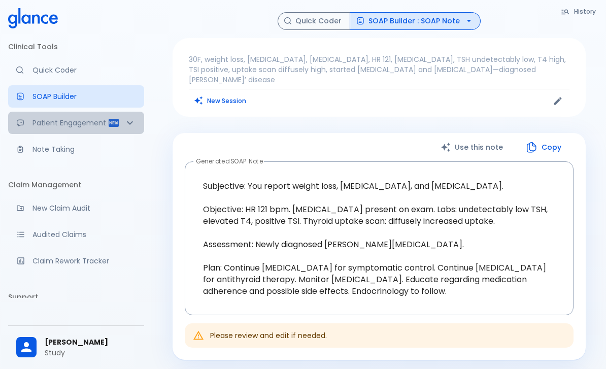
click at [119, 121] on icon "Patient Reports & Referrals" at bounding box center [114, 123] width 10 height 8
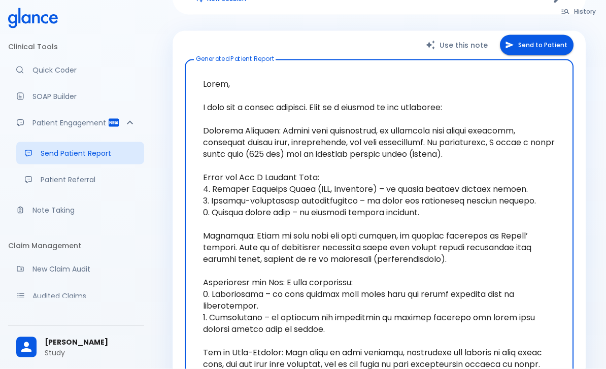
scroll to position [98, 0]
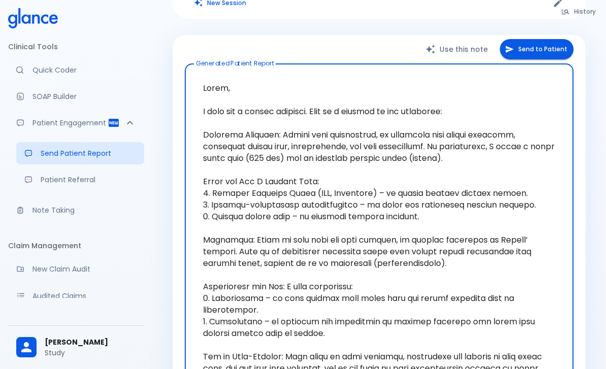
click at [541, 39] on button "Send to Patient" at bounding box center [537, 49] width 74 height 21
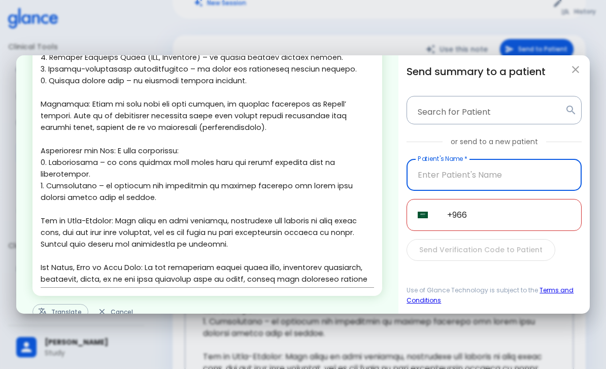
scroll to position [145, 0]
click at [66, 316] on button "Translate" at bounding box center [60, 313] width 56 height 16
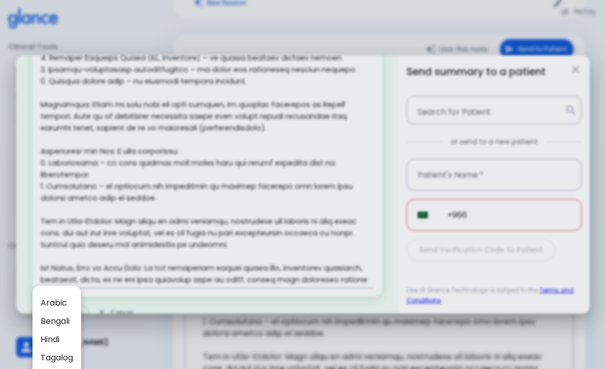
click at [285, 246] on div at bounding box center [303, 184] width 606 height 369
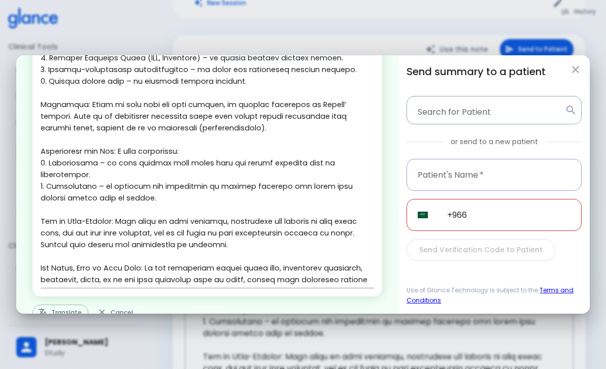
click at [576, 76] on icon "button" at bounding box center [576, 69] width 12 height 12
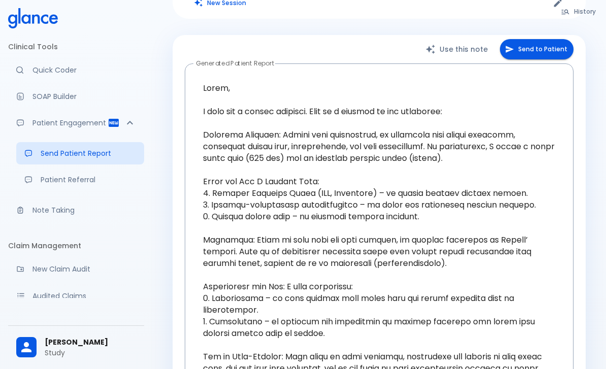
click at [72, 202] on link "Note Taking" at bounding box center [76, 210] width 136 height 22
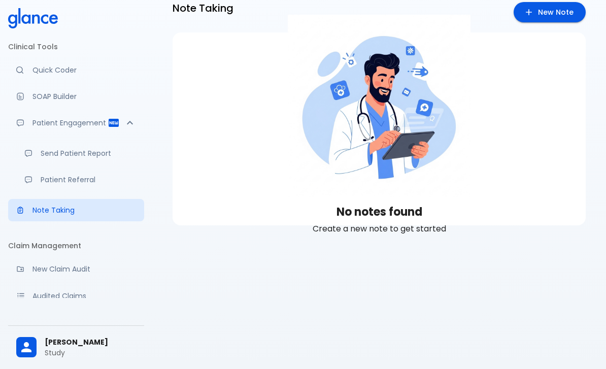
scroll to position [24, 0]
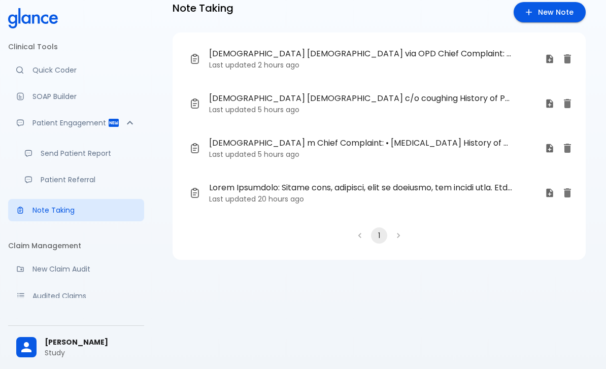
click at [290, 103] on span "34 yo male c/o coughing History of Present Illness: • duration of cough 3 weeks…" at bounding box center [360, 98] width 303 height 12
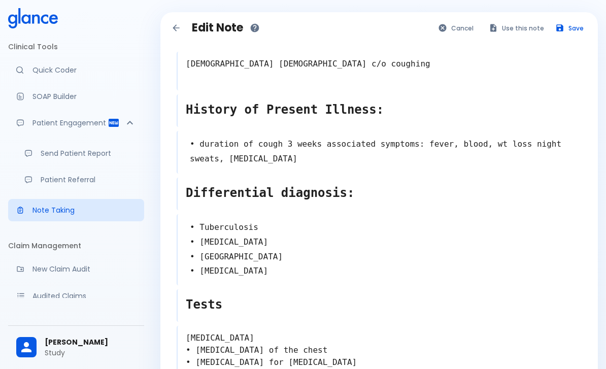
click at [518, 25] on button "Use this note" at bounding box center [517, 28] width 66 height 15
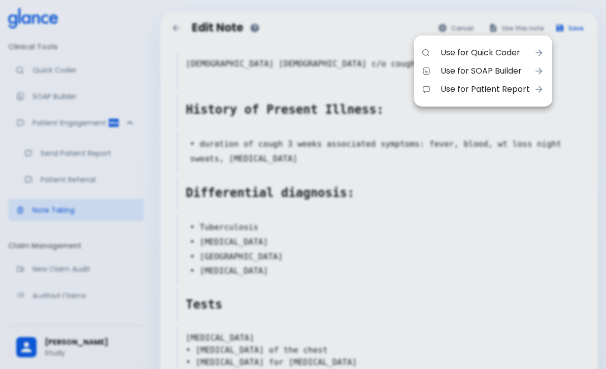
click at [161, 265] on div at bounding box center [303, 184] width 606 height 369
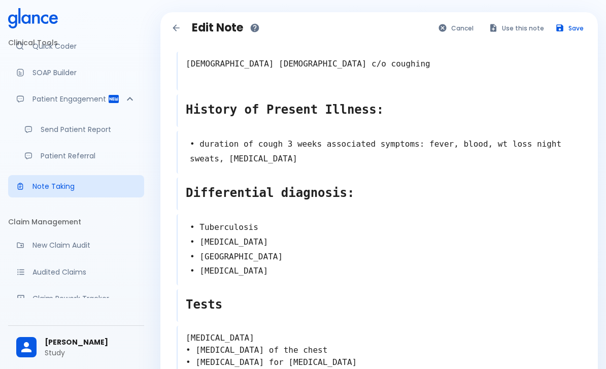
scroll to position [24, 0]
click at [99, 150] on p "Patient Referral" at bounding box center [88, 155] width 95 height 10
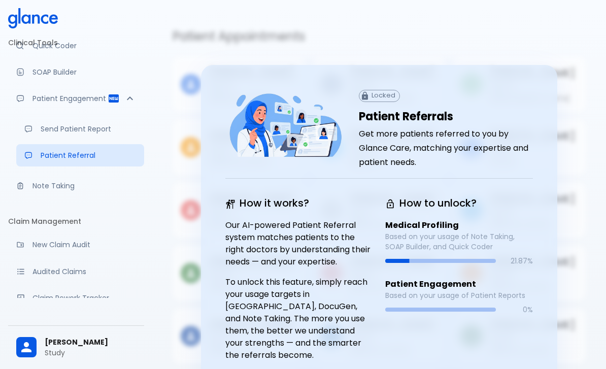
click at [105, 243] on p "New Claim Audit" at bounding box center [84, 245] width 104 height 10
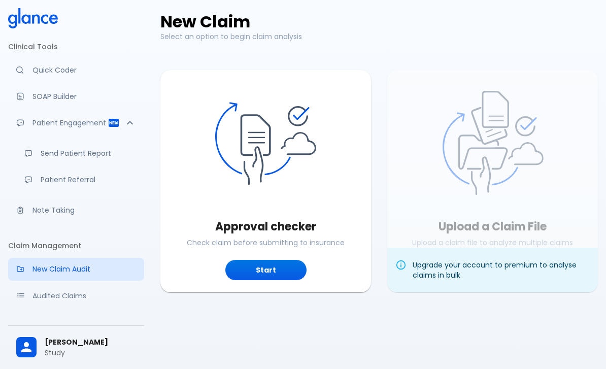
click at [38, 72] on p "Quick Coder" at bounding box center [84, 70] width 104 height 10
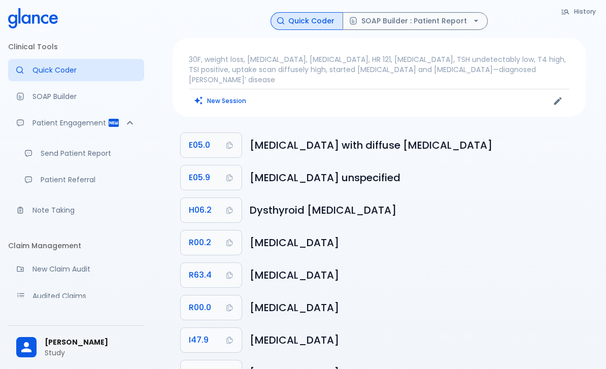
click at [229, 141] on icon "Copy Code E05.0 to clipboard" at bounding box center [229, 145] width 8 height 8
click at [48, 71] on p "Quick Coder" at bounding box center [84, 70] width 104 height 10
click at [231, 96] on button "New Session" at bounding box center [220, 100] width 63 height 15
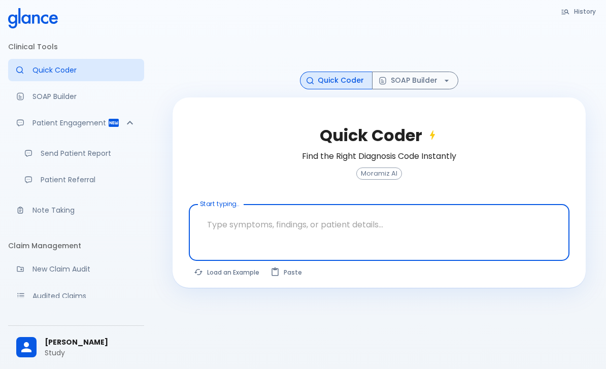
click at [254, 235] on textarea at bounding box center [379, 225] width 366 height 32
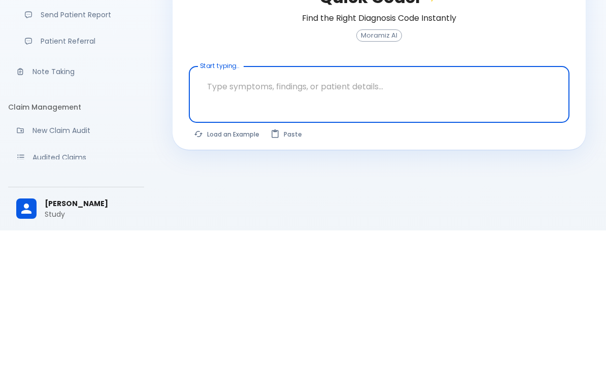
click at [223, 265] on button "Load an Example" at bounding box center [227, 272] width 77 height 15
type textarea "30F, weight loss, palpitations, heat intolerance, HR 121, goiter, TSH undetecta…"
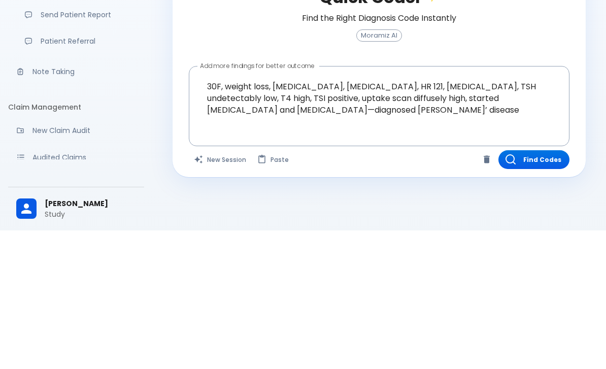
scroll to position [24, 0]
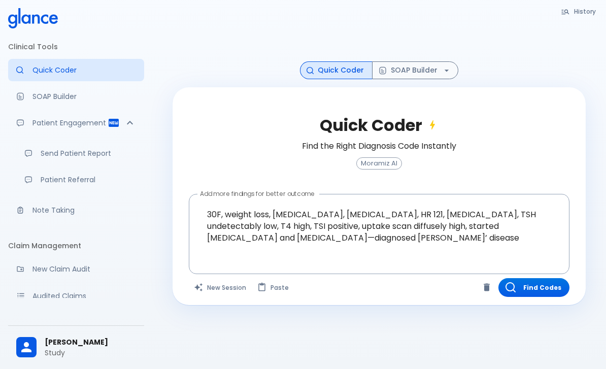
click at [535, 291] on button "Find Codes" at bounding box center [533, 287] width 71 height 19
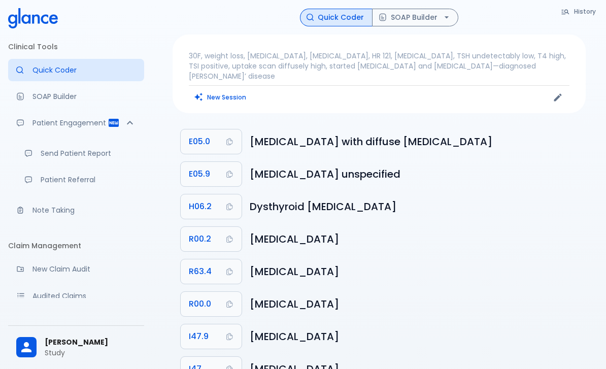
scroll to position [0, 0]
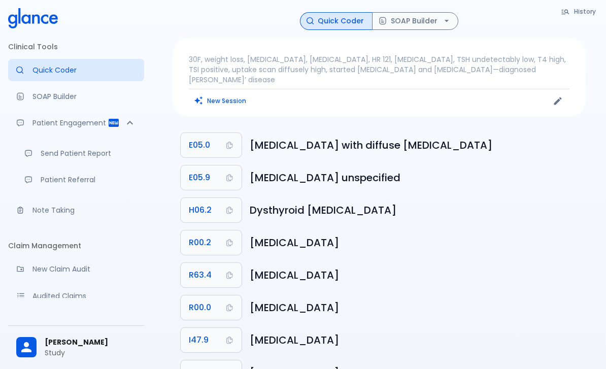
click at [49, 94] on p "SOAP Builder" at bounding box center [84, 96] width 104 height 10
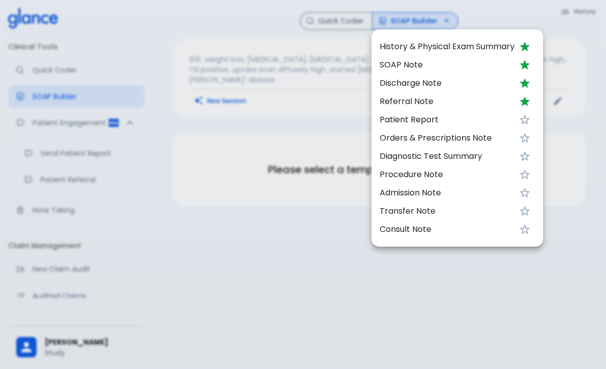
click at [398, 61] on span "SOAP Note" at bounding box center [447, 65] width 135 height 12
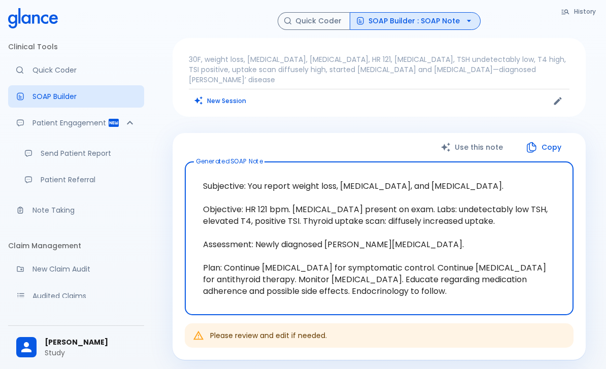
scroll to position [31, 0]
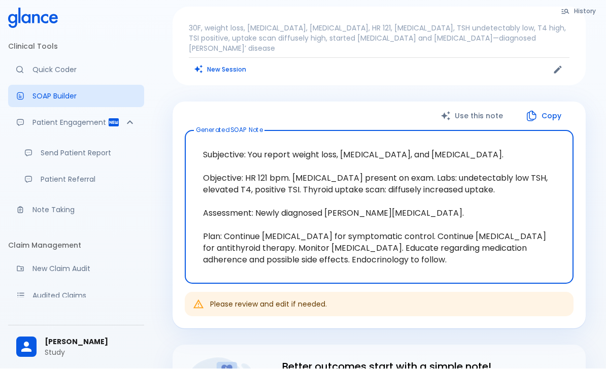
click at [82, 119] on p "Patient Engagement" at bounding box center [69, 123] width 75 height 10
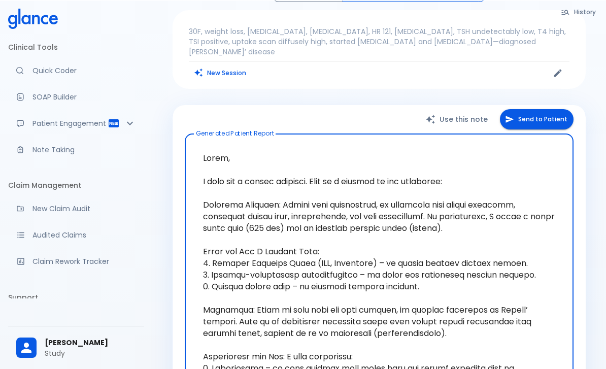
scroll to position [28, 0]
click at [548, 109] on button "Send to Patient" at bounding box center [537, 119] width 74 height 21
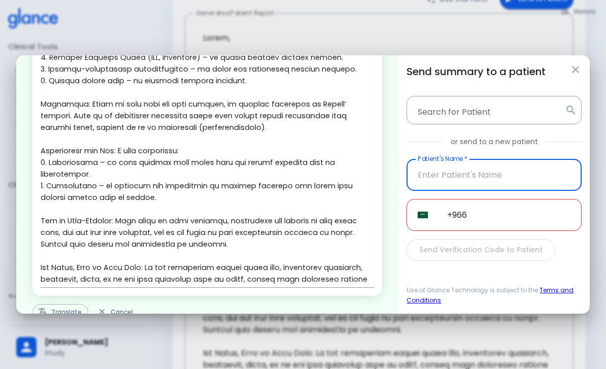
scroll to position [145, 0]
click at [49, 314] on button "Translate" at bounding box center [60, 313] width 56 height 16
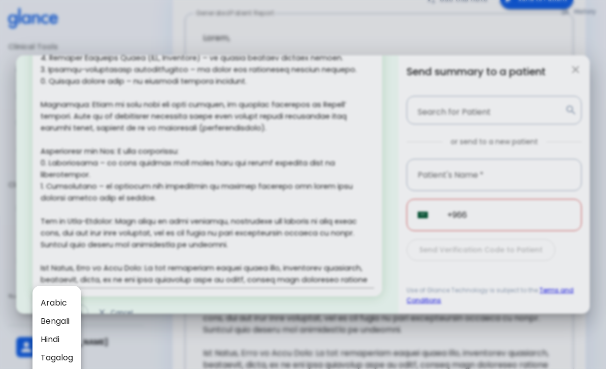
click at [302, 78] on div at bounding box center [303, 184] width 606 height 369
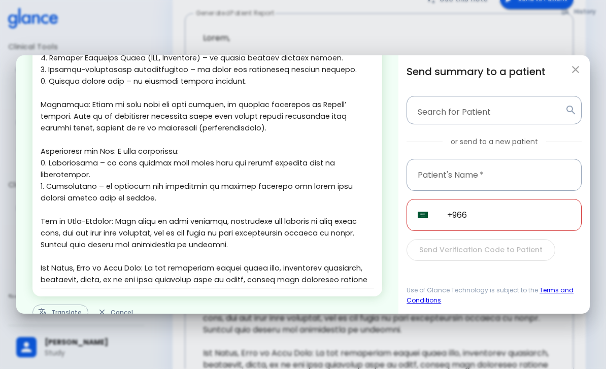
click at [570, 60] on div "Send summary to a patient Search for Patient Search for Patient or send to a ne…" at bounding box center [493, 184] width 191 height 258
click at [572, 71] on icon "button" at bounding box center [576, 69] width 12 height 12
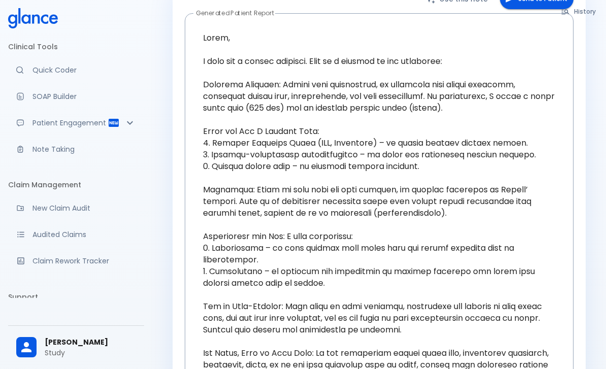
click at [35, 148] on p "Note Taking" at bounding box center [84, 149] width 104 height 10
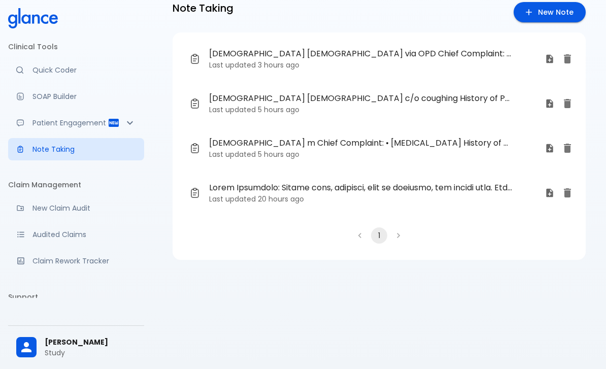
click at [285, 64] on time "3 hours ago" at bounding box center [279, 65] width 42 height 10
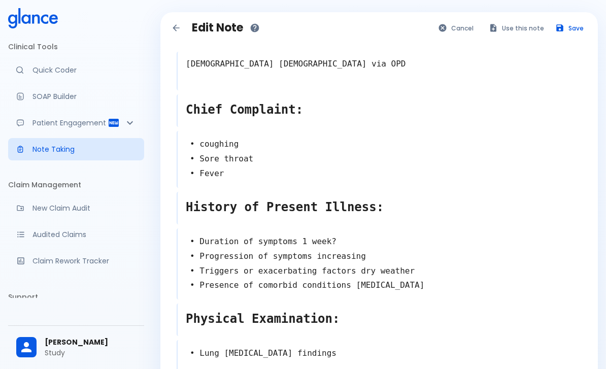
click at [513, 23] on button "Use this note" at bounding box center [517, 28] width 66 height 15
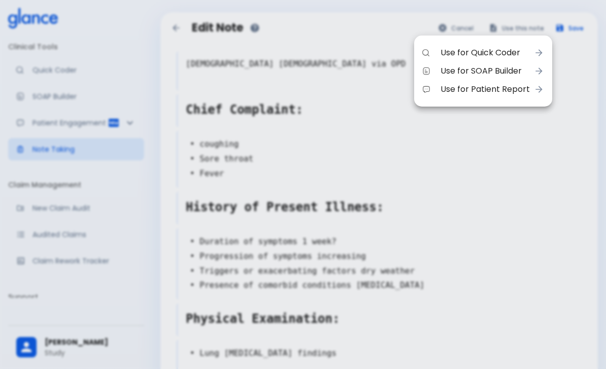
click at [489, 60] on li "Use for Quick Coder" at bounding box center [483, 53] width 138 height 18
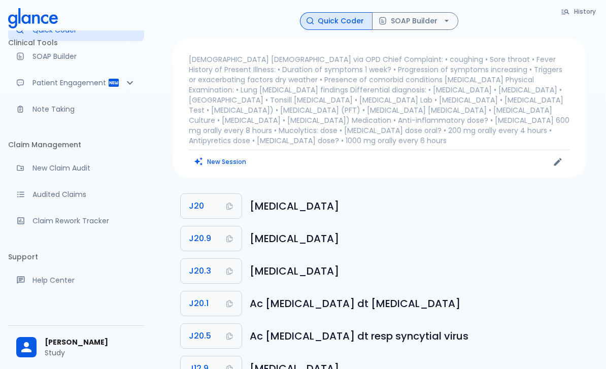
click at [422, 15] on button "SOAP Builder" at bounding box center [415, 21] width 86 height 18
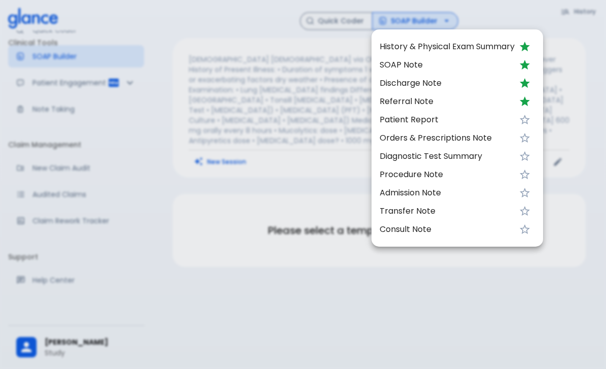
click at [414, 81] on span "Discharge Note" at bounding box center [447, 83] width 135 height 12
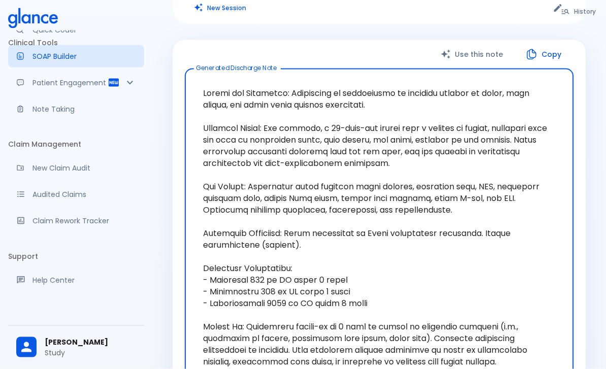
scroll to position [155, 0]
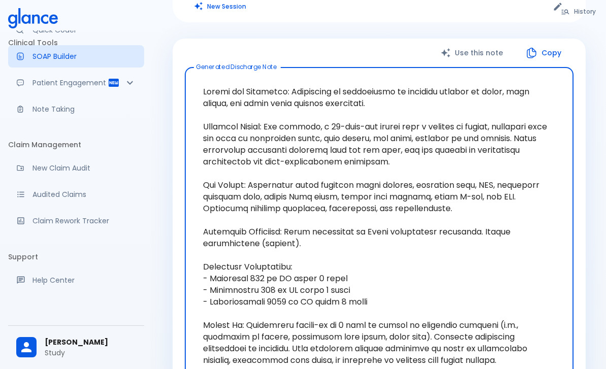
click at [540, 43] on button "Copy" at bounding box center [544, 53] width 58 height 21
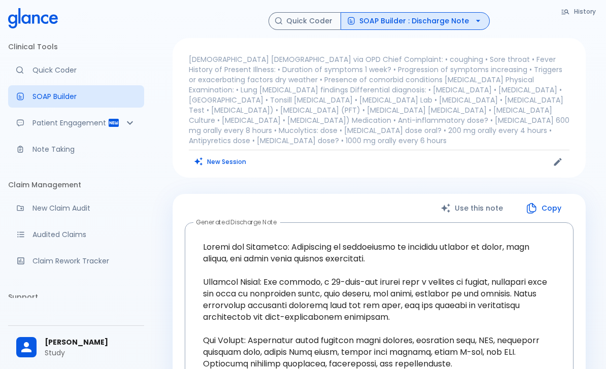
scroll to position [0, 0]
click at [57, 72] on p "Quick Coder" at bounding box center [84, 70] width 104 height 10
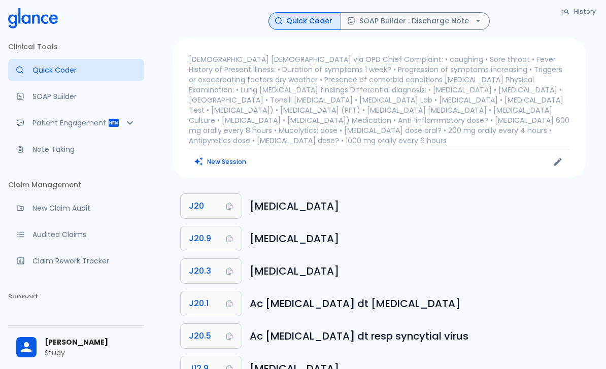
click at [220, 155] on button "New Session" at bounding box center [220, 161] width 63 height 15
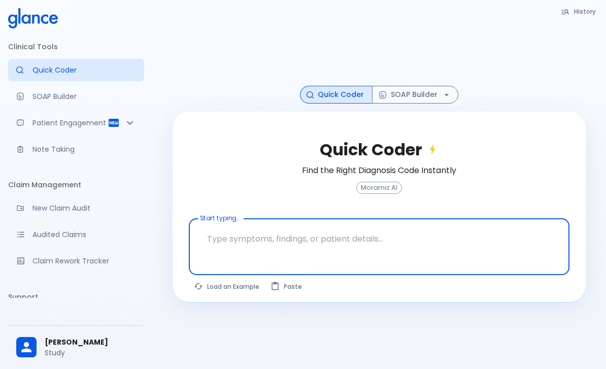
scroll to position [1, 0]
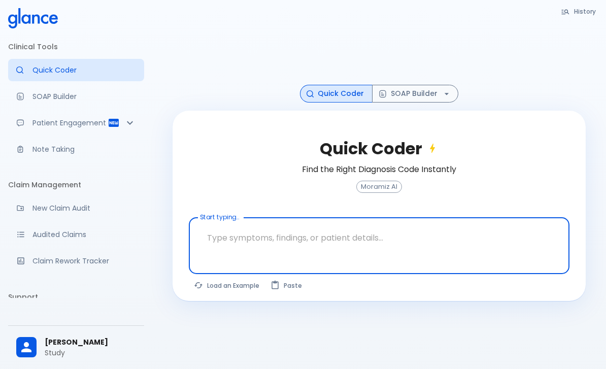
click at [219, 293] on button "Load an Example" at bounding box center [227, 285] width 77 height 15
type textarea "30F, weight loss, palpitations, heat intolerance, HR 121, goiter, TSH undetecta…"
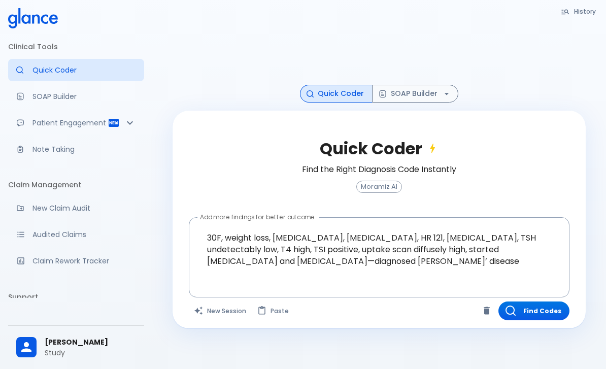
click at [552, 320] on button "Find Codes" at bounding box center [533, 311] width 71 height 19
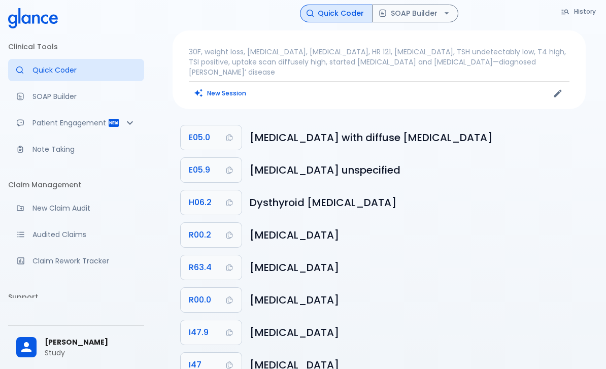
scroll to position [0, 0]
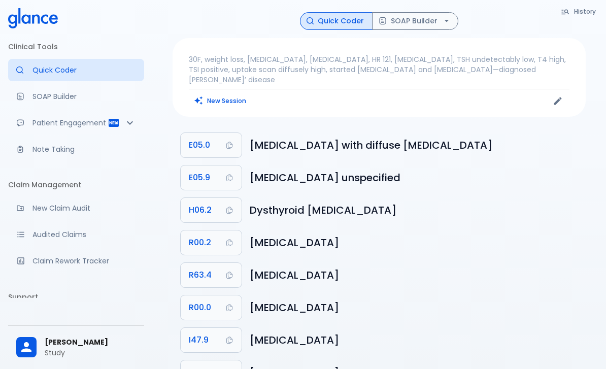
click at [238, 65] on p "30F, weight loss, palpitations, heat intolerance, HR 121, goiter, TSH undetecta…" at bounding box center [379, 69] width 381 height 30
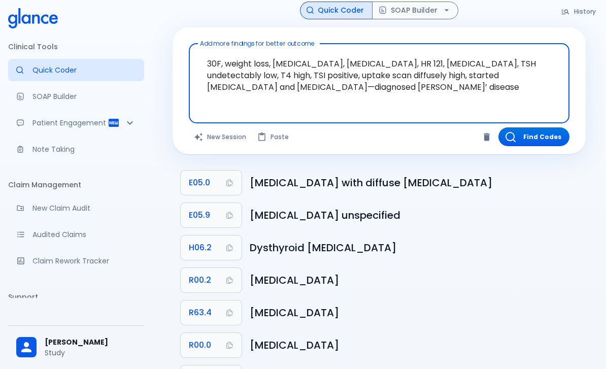
scroll to position [10, 0]
click at [400, 12] on button "SOAP Builder" at bounding box center [415, 11] width 86 height 18
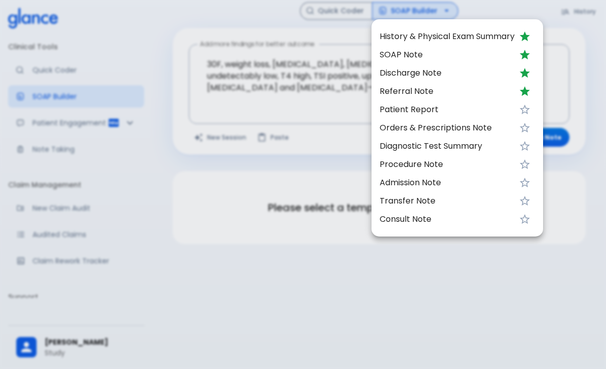
click at [512, 55] on span "SOAP Note" at bounding box center [447, 55] width 135 height 12
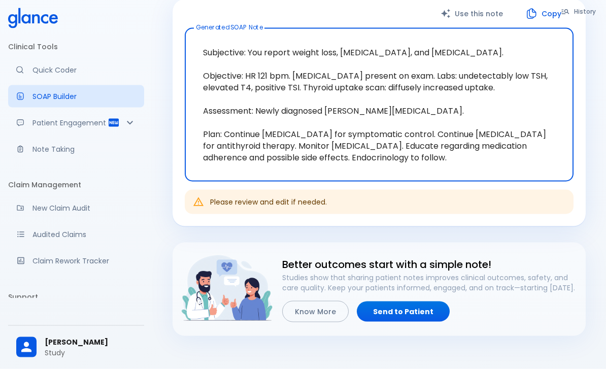
scroll to position [151, 0]
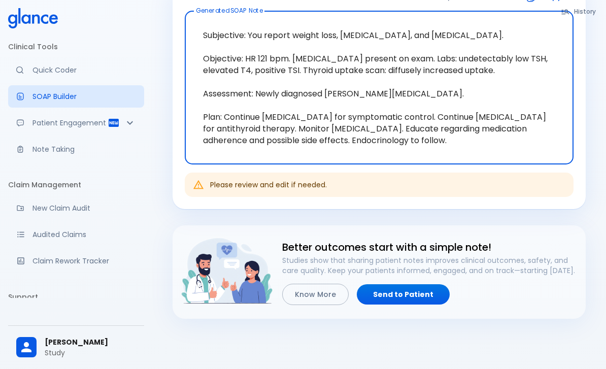
click at [49, 147] on p "Note Taking" at bounding box center [84, 149] width 104 height 10
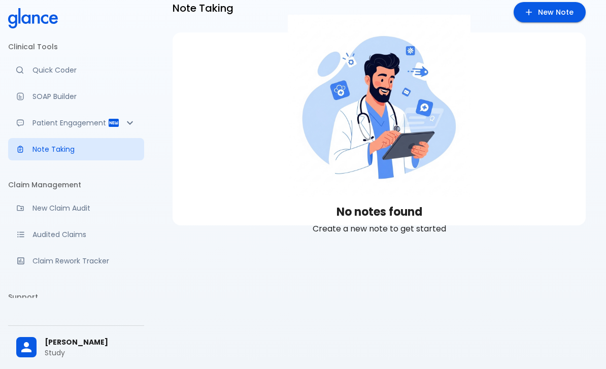
scroll to position [24, 0]
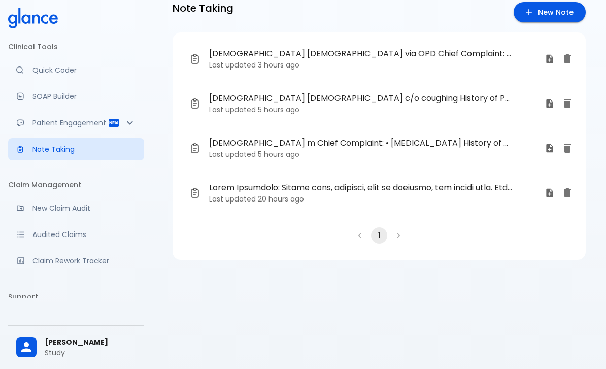
click at [236, 62] on p "Last updated 3 hours ago" at bounding box center [373, 65] width 328 height 10
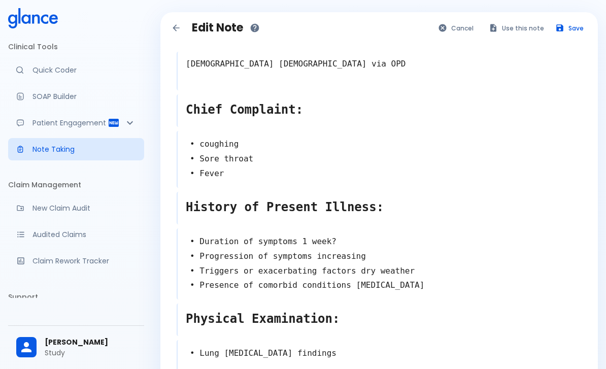
click at [514, 26] on button "Use this note" at bounding box center [517, 28] width 66 height 15
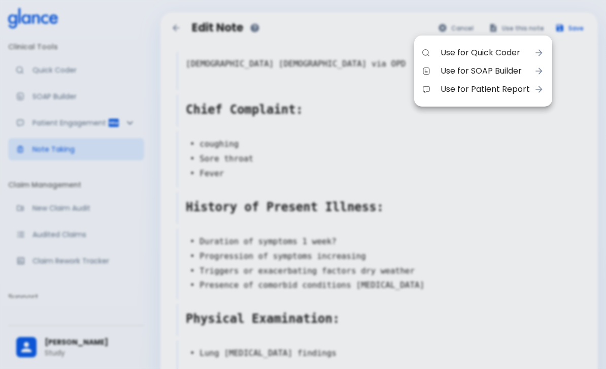
click at [482, 70] on span "Use for SOAP Builder" at bounding box center [485, 71] width 89 height 12
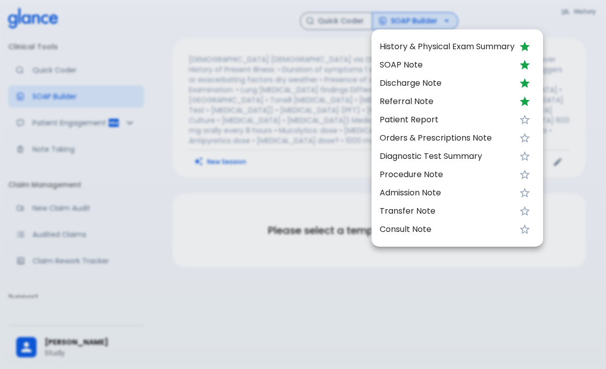
click at [275, 120] on div at bounding box center [303, 184] width 606 height 369
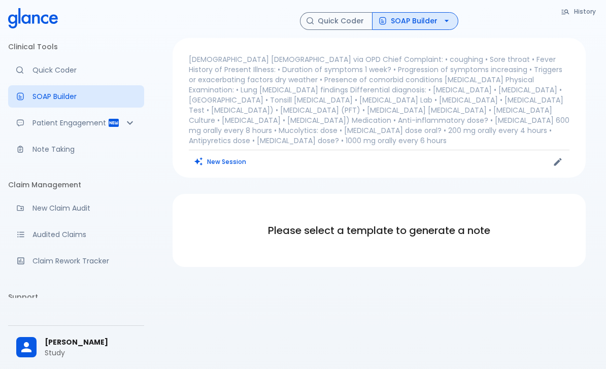
click at [276, 110] on p "[DEMOGRAPHIC_DATA] [DEMOGRAPHIC_DATA] via OPD Chief Complaint: • coughing • Sor…" at bounding box center [379, 99] width 381 height 91
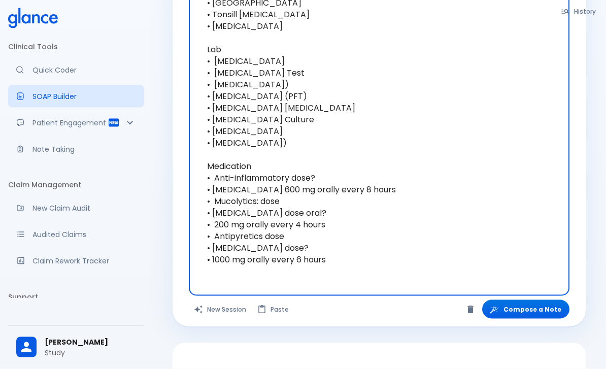
scroll to position [24, 0]
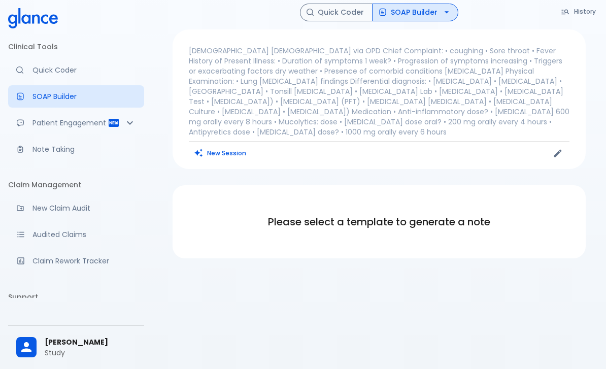
scroll to position [0, 0]
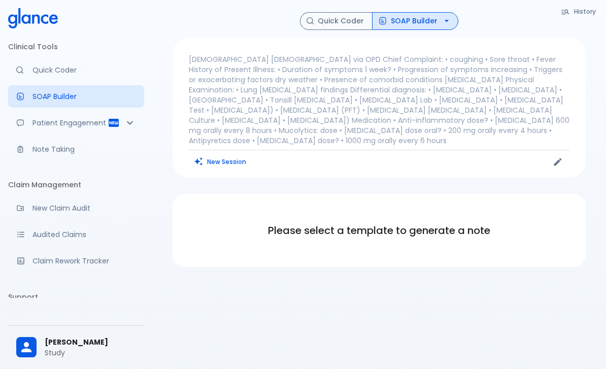
click at [428, 24] on button "SOAP Builder" at bounding box center [415, 21] width 86 height 18
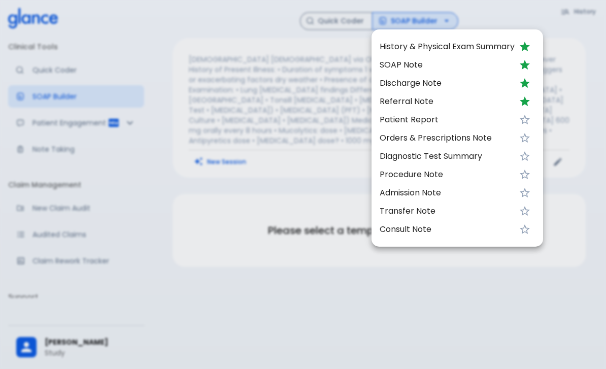
click at [418, 64] on span "SOAP Note" at bounding box center [447, 65] width 135 height 12
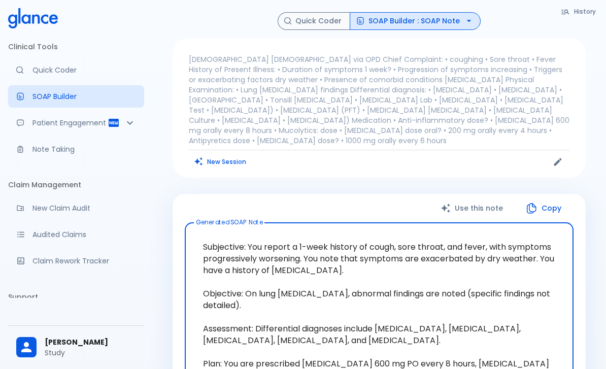
click at [447, 19] on button "SOAP Builder : SOAP Note" at bounding box center [415, 21] width 131 height 18
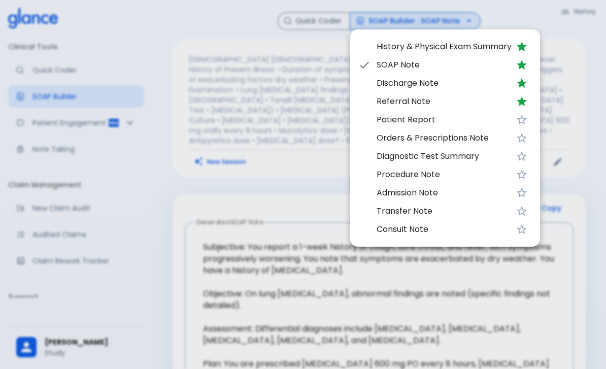
click at [393, 137] on span "Orders & Prescriptions Note" at bounding box center [444, 138] width 135 height 12
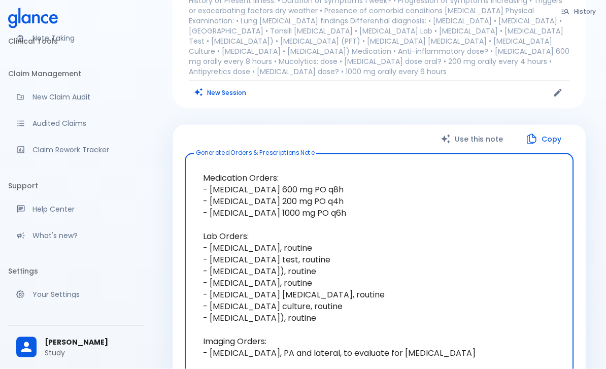
scroll to position [110, 0]
click at [60, 304] on link "Your Settings" at bounding box center [76, 295] width 136 height 22
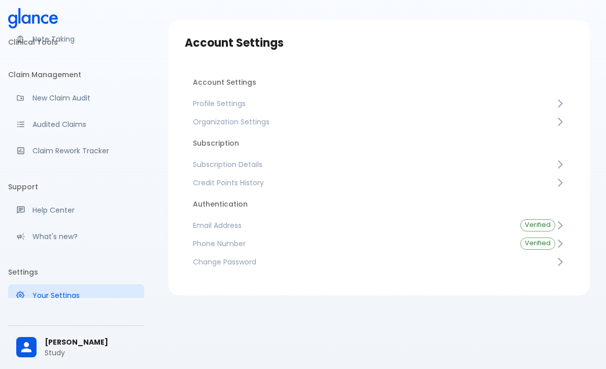
scroll to position [57, 0]
click at [256, 159] on span "Subscription Details" at bounding box center [374, 164] width 362 height 10
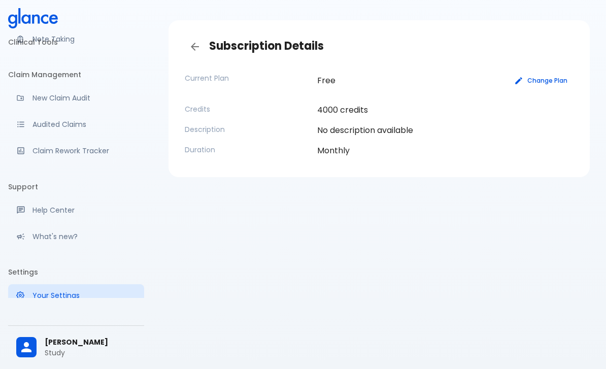
click at [549, 73] on button "Change Plan" at bounding box center [541, 80] width 64 height 15
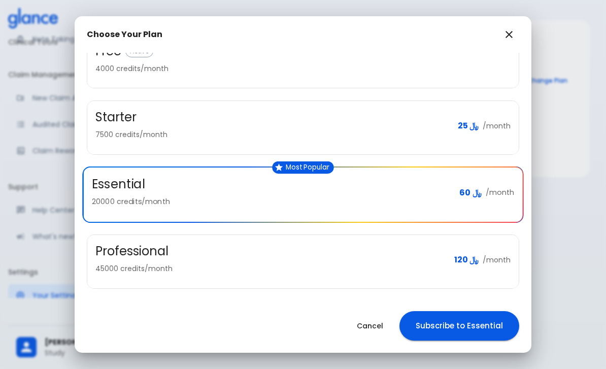
scroll to position [60, 0]
click at [509, 40] on icon "button" at bounding box center [509, 34] width 12 height 12
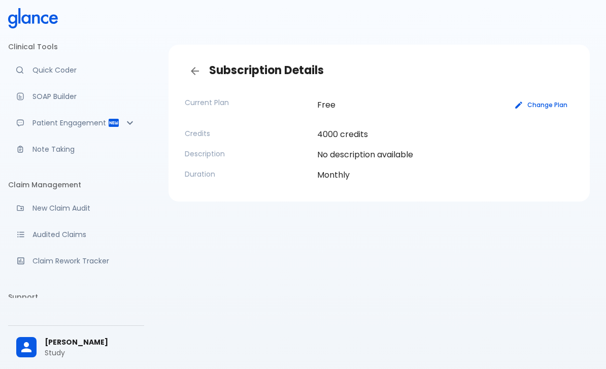
scroll to position [0, 0]
click at [57, 72] on p "Quick Coder" at bounding box center [84, 70] width 104 height 10
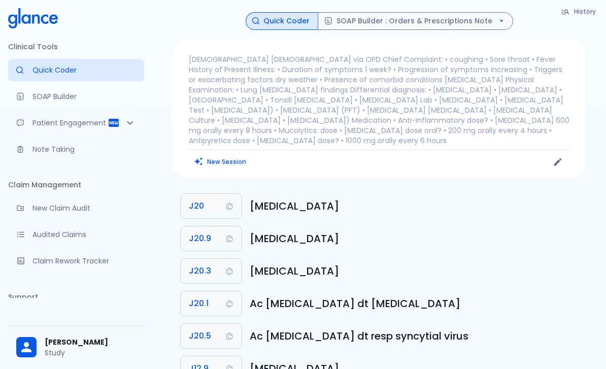
click at [218, 154] on button "New Session" at bounding box center [220, 161] width 63 height 15
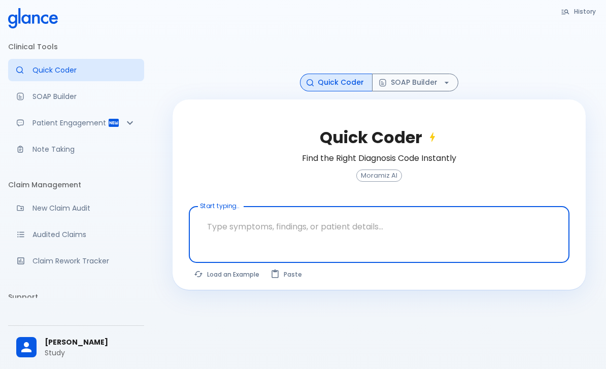
scroll to position [24, 0]
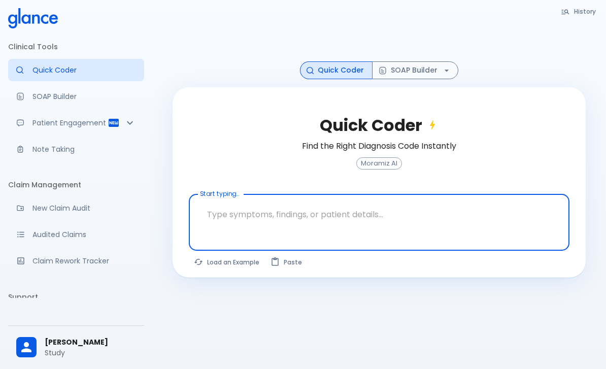
click at [276, 219] on textarea at bounding box center [379, 214] width 366 height 32
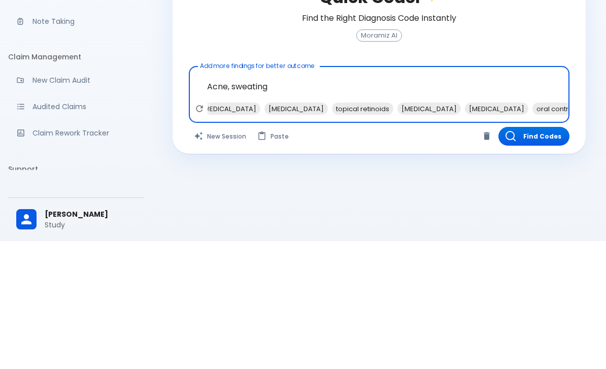
scroll to position [0, 97]
click at [529, 231] on span "oral contraceptives" at bounding box center [565, 237] width 73 height 12
type textarea "Acne, sweating , oral contraceptives"
click at [544, 255] on button "Find Codes" at bounding box center [533, 264] width 71 height 19
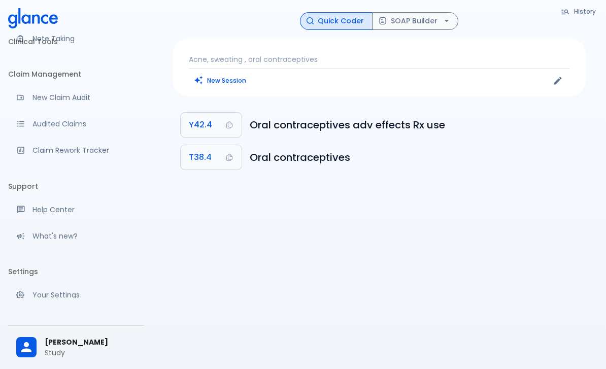
scroll to position [110, 0]
click at [419, 20] on button "SOAP Builder" at bounding box center [415, 21] width 86 height 18
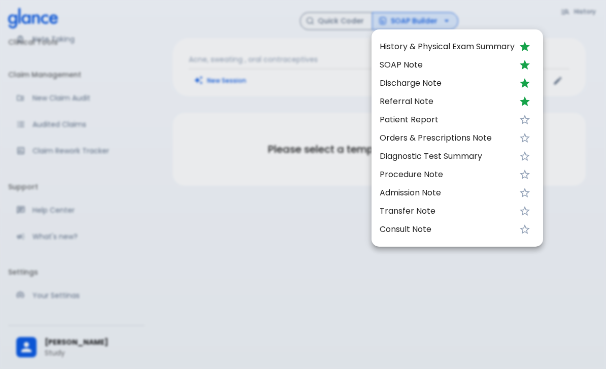
click at [412, 62] on span "SOAP Note" at bounding box center [447, 65] width 135 height 12
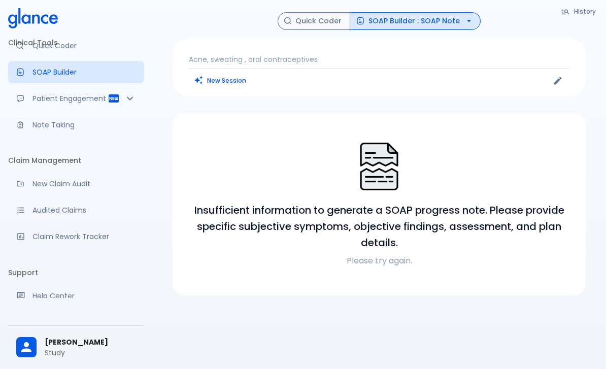
scroll to position [18, 0]
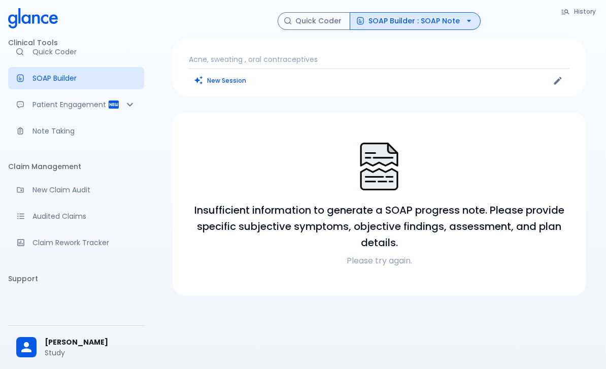
click at [320, 27] on button "Quick Coder" at bounding box center [314, 21] width 73 height 18
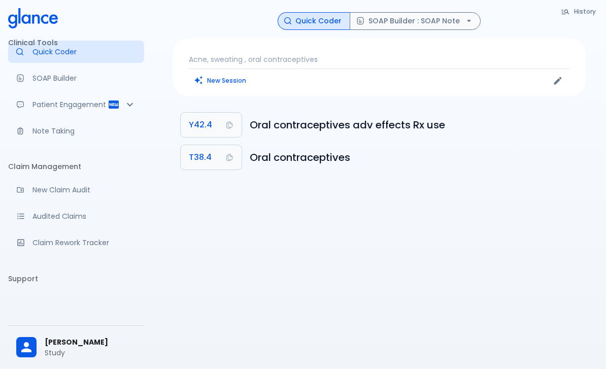
click at [232, 77] on button "New Session" at bounding box center [220, 80] width 63 height 15
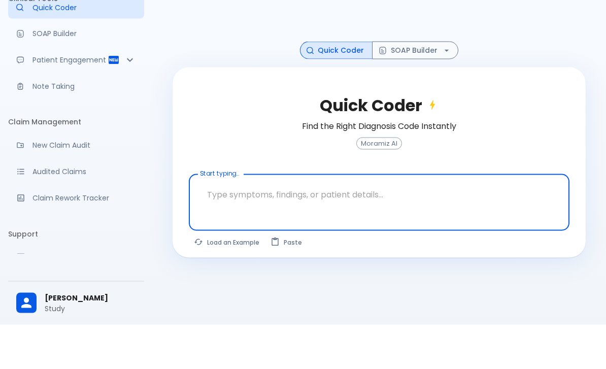
scroll to position [24, 0]
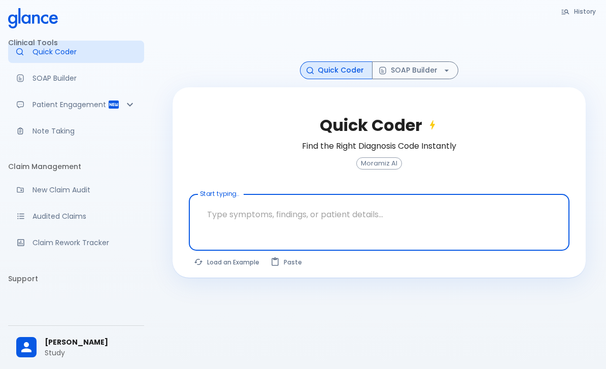
click at [223, 270] on button "Load an Example" at bounding box center [227, 262] width 77 height 15
type textarea "45F with DM2, right foot ulcer, fever, WBC 14K, ESR 80, wound purulent, XR neg …"
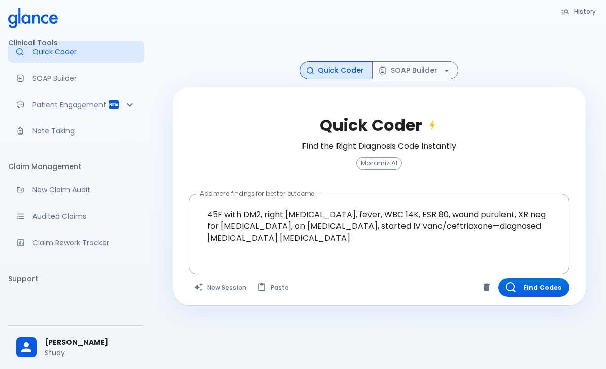
click at [541, 291] on button "Find Codes" at bounding box center [533, 287] width 71 height 19
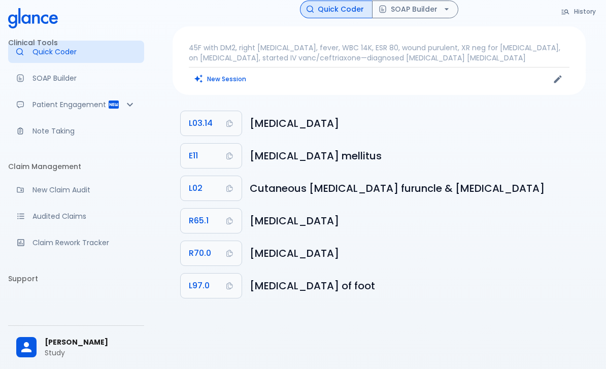
scroll to position [0, 0]
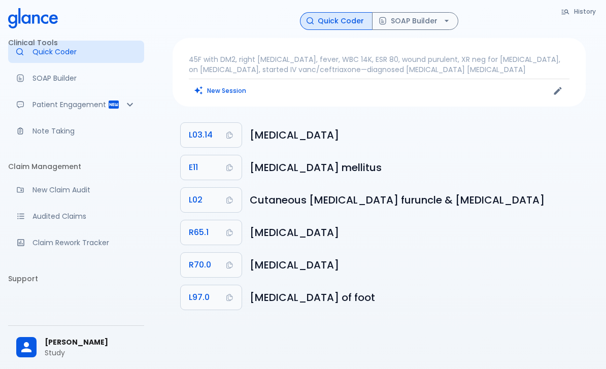
click at [426, 17] on button "SOAP Builder" at bounding box center [415, 21] width 86 height 18
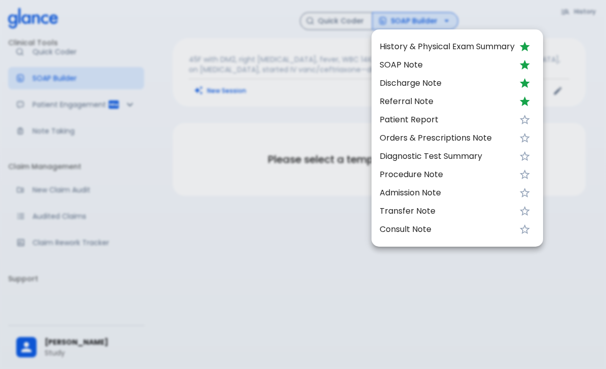
click at [412, 63] on span "SOAP Note" at bounding box center [447, 65] width 135 height 12
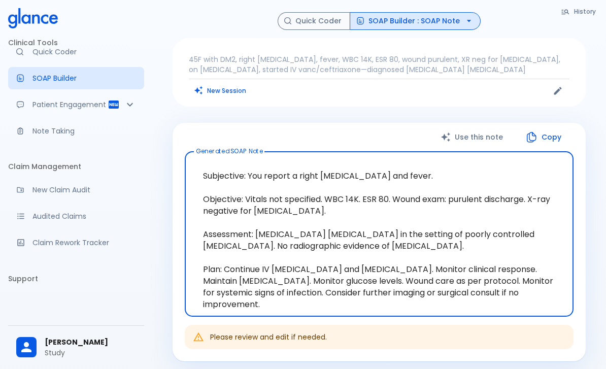
click at [464, 26] on button "SOAP Builder : SOAP Note" at bounding box center [415, 21] width 131 height 18
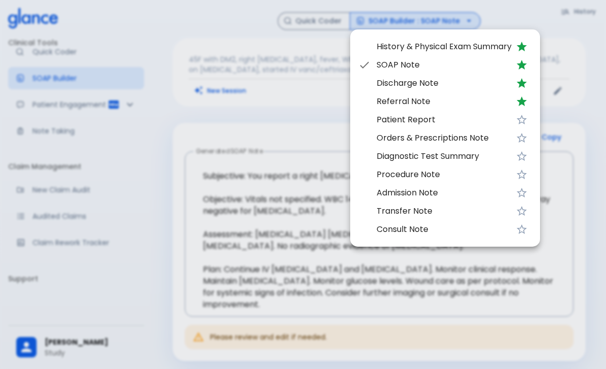
click at [393, 88] on span "Discharge Note" at bounding box center [444, 83] width 135 height 12
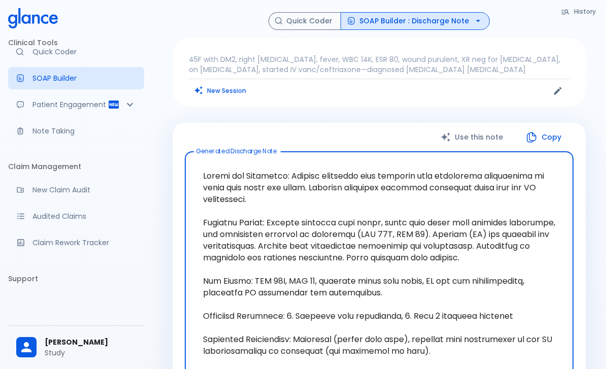
click at [88, 102] on p "Patient Engagement" at bounding box center [69, 104] width 75 height 10
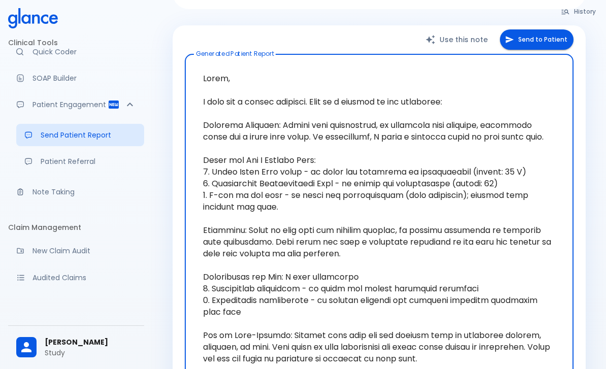
scroll to position [90, 0]
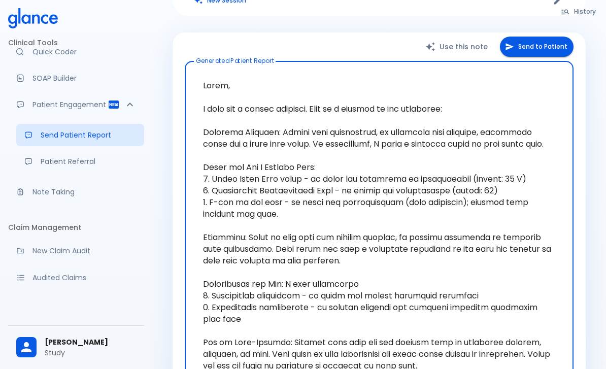
click at [540, 44] on button "Send to Patient" at bounding box center [537, 47] width 74 height 21
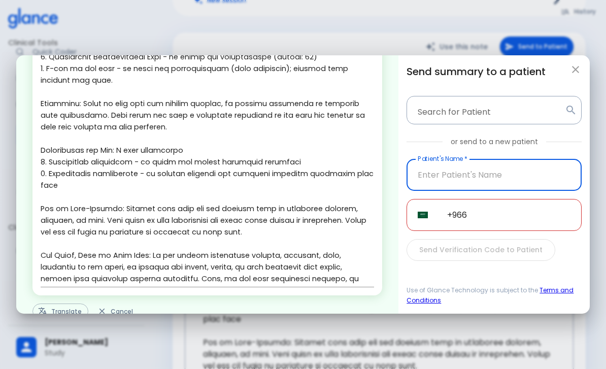
scroll to position [145, 0]
click at [63, 314] on button "Translate" at bounding box center [60, 313] width 56 height 16
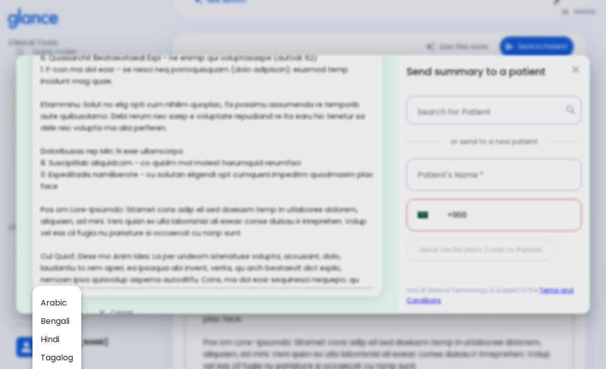
click at [58, 297] on span "Arabic" at bounding box center [57, 303] width 32 height 12
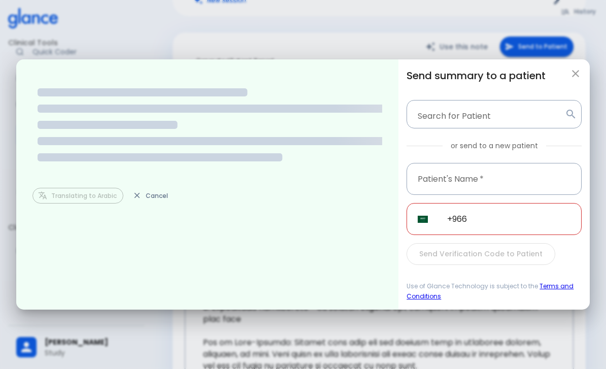
scroll to position [0, 0]
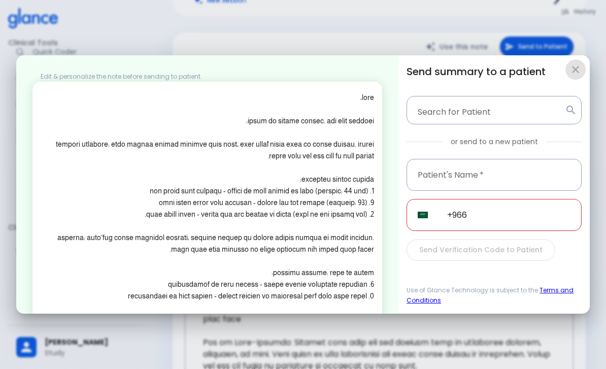
click at [573, 80] on button "button" at bounding box center [575, 69] width 20 height 20
type textarea "Hello, I wish you a speedy recovery. This is a summary of the encounter: Clinic…"
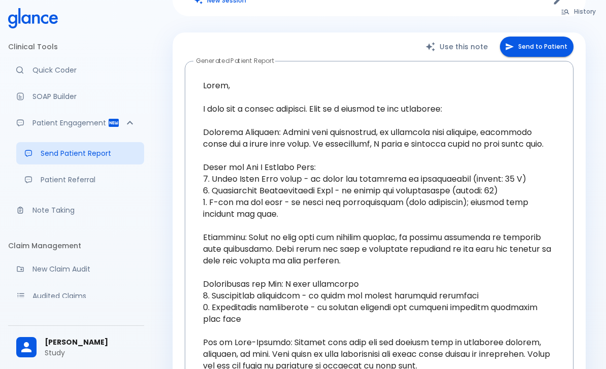
click at [69, 210] on p "Note Taking" at bounding box center [84, 210] width 104 height 10
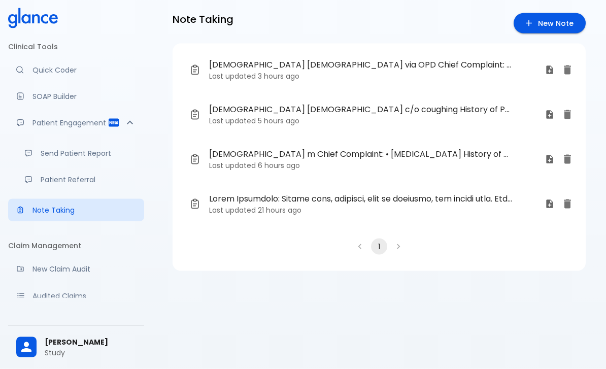
scroll to position [7, 0]
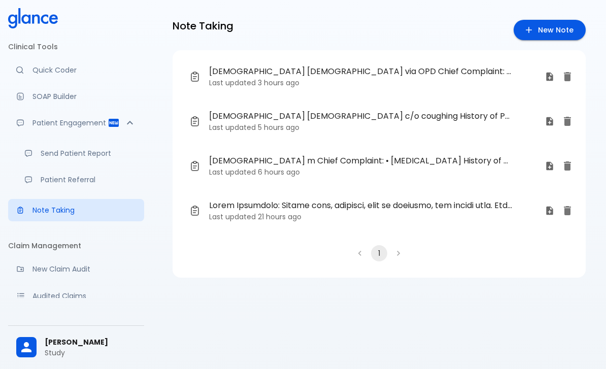
click at [273, 120] on span "34 yo male c/o coughing History of Present Illness: • duration of cough 3 weeks…" at bounding box center [360, 116] width 303 height 12
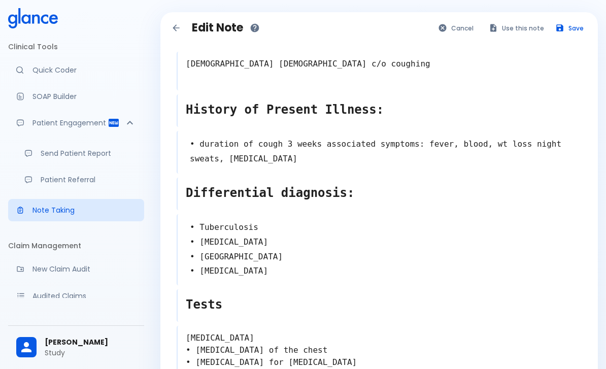
click at [515, 22] on button "Use this note" at bounding box center [517, 28] width 66 height 15
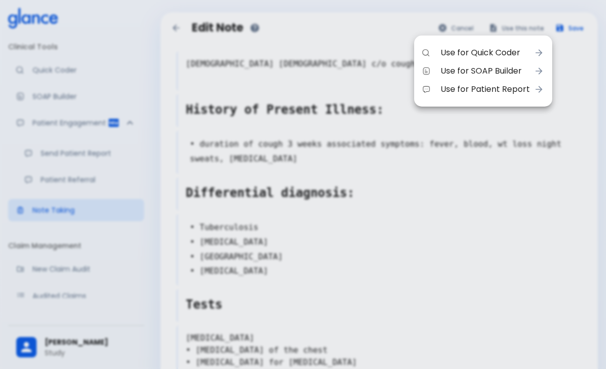
click at [484, 51] on span "Use for Quick Coder" at bounding box center [485, 53] width 89 height 12
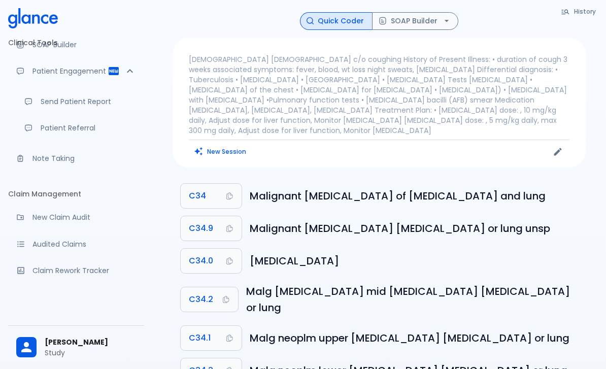
click at [438, 25] on button "SOAP Builder" at bounding box center [415, 21] width 86 height 18
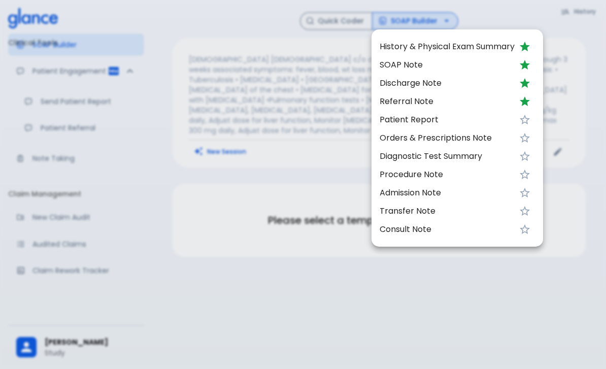
click at [442, 63] on span "SOAP Note" at bounding box center [447, 65] width 135 height 12
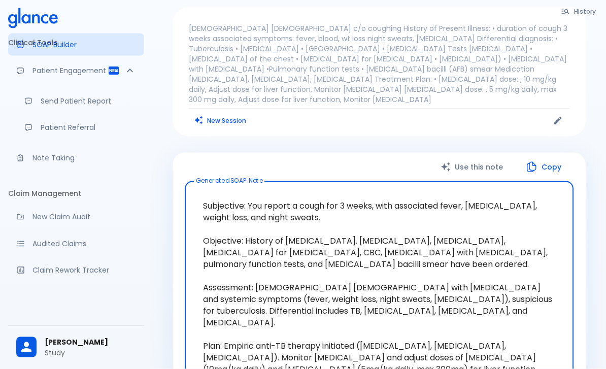
scroll to position [31, 0]
click at [68, 123] on p "Patient Referral" at bounding box center [88, 128] width 95 height 10
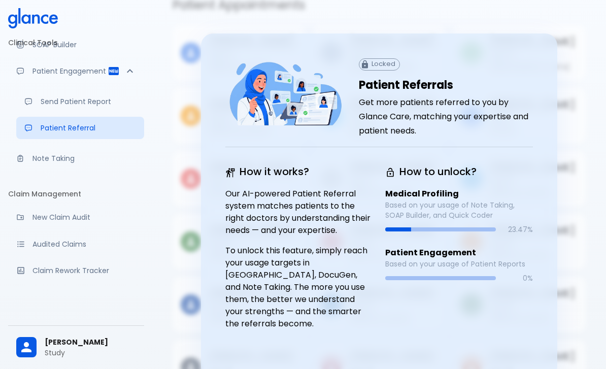
scroll to position [37, 0]
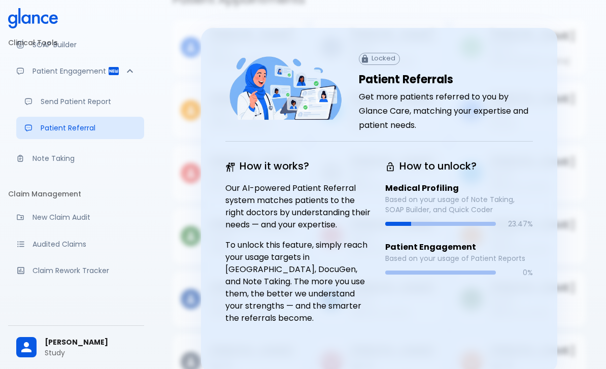
click at [131, 292] on div "Clinical Tools Quick Coder SOAP Builder Patient Engagement Send Patient Report …" at bounding box center [76, 163] width 136 height 267
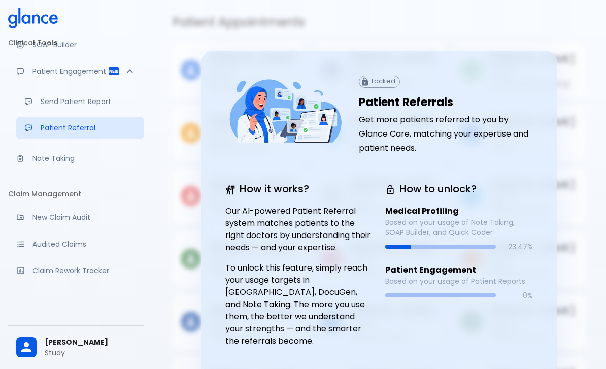
scroll to position [0, 0]
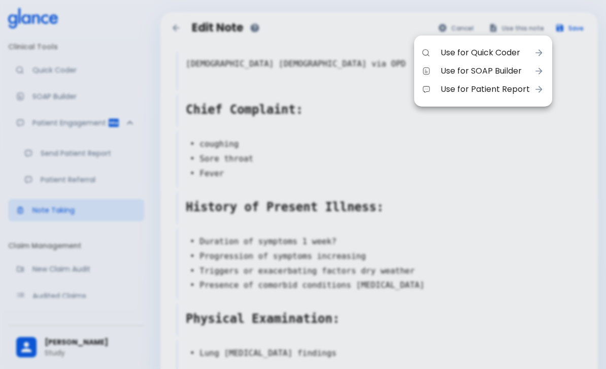
click at [482, 49] on span "Use for Quick Coder" at bounding box center [485, 53] width 89 height 12
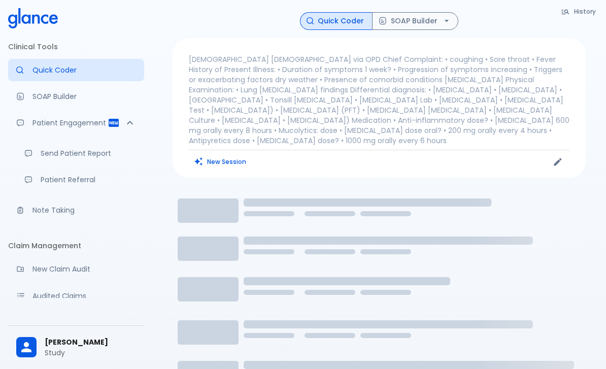
click at [408, 78] on p "[DEMOGRAPHIC_DATA] [DEMOGRAPHIC_DATA] via OPD Chief Complaint: • coughing • Sor…" at bounding box center [379, 99] width 381 height 91
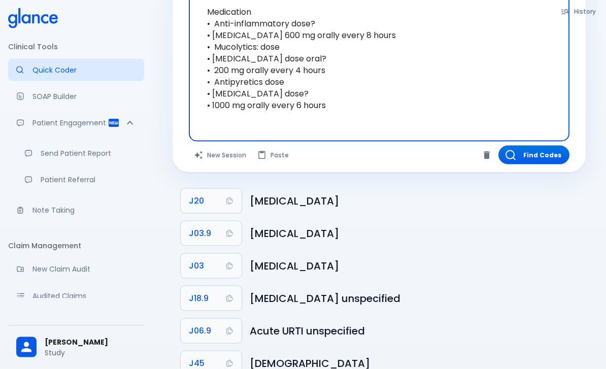
scroll to position [427, 0]
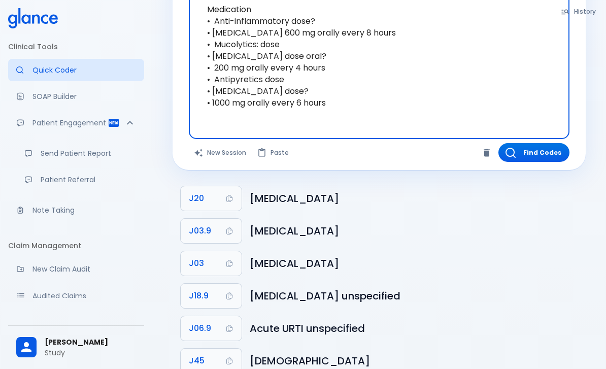
click at [230, 203] on button "J20" at bounding box center [211, 198] width 61 height 24
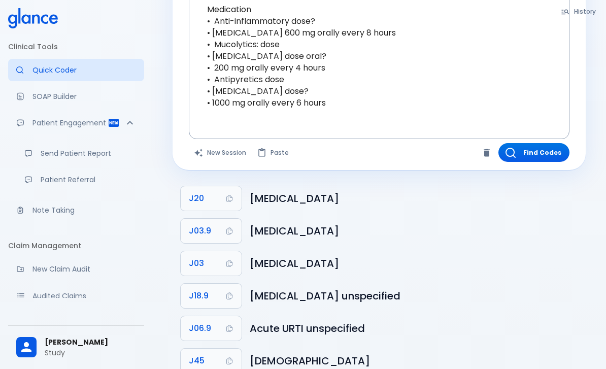
click at [50, 272] on p "New Claim Audit" at bounding box center [84, 269] width 104 height 10
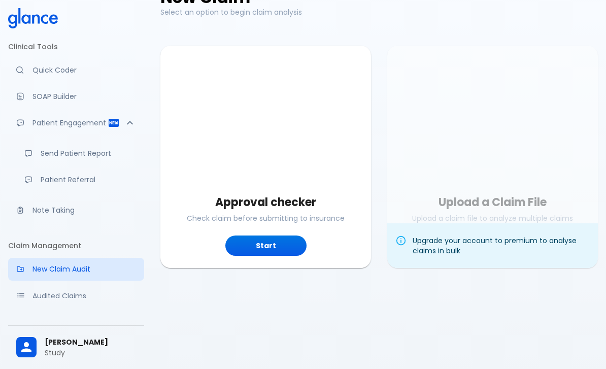
scroll to position [24, 0]
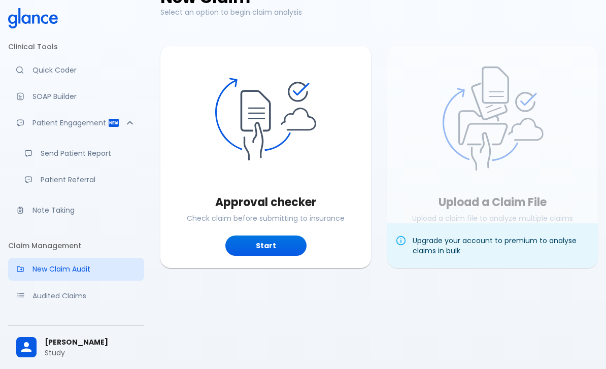
click at [259, 256] on button "Start" at bounding box center [265, 246] width 81 height 21
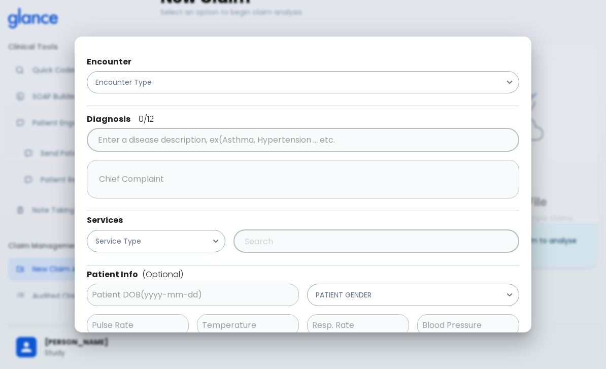
scroll to position [0, 0]
click at [469, 73] on button "Encounter Type" at bounding box center [303, 82] width 432 height 22
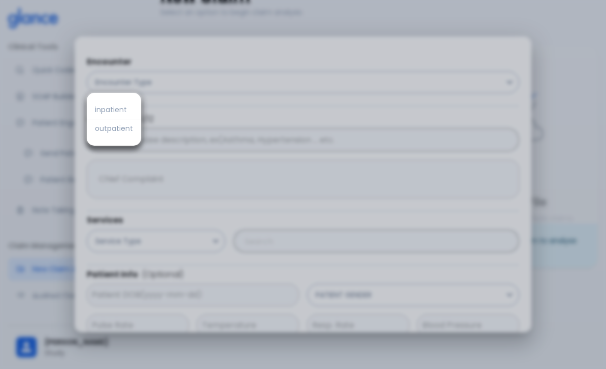
click at [114, 129] on span "outpatient" at bounding box center [114, 128] width 38 height 10
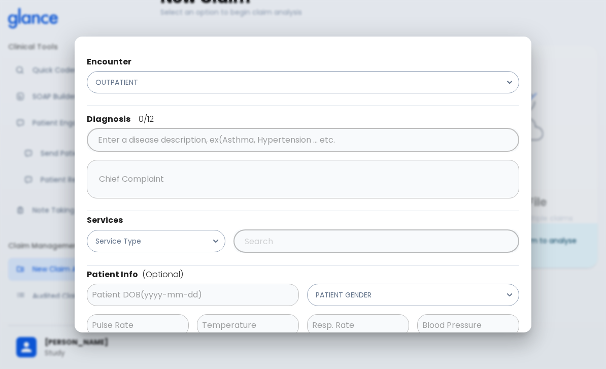
click at [358, 132] on input "text" at bounding box center [301, 139] width 412 height 19
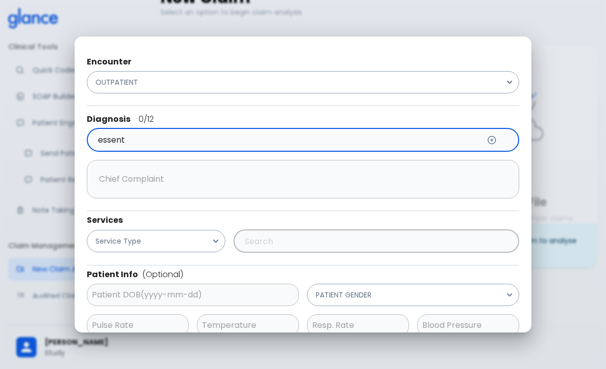
click at [442, 137] on input "essent" at bounding box center [287, 139] width 385 height 19
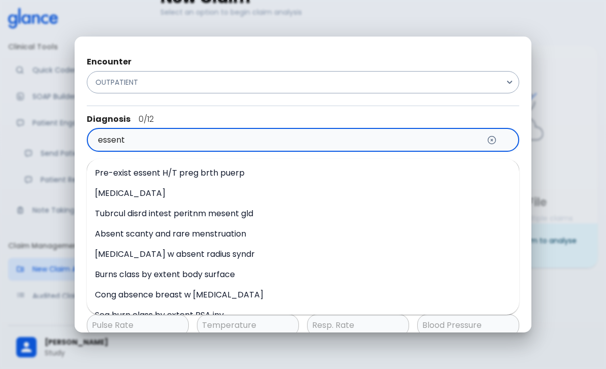
type input "essent"
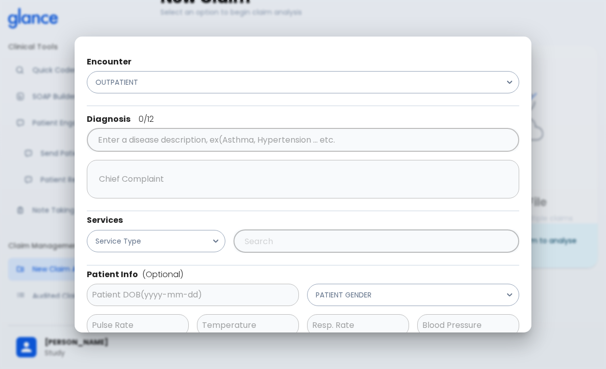
click at [375, 140] on input "text" at bounding box center [295, 139] width 400 height 19
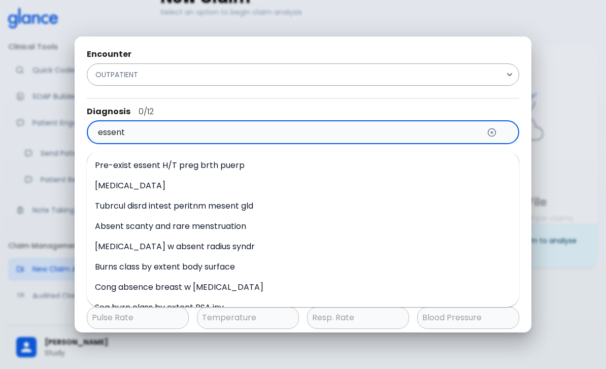
click at [176, 140] on input "essent" at bounding box center [287, 132] width 385 height 19
type input "e"
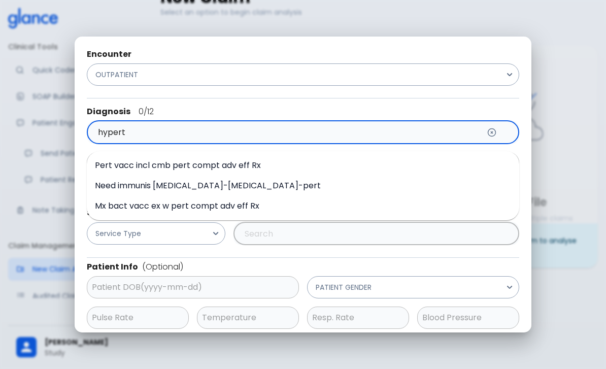
click at [390, 140] on input "hypert" at bounding box center [287, 132] width 385 height 19
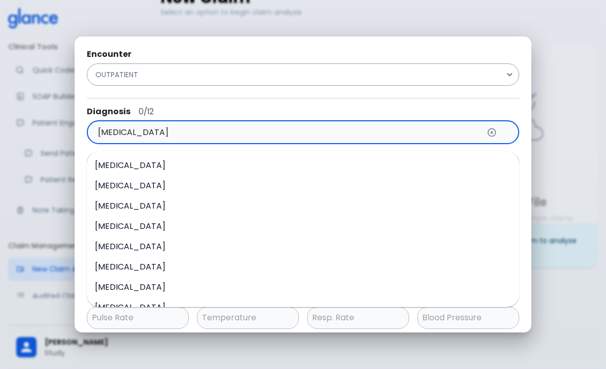
click at [113, 159] on span "[MEDICAL_DATA]" at bounding box center [130, 165] width 71 height 12
type input "[MEDICAL_DATA]"
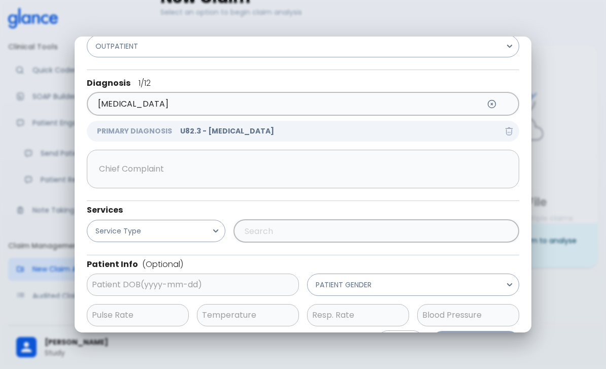
scroll to position [34, 0]
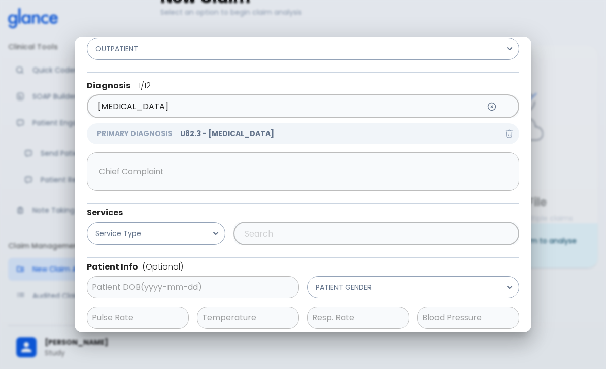
click at [151, 235] on button "Service Type" at bounding box center [156, 233] width 139 height 22
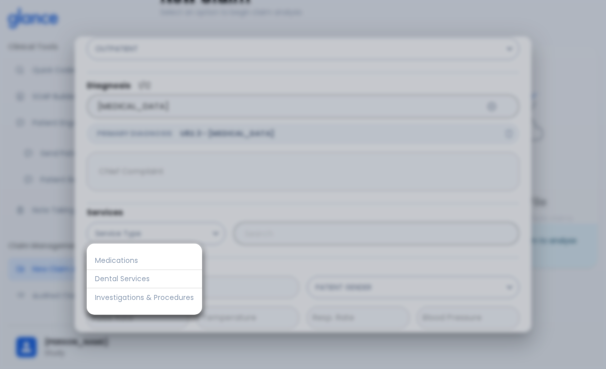
click at [118, 181] on div at bounding box center [303, 184] width 606 height 369
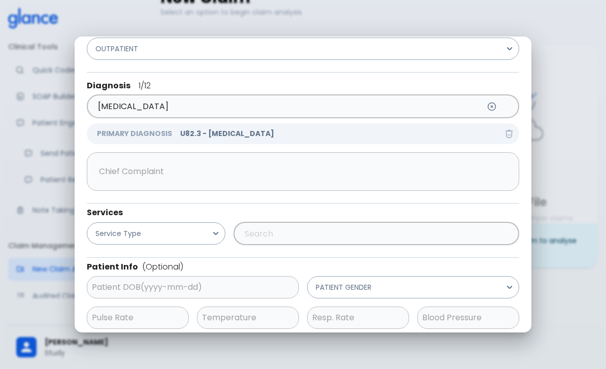
click at [200, 236] on button "Service Type" at bounding box center [156, 233] width 139 height 22
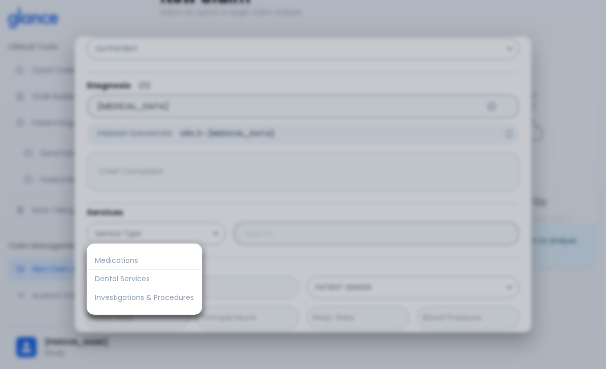
click at [366, 235] on div at bounding box center [303, 184] width 606 height 369
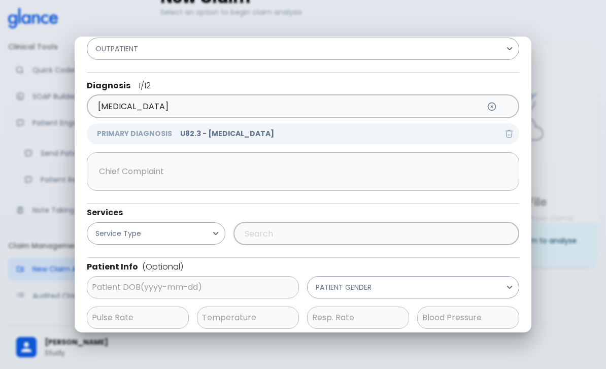
click at [213, 236] on button "Service Type" at bounding box center [156, 233] width 139 height 22
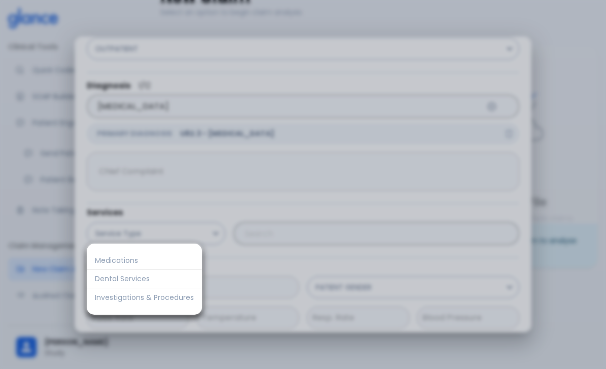
click at [118, 303] on li "Investigations & Procedures" at bounding box center [144, 297] width 115 height 18
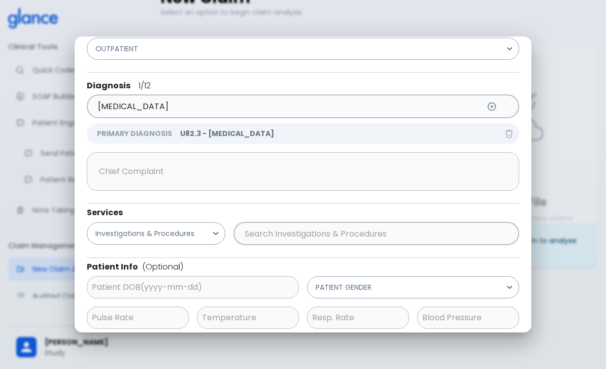
click at [311, 229] on input "text" at bounding box center [374, 233] width 265 height 19
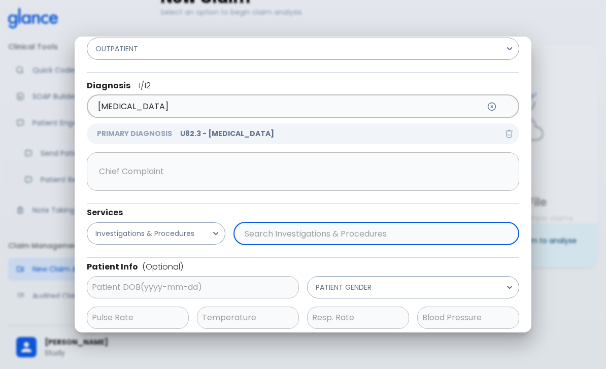
click at [465, 344] on div "Close Analyse Claim" at bounding box center [448, 344] width 142 height 22
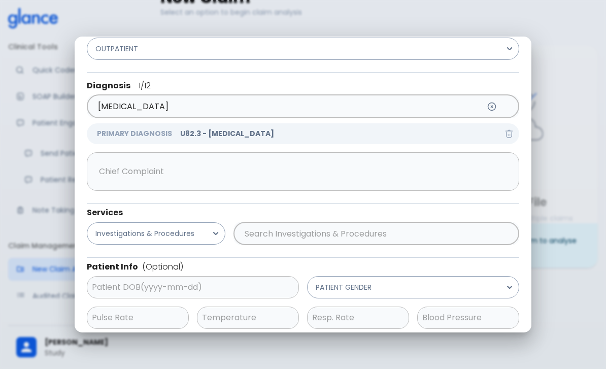
click at [417, 234] on input "text" at bounding box center [374, 233] width 265 height 19
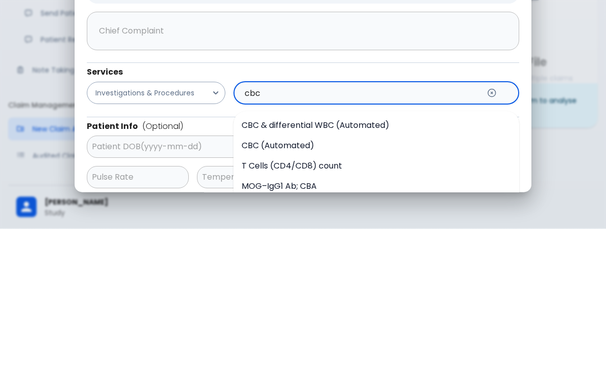
click at [271, 260] on span "CBC & differential WBC (Automated)" at bounding box center [316, 266] width 148 height 12
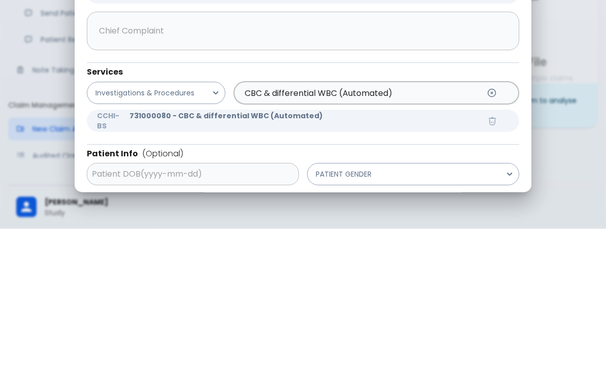
scroll to position [24, 0]
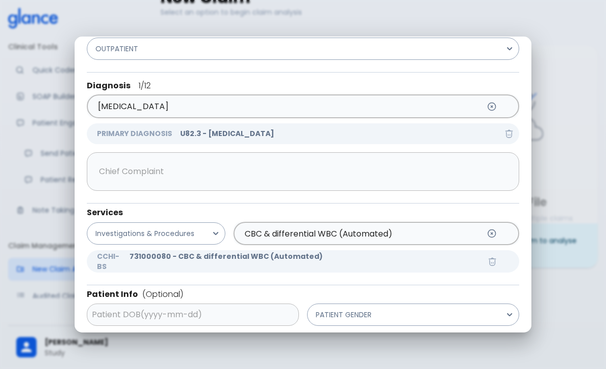
click at [448, 233] on input "CBC & differential WBC (Automated)" at bounding box center [361, 233] width 239 height 19
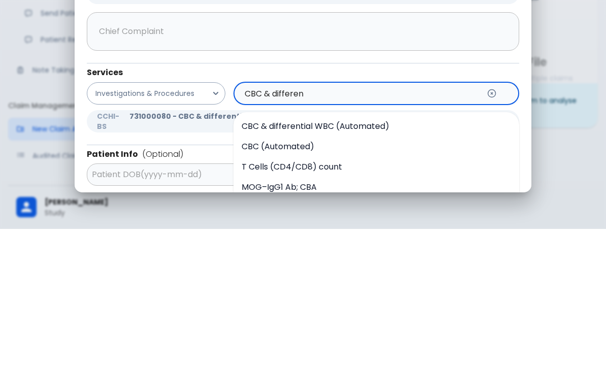
type input "CBC & differe"
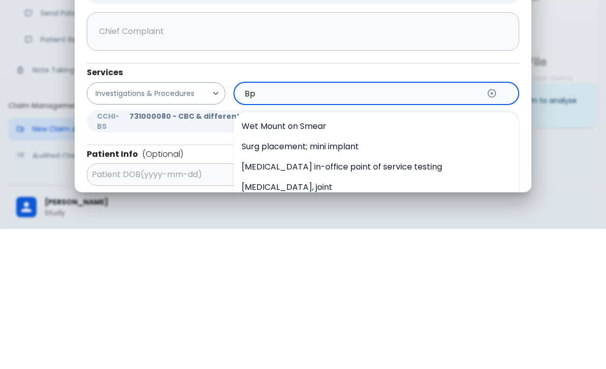
type input "B"
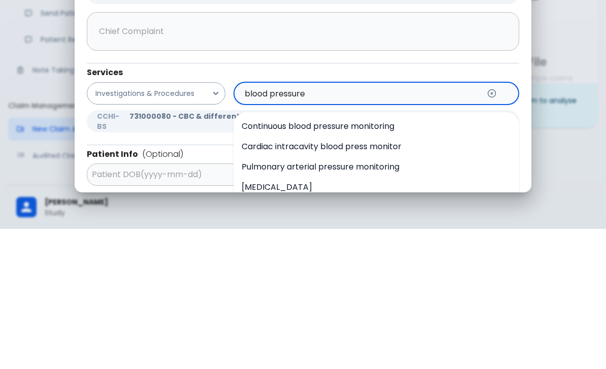
click at [261, 260] on span "Continuous blood pressure monitoring" at bounding box center [318, 266] width 153 height 12
type input "Continuous blood pressure monitoring"
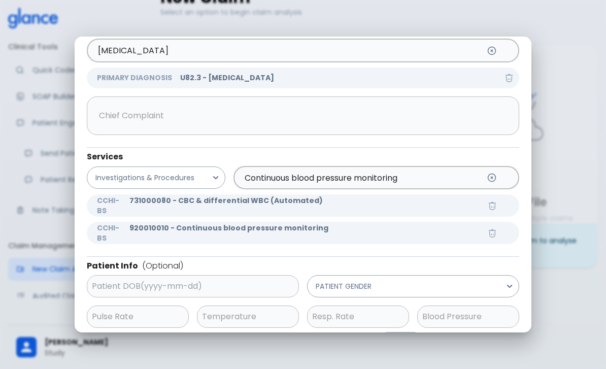
scroll to position [88, 0]
click at [473, 342] on button "Analyse Claim" at bounding box center [475, 343] width 87 height 21
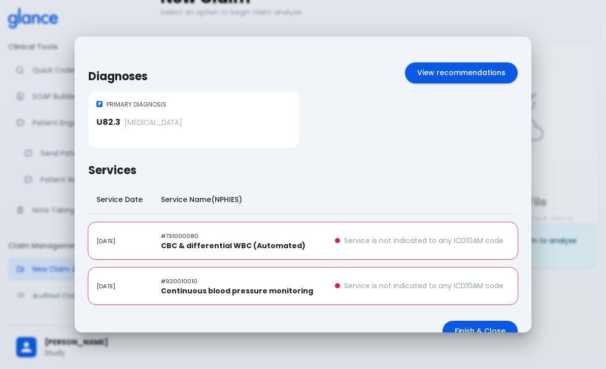
click at [396, 299] on td "Service is not indicated to any ICD10AM code" at bounding box center [422, 285] width 191 height 37
click at [389, 270] on table "Service Date Service Name(NPHIES) [DATE] # 731000080 CBC & differential WBC (Au…" at bounding box center [302, 245] width 429 height 136
click at [392, 257] on td "Service is not indicated to any ICD10AM code" at bounding box center [422, 240] width 191 height 37
click at [450, 289] on p "Service is not indicated to any ICD10AM code" at bounding box center [423, 286] width 159 height 10
click at [497, 76] on button "View recommendations" at bounding box center [461, 72] width 113 height 21
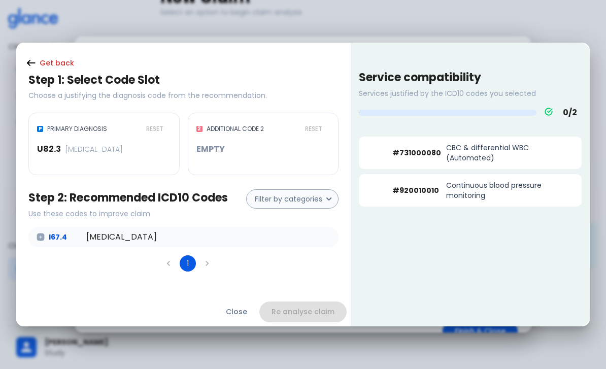
click at [169, 272] on li "pagination navigation" at bounding box center [168, 263] width 19 height 16
click at [246, 322] on button "Close" at bounding box center [237, 312] width 46 height 21
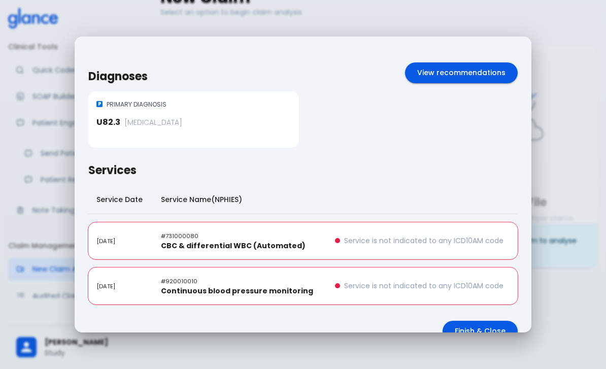
click at [61, 54] on div "Diagnoses View recommendations P PRIMARY DIAGNOSIS U82.3 [MEDICAL_DATA] Service…" at bounding box center [302, 184] width 565 height 328
click at [462, 334] on button "Finish & Close" at bounding box center [480, 331] width 75 height 21
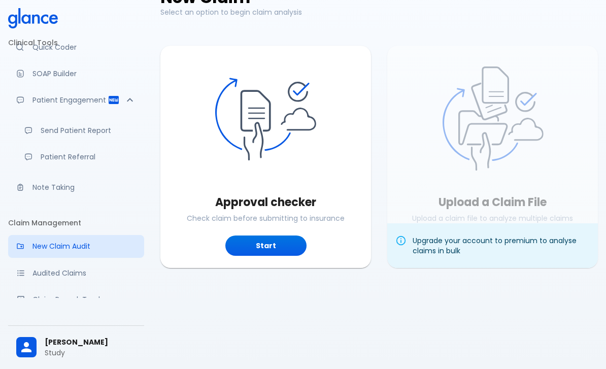
scroll to position [28, 0]
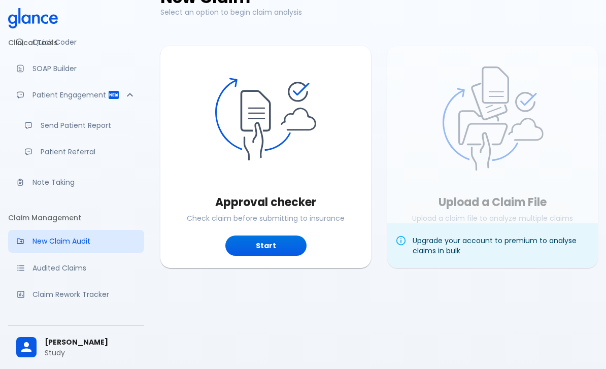
click at [52, 269] on p "Audited Claims" at bounding box center [84, 268] width 104 height 10
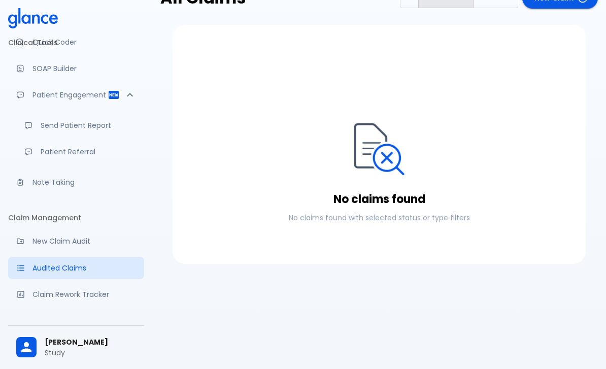
click at [68, 297] on p "Claim Rework Tracker" at bounding box center [84, 294] width 104 height 10
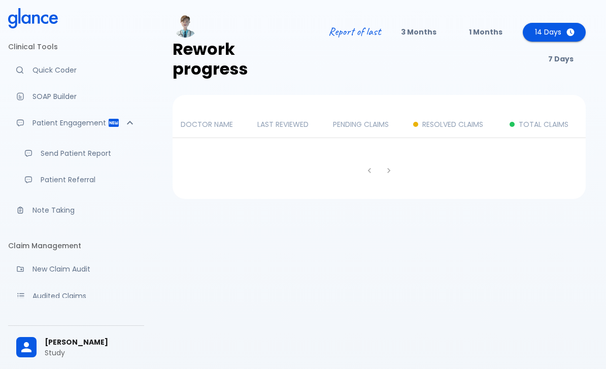
click at [518, 0] on div "Rework progress Report of last 3 Months 1 Months 14 Days 7 Days DOCTOR NAME LAS…" at bounding box center [379, 241] width 454 height 483
